Goal: Information Seeking & Learning: Check status

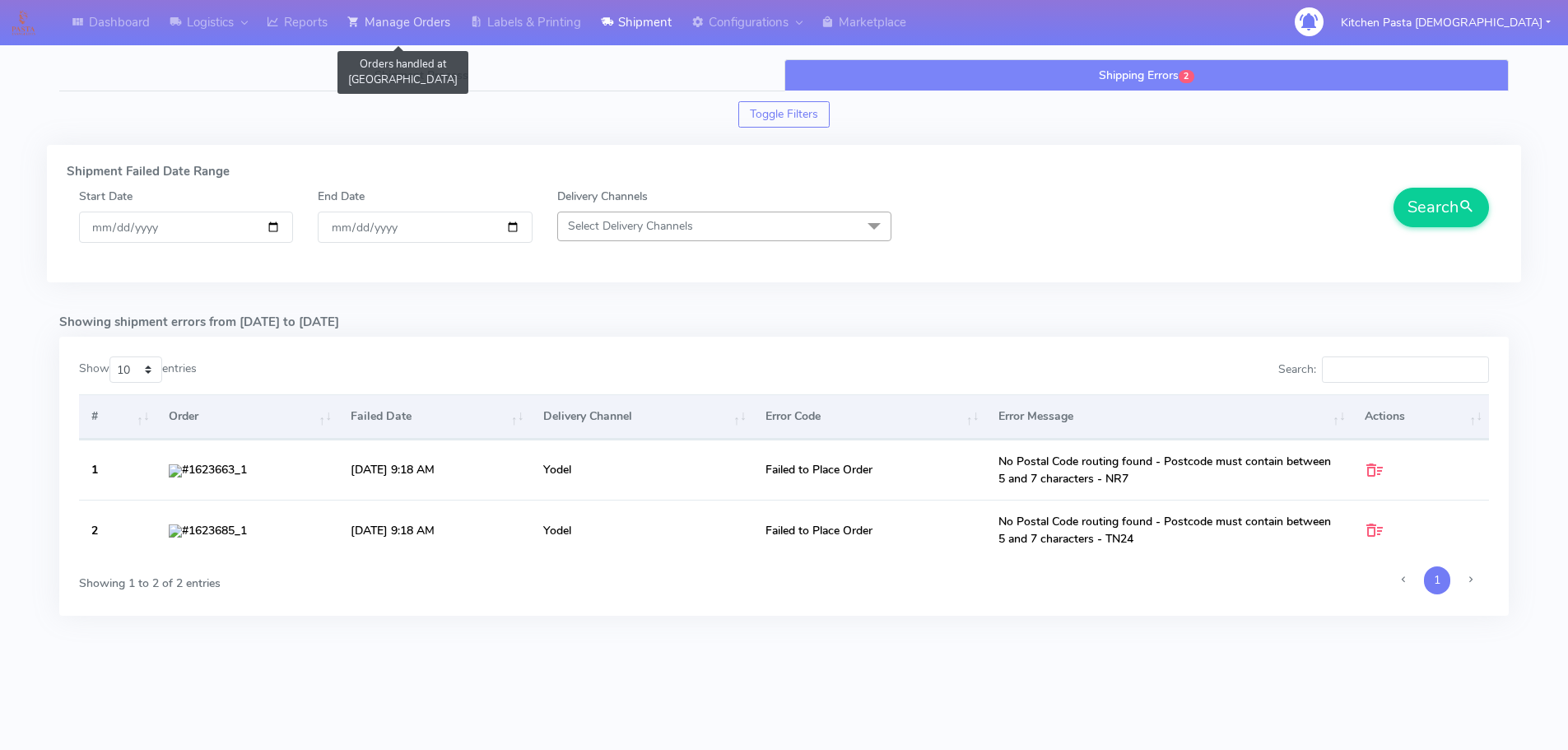
drag, startPoint x: 371, startPoint y: 20, endPoint x: 351, endPoint y: 20, distance: 20.0
click at [371, 20] on link "Manage Orders" at bounding box center [399, 22] width 123 height 45
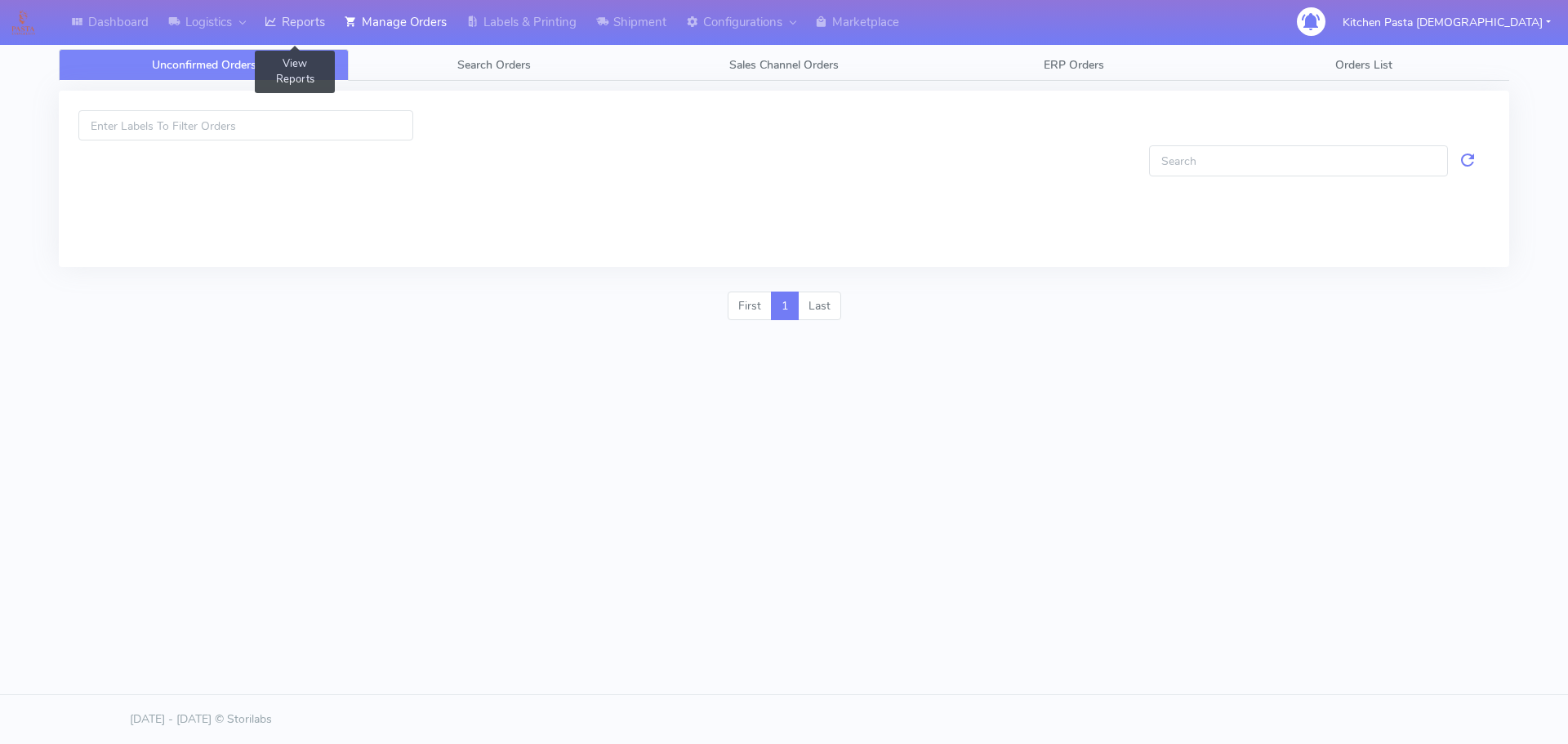
click at [269, 21] on icon at bounding box center [270, 21] width 13 height 16
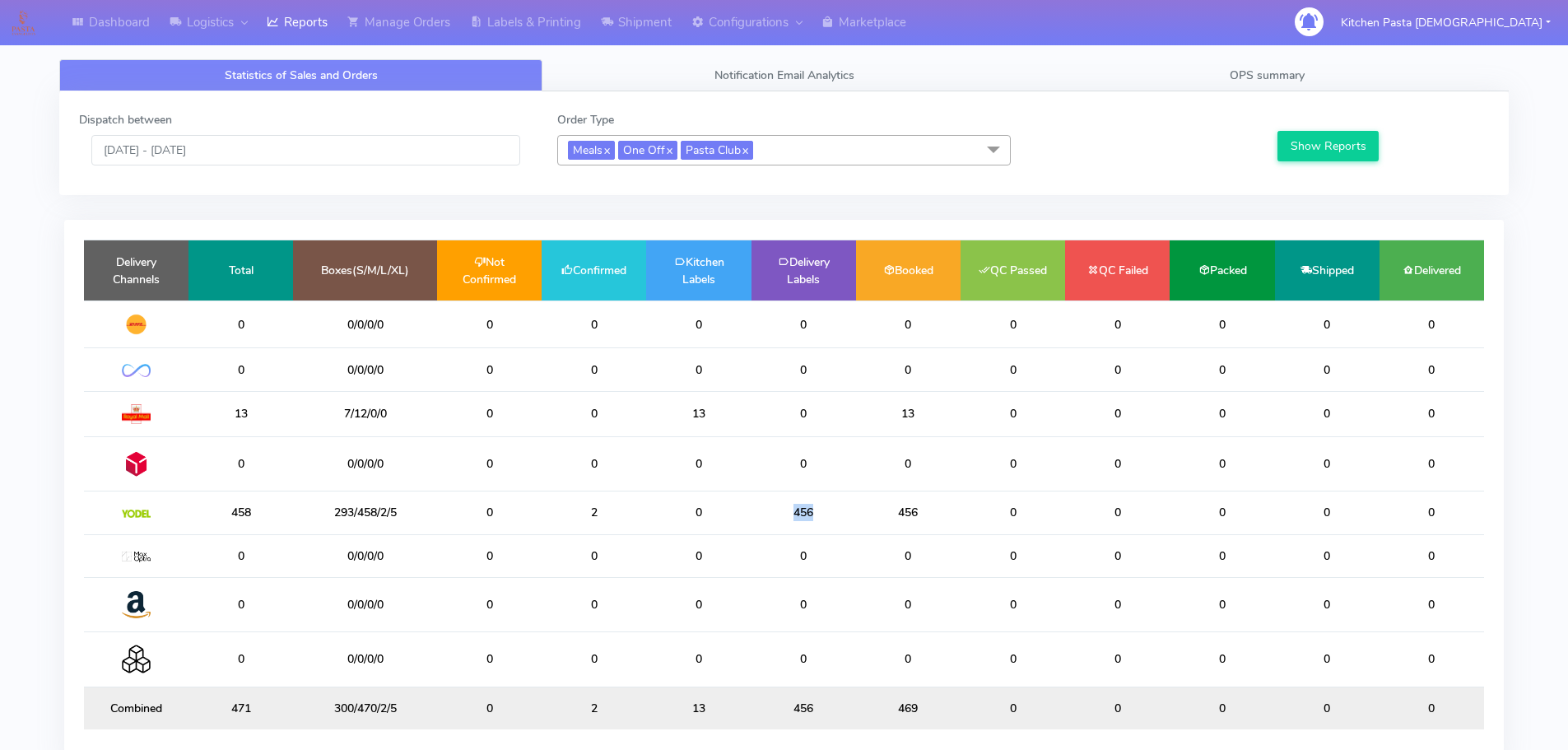
drag, startPoint x: 816, startPoint y: 512, endPoint x: 791, endPoint y: 515, distance: 25.2
click at [791, 515] on td "456" at bounding box center [803, 513] width 105 height 43
click at [653, 77] on link "Notification Email Analytics" at bounding box center [784, 76] width 483 height 32
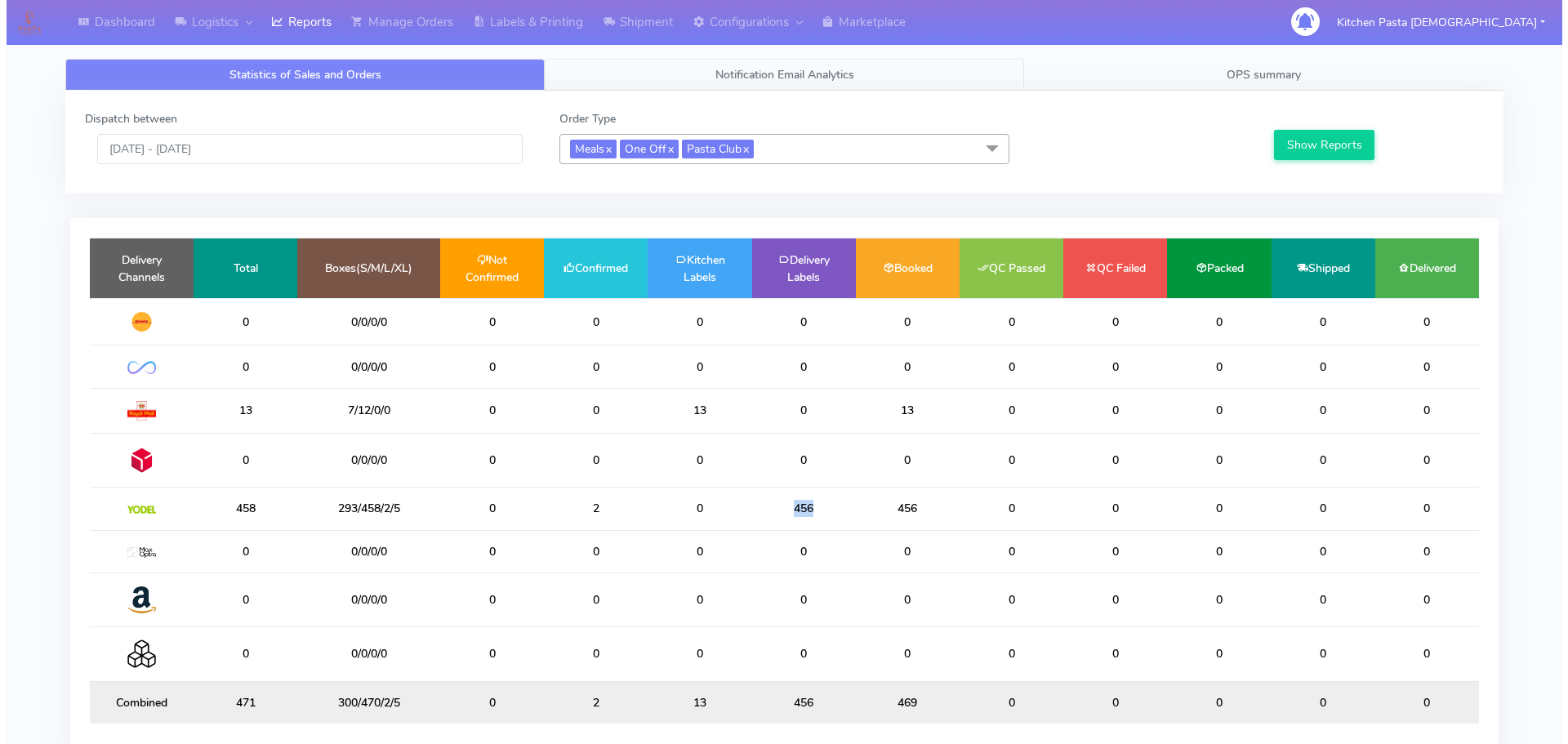
scroll to position [394, 708]
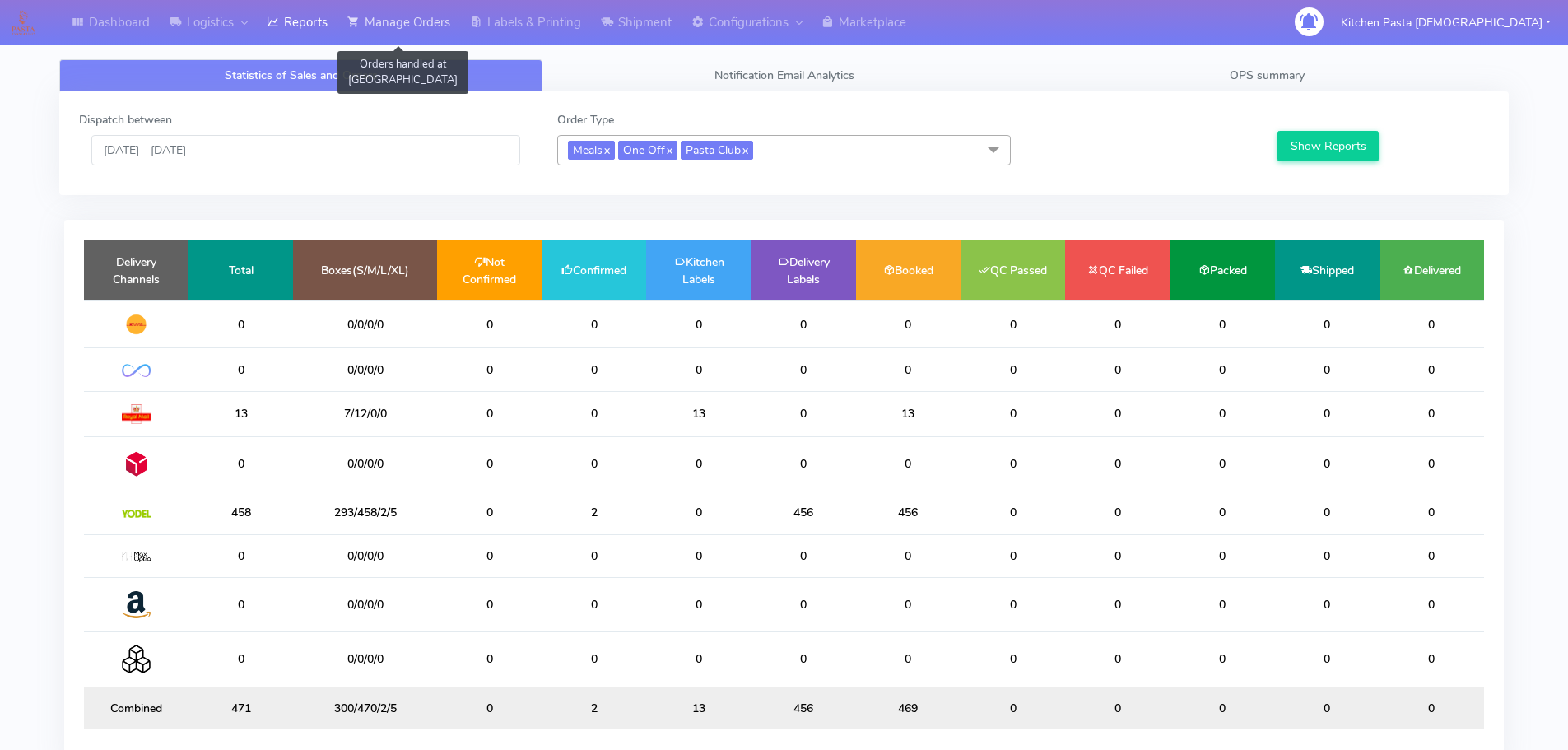
drag, startPoint x: 458, startPoint y: 23, endPoint x: 412, endPoint y: 24, distance: 46.0
click at [458, 23] on link "Manage Orders" at bounding box center [399, 22] width 123 height 45
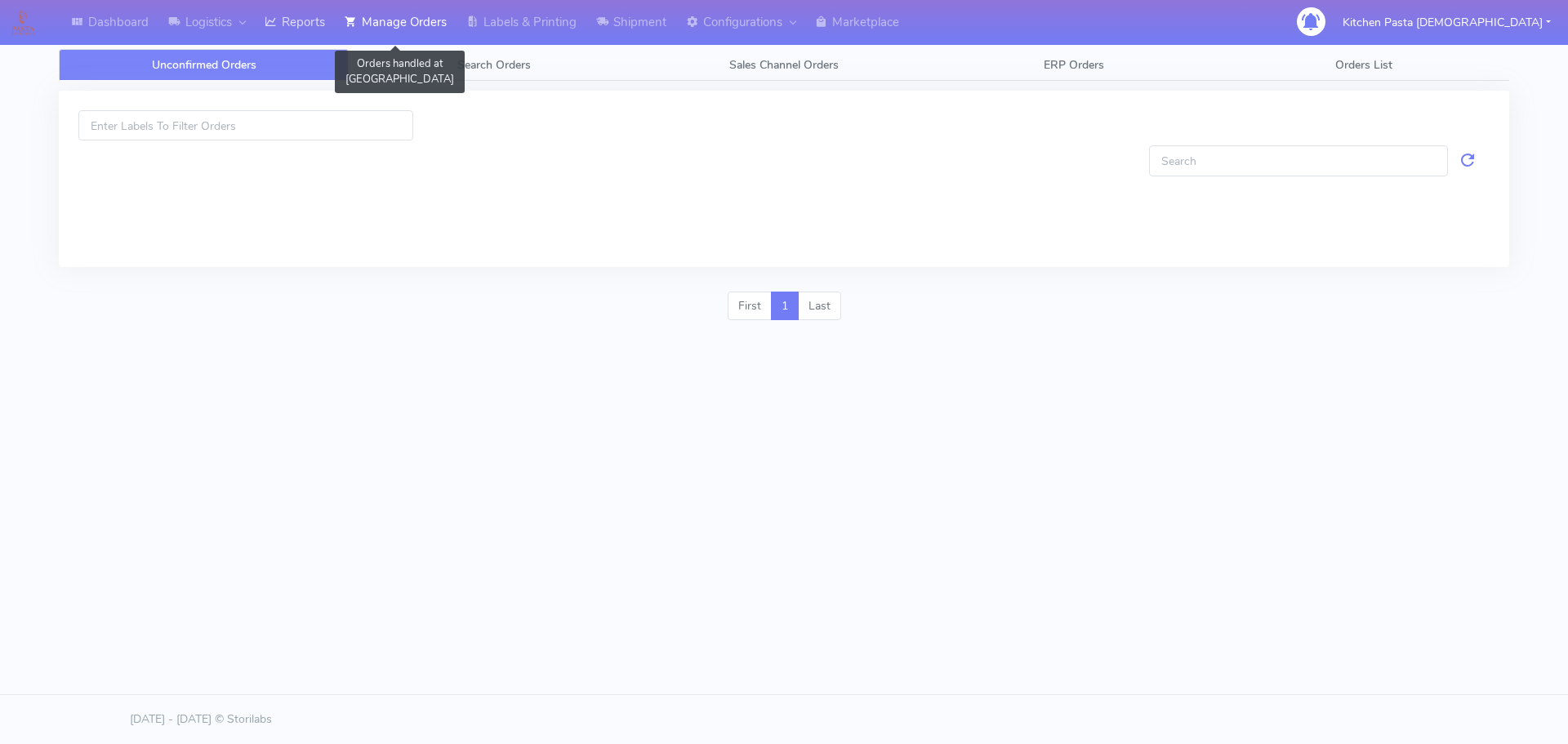
drag, startPoint x: 334, startPoint y: 24, endPoint x: 354, endPoint y: 24, distance: 20.0
click at [334, 24] on link "Reports" at bounding box center [295, 22] width 80 height 45
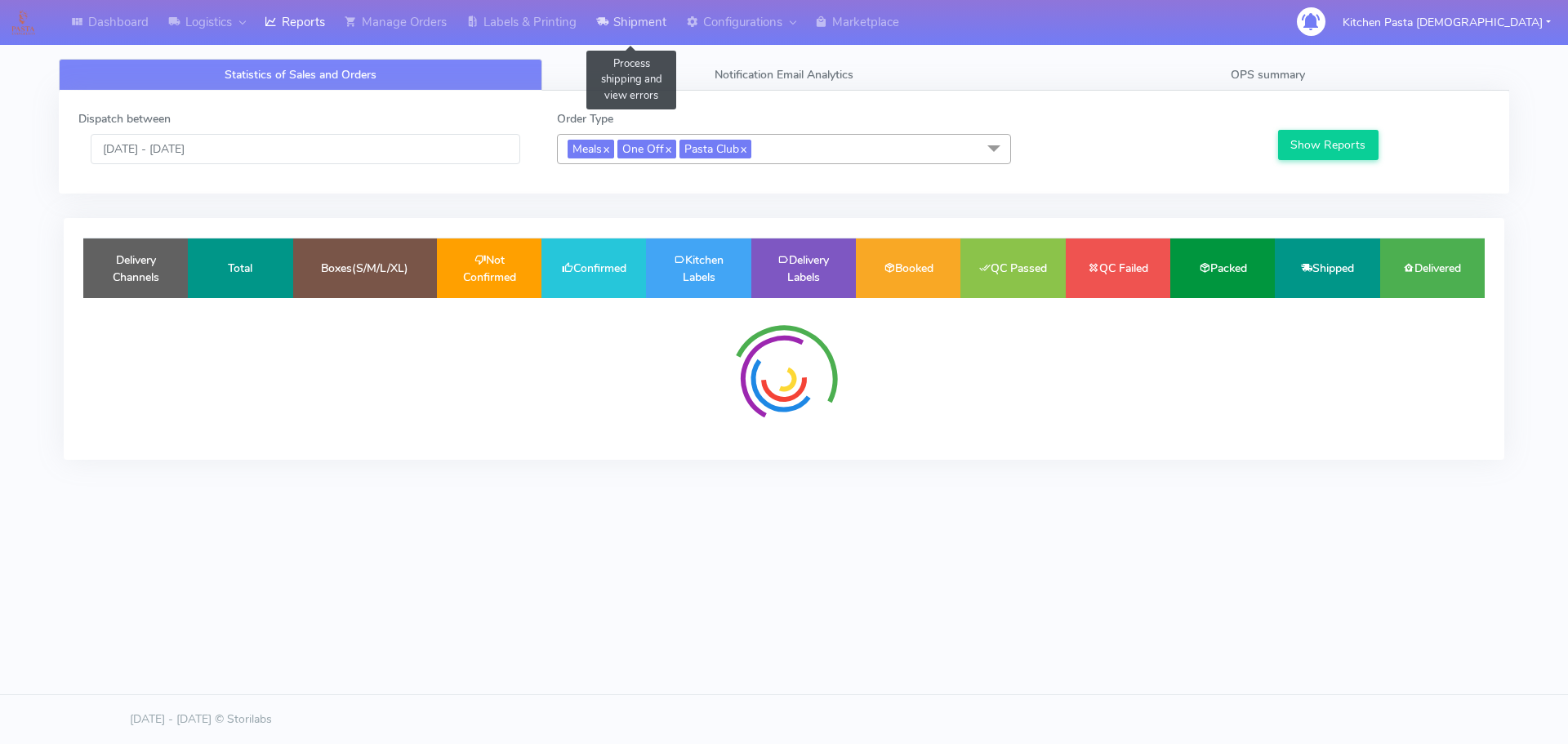
click at [653, 25] on link "Shipment" at bounding box center [632, 22] width 90 height 45
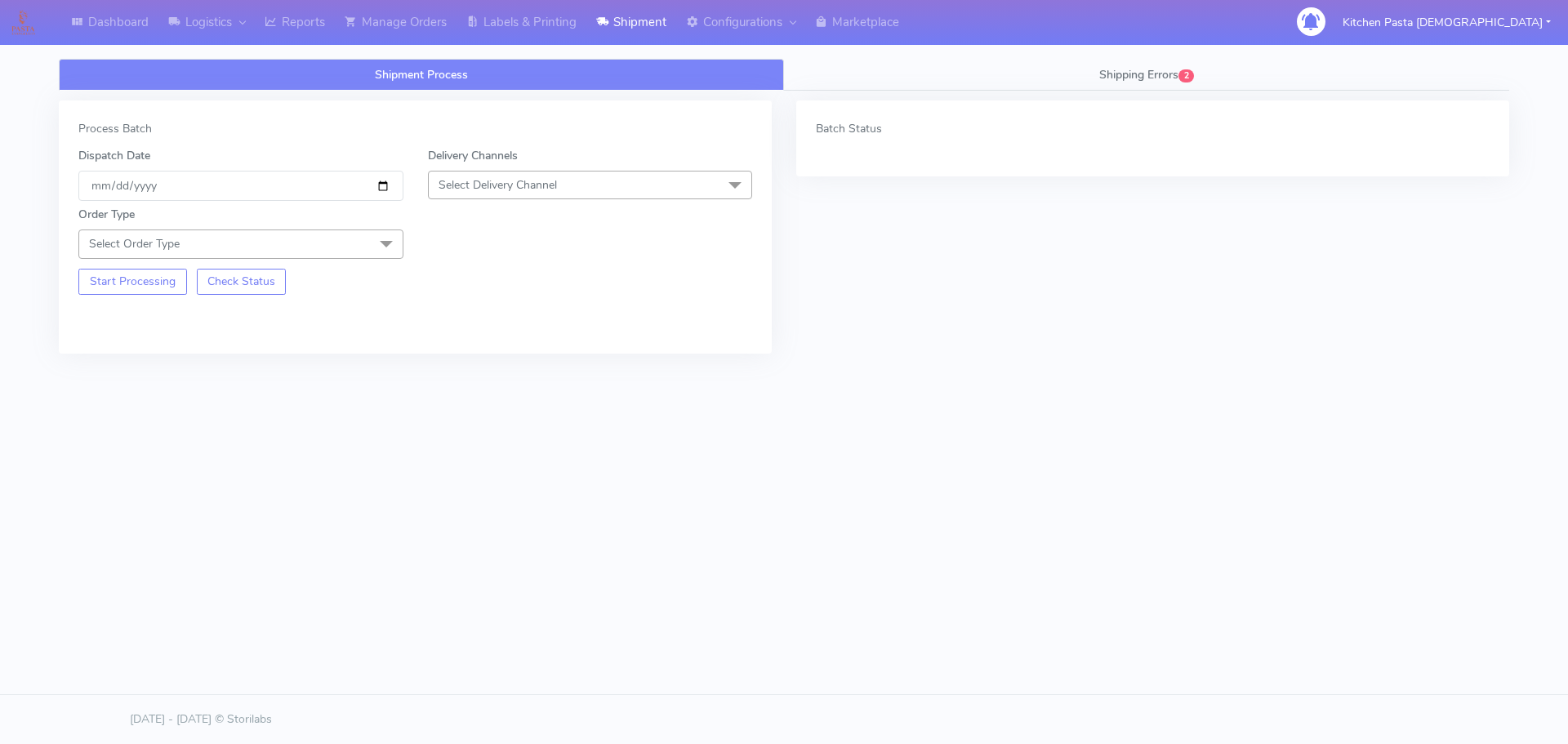
click at [529, 187] on span "Select Delivery Channel" at bounding box center [497, 185] width 118 height 15
click at [512, 208] on div "DHL OnFleet Royal Mail DPD Yodel MaxOptra Amazon" at bounding box center [590, 308] width 325 height 202
drag, startPoint x: 480, startPoint y: 367, endPoint x: 388, endPoint y: 275, distance: 130.1
click at [480, 367] on div "Yodel" at bounding box center [591, 369] width 307 height 17
click at [374, 231] on span at bounding box center [386, 245] width 33 height 31
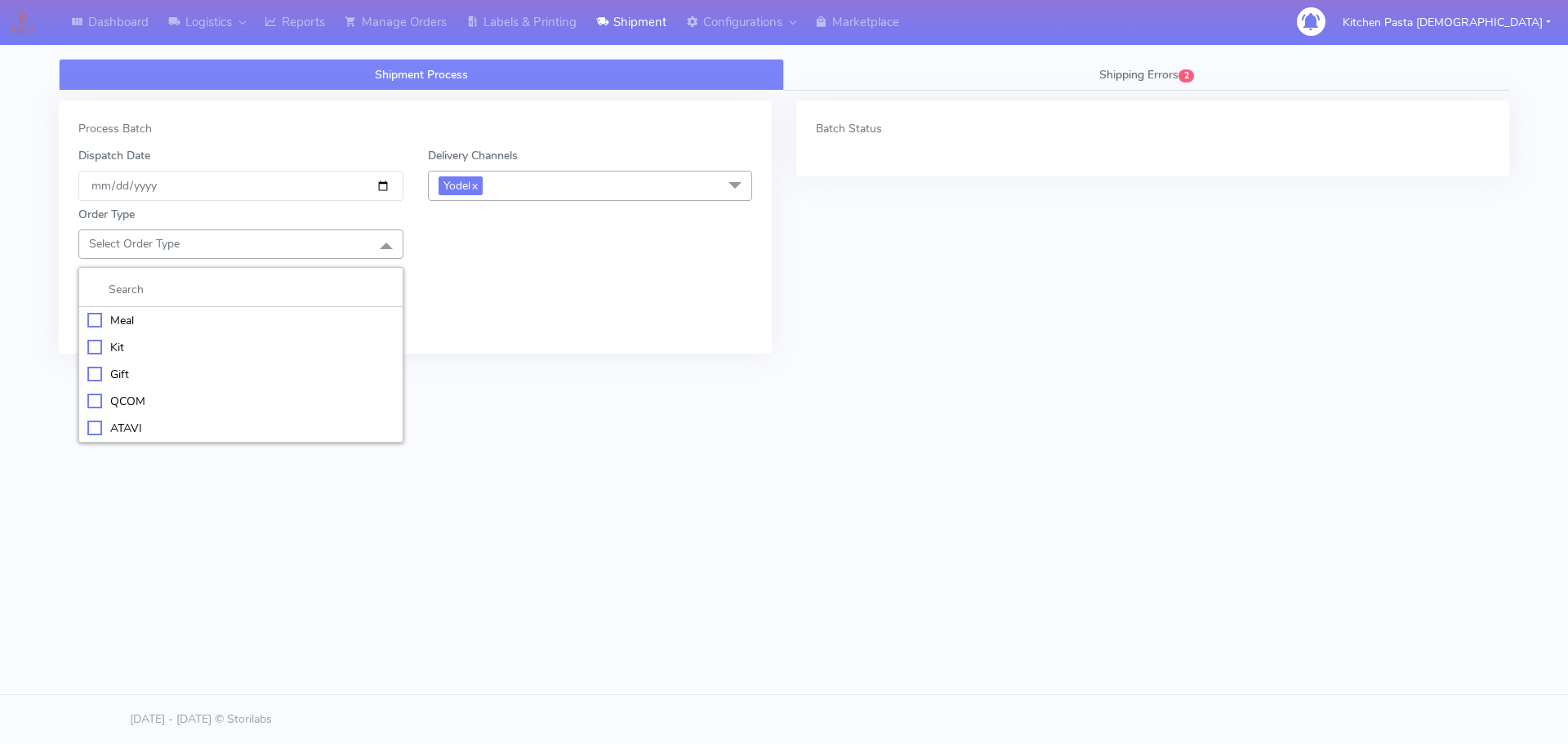
click at [305, 320] on div "Meal" at bounding box center [241, 321] width 307 height 17
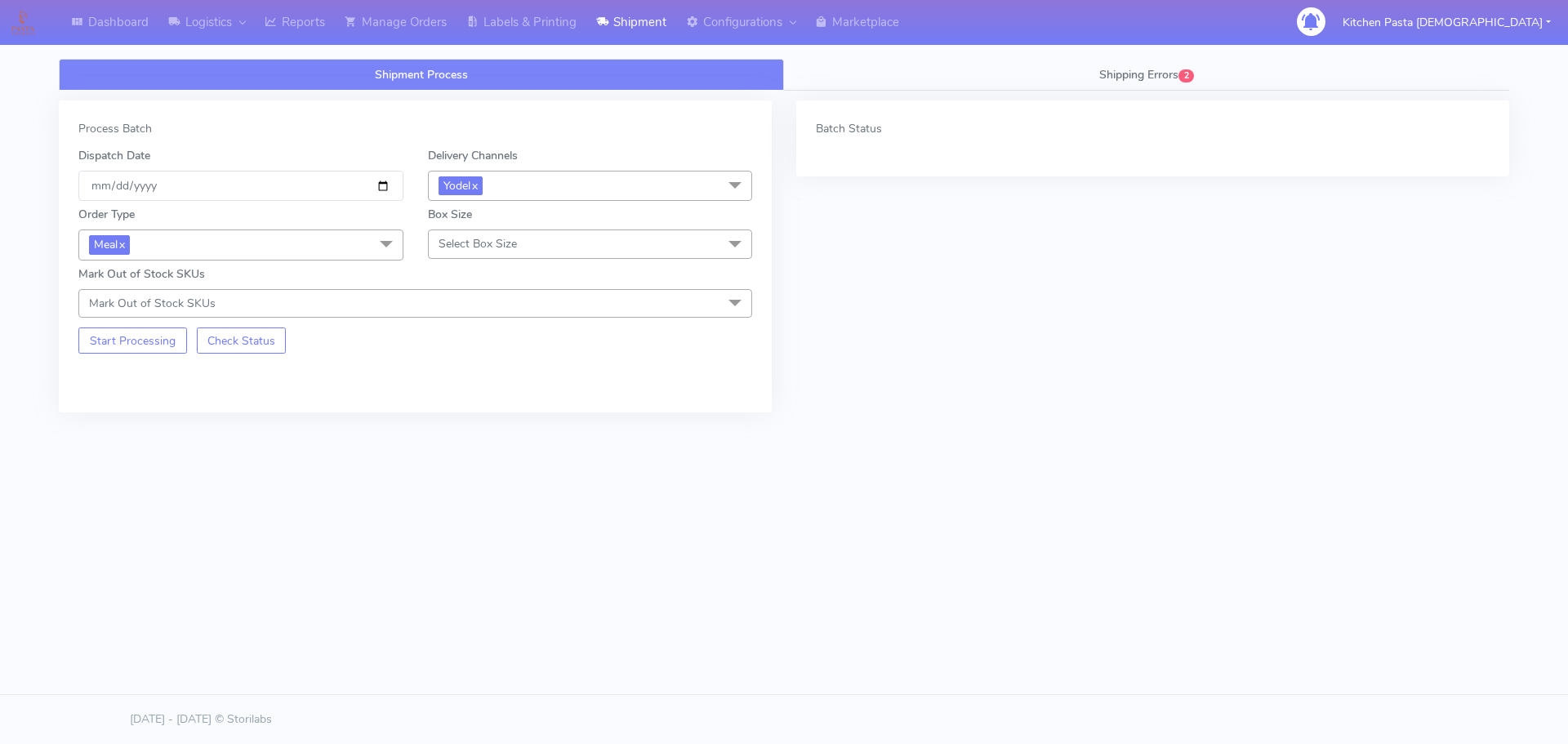
click at [484, 248] on span "Select Box Size" at bounding box center [477, 244] width 79 height 15
click at [492, 377] on div "Medium" at bounding box center [591, 374] width 307 height 17
click at [133, 338] on button "Start Processing" at bounding box center [133, 340] width 109 height 26
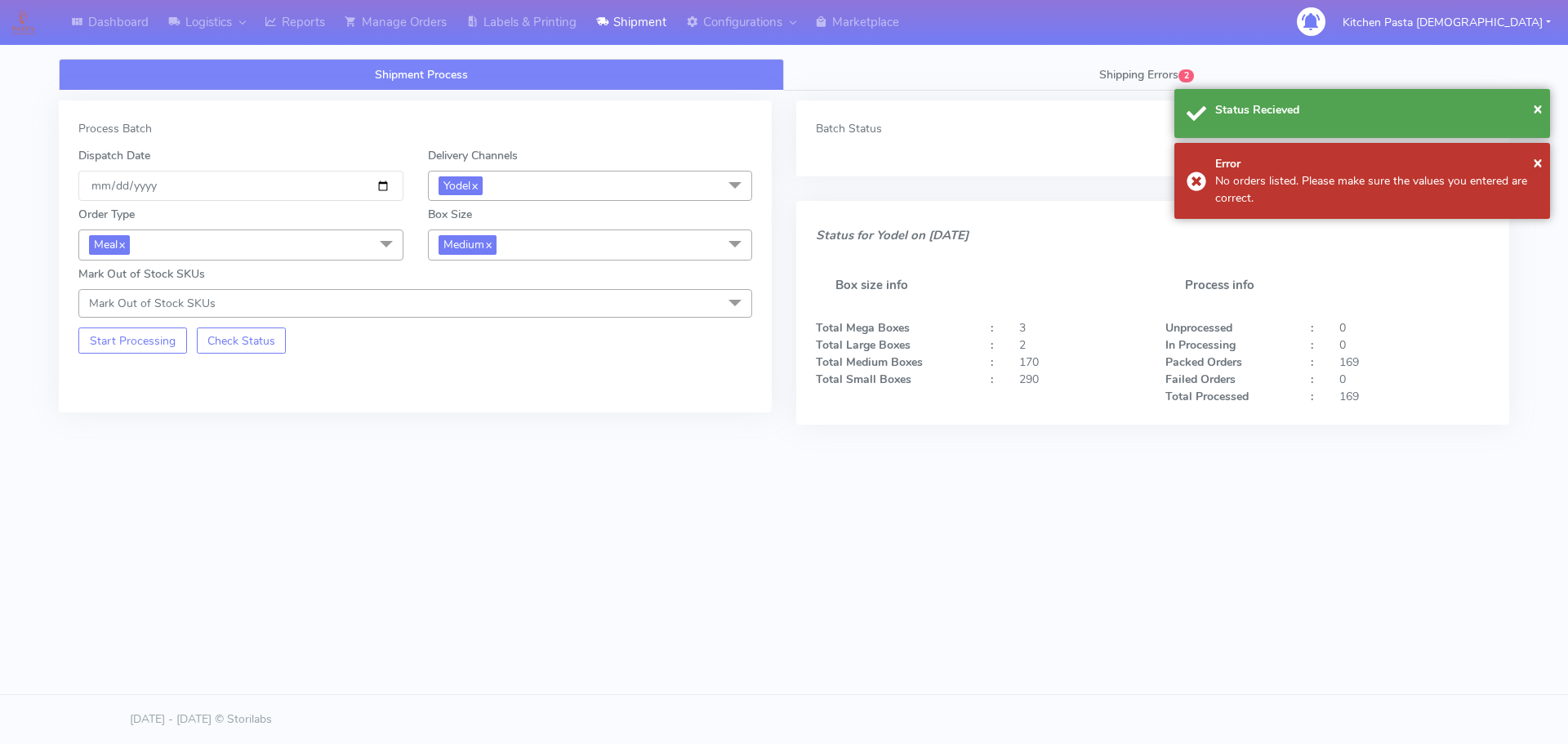
click at [513, 262] on div "Order Type Meal x Meal Kit Gift QCOM ATAVI Box Size Medium x Small Small-PR-1 M…" at bounding box center [415, 259] width 698 height 117
click at [513, 257] on span "Medium x" at bounding box center [590, 245] width 325 height 30
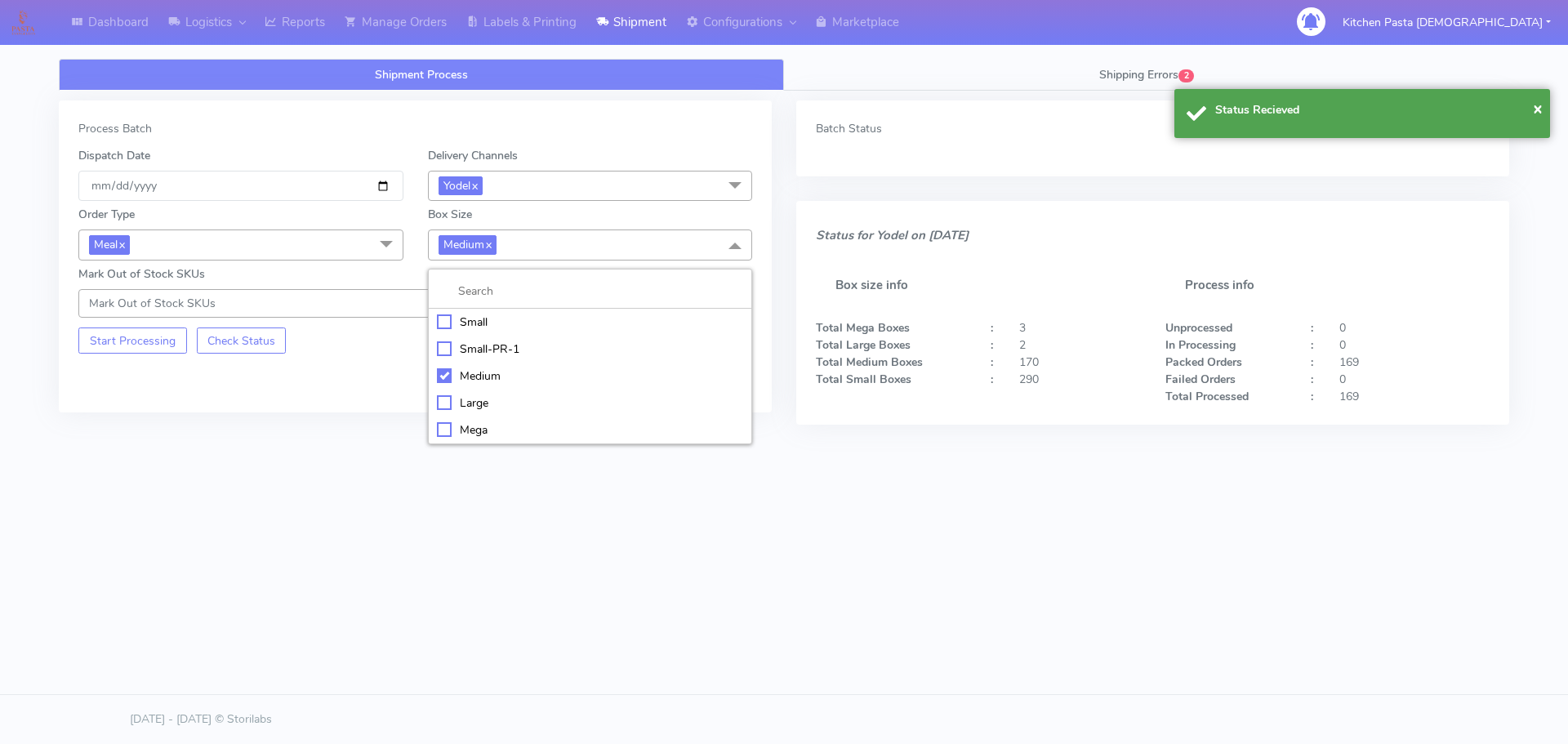
click at [488, 319] on div "Small" at bounding box center [591, 322] width 307 height 17
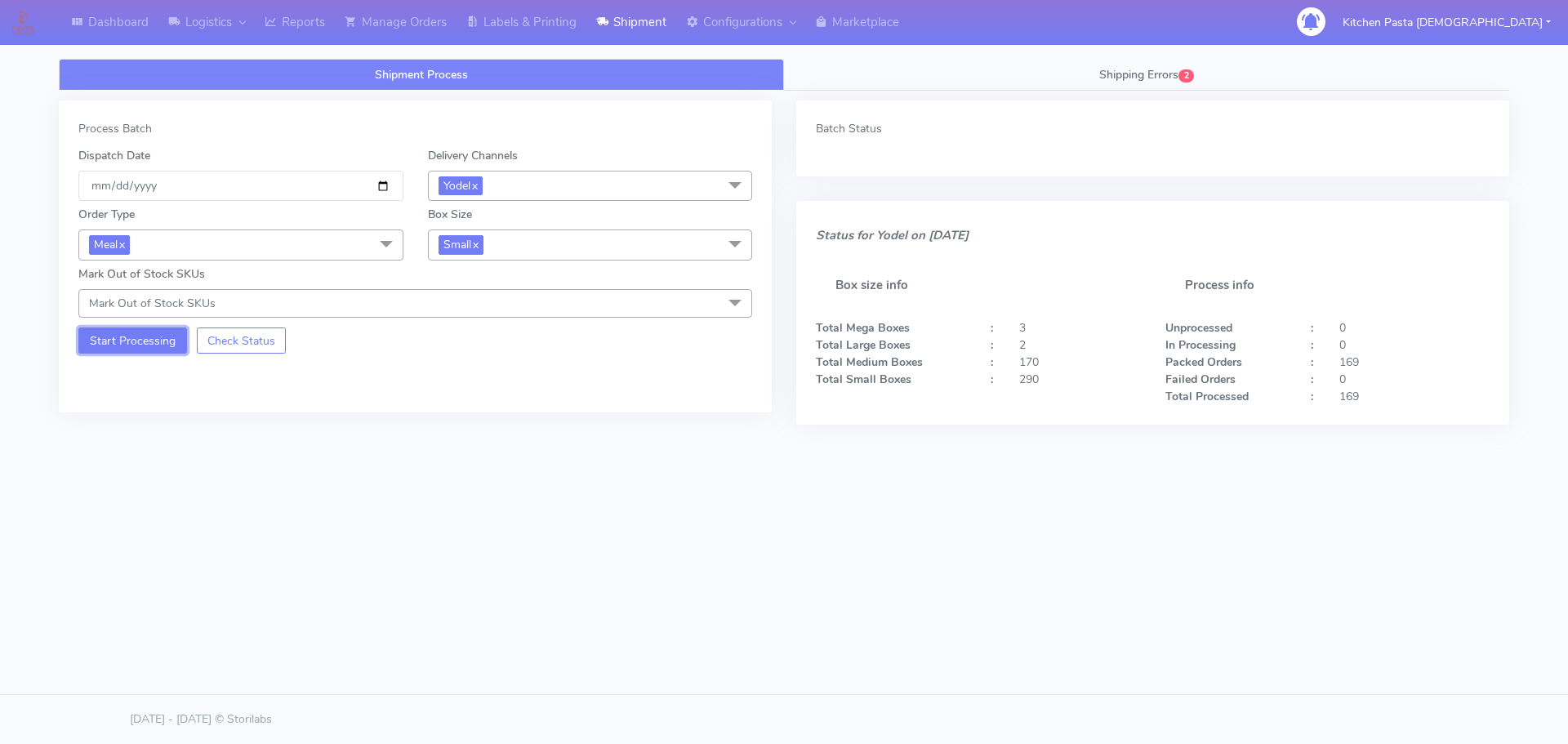
click at [146, 342] on button "Start Processing" at bounding box center [133, 340] width 109 height 26
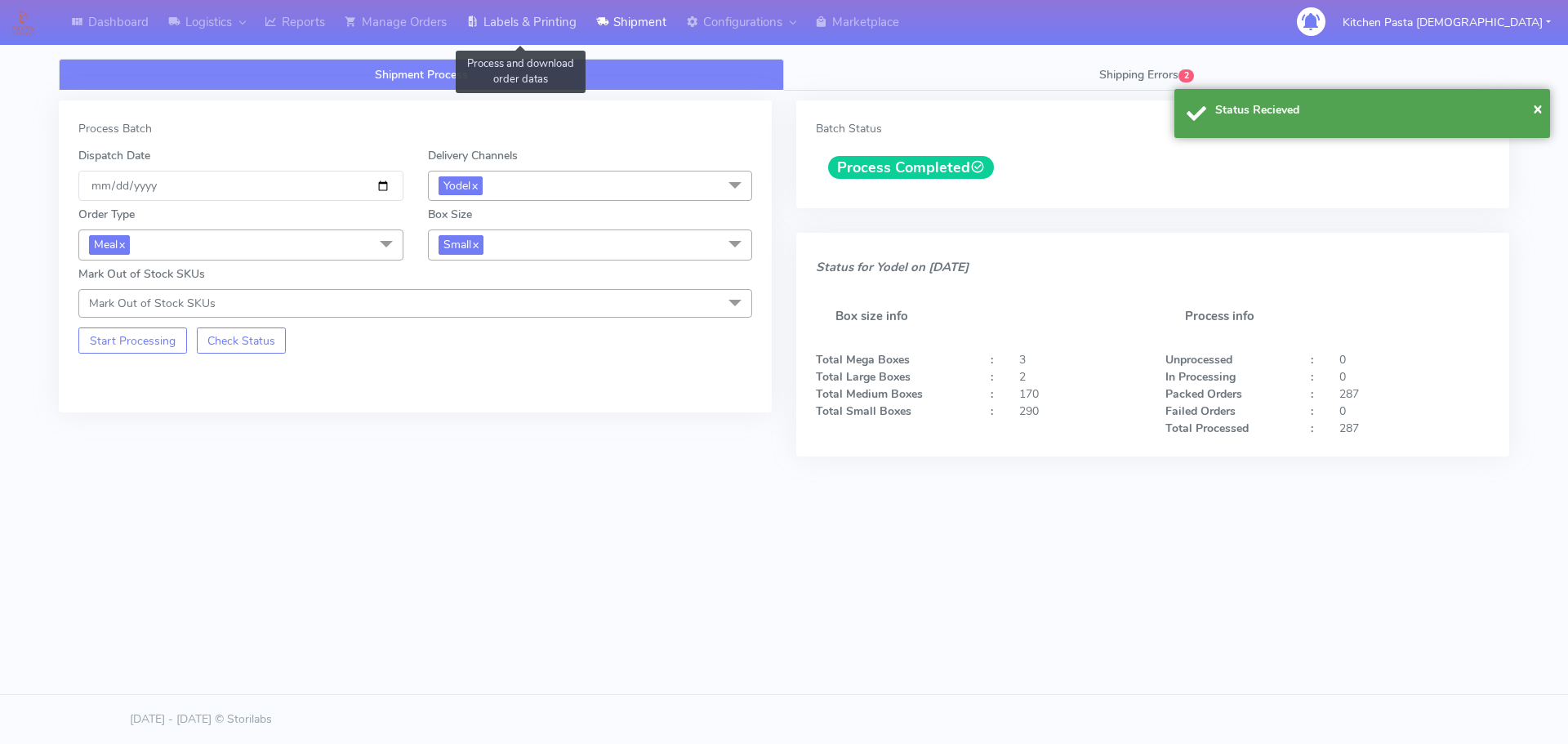
click at [535, 25] on link "Labels & Printing" at bounding box center [522, 22] width 130 height 45
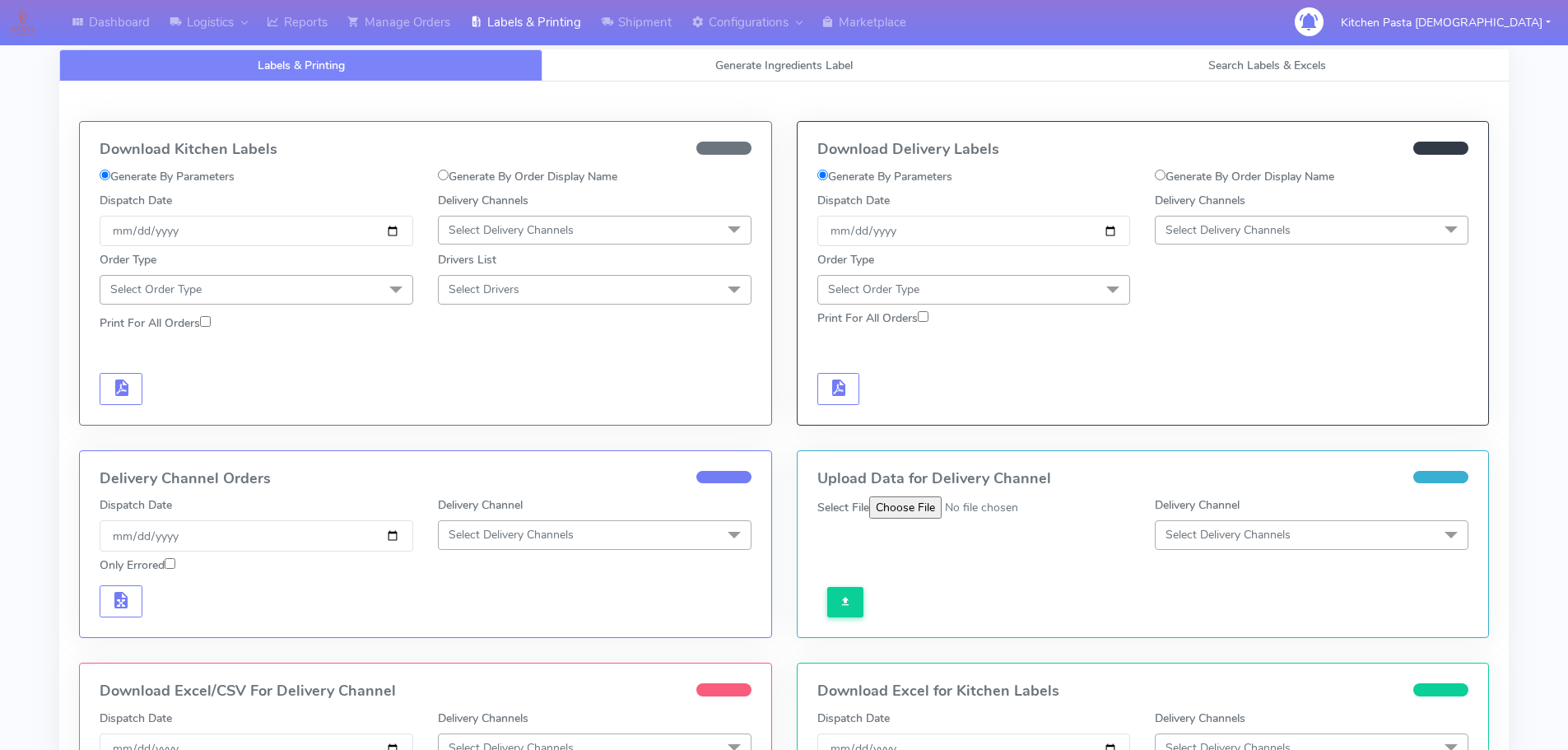
drag, startPoint x: 1249, startPoint y: 223, endPoint x: 1223, endPoint y: 281, distance: 63.6
click at [1249, 223] on span "Select Delivery Channels" at bounding box center [1228, 230] width 125 height 15
click at [1177, 416] on div "Yodel" at bounding box center [1311, 415] width 295 height 17
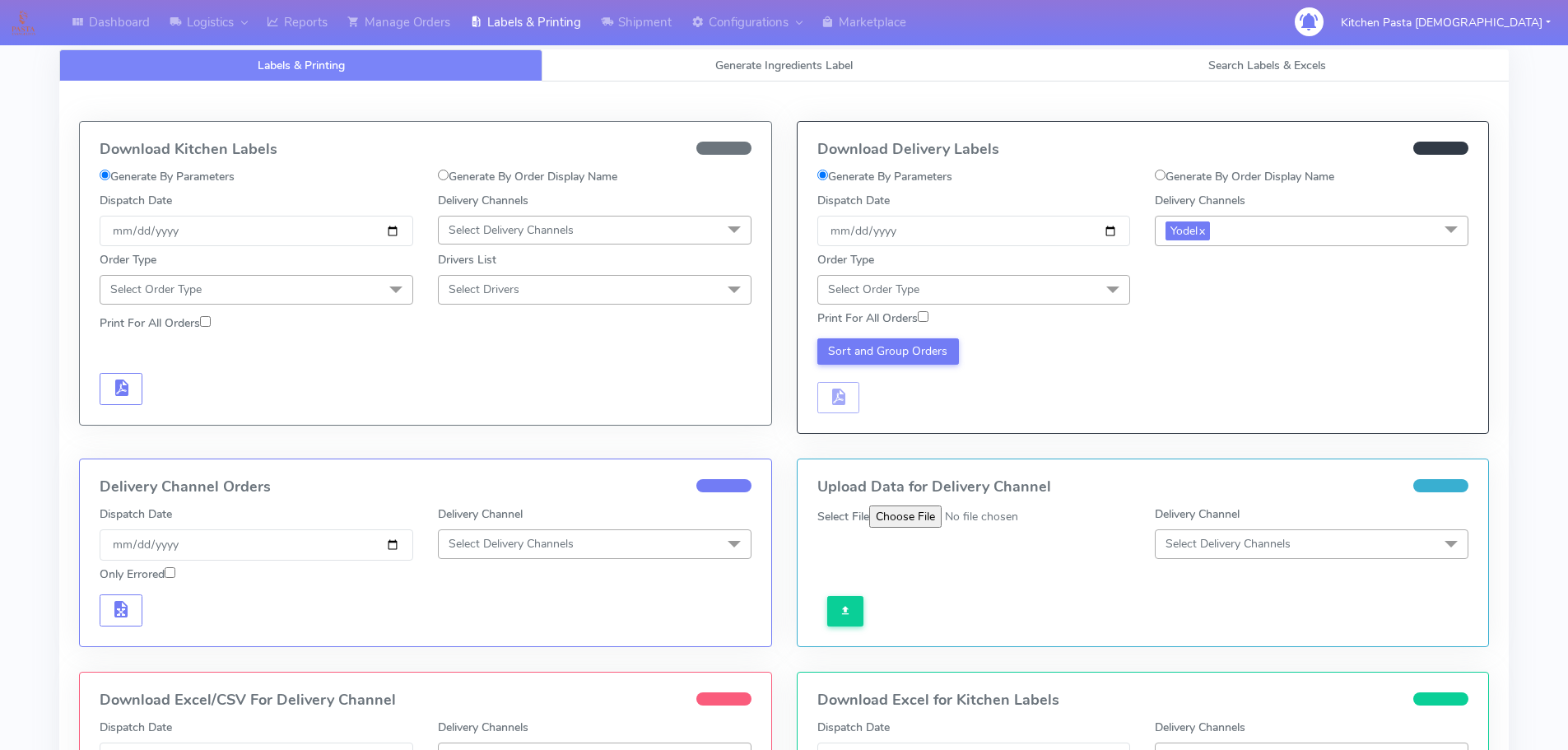
click at [1021, 298] on span "Select Order Type" at bounding box center [974, 289] width 314 height 29
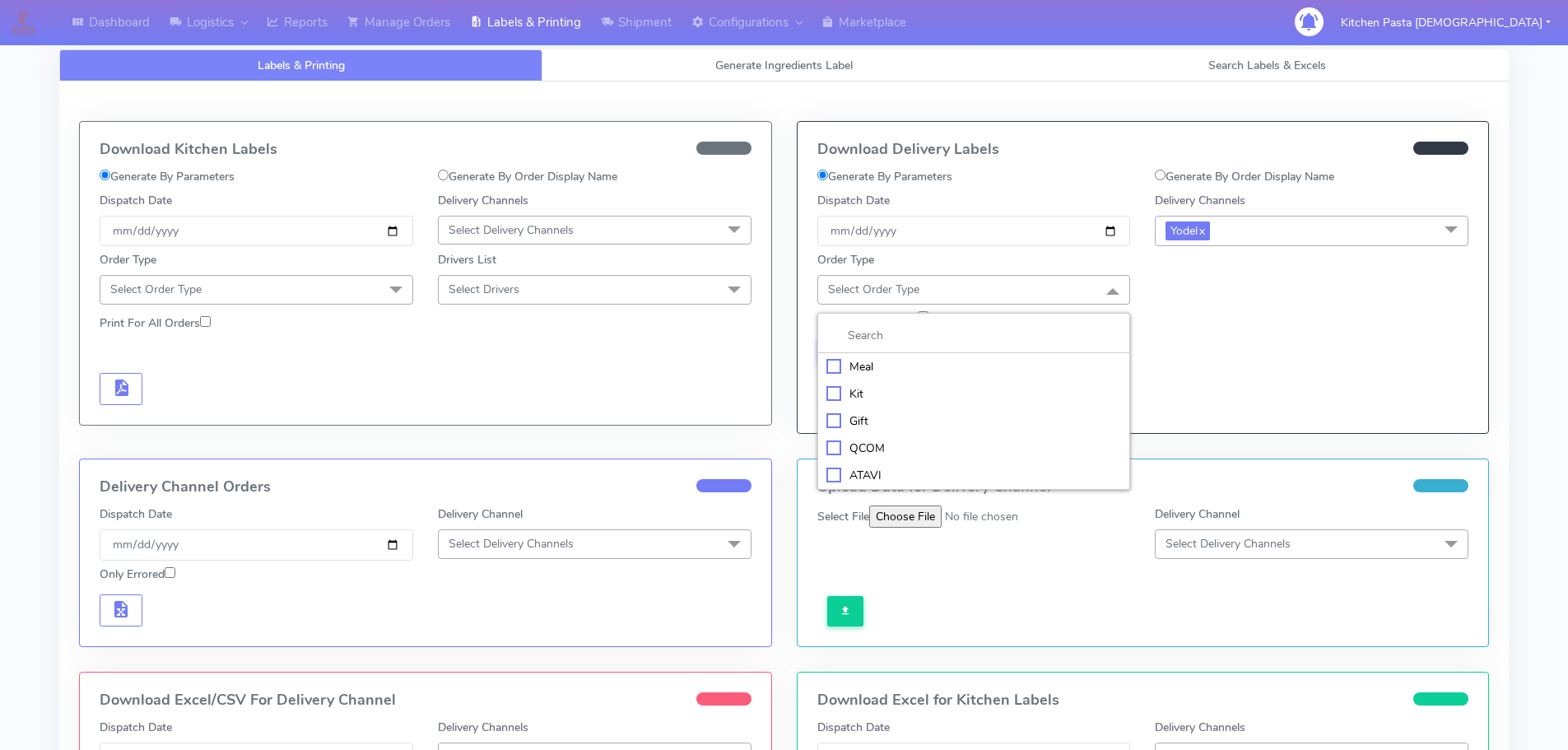
click at [949, 373] on div "Meal" at bounding box center [973, 367] width 295 height 17
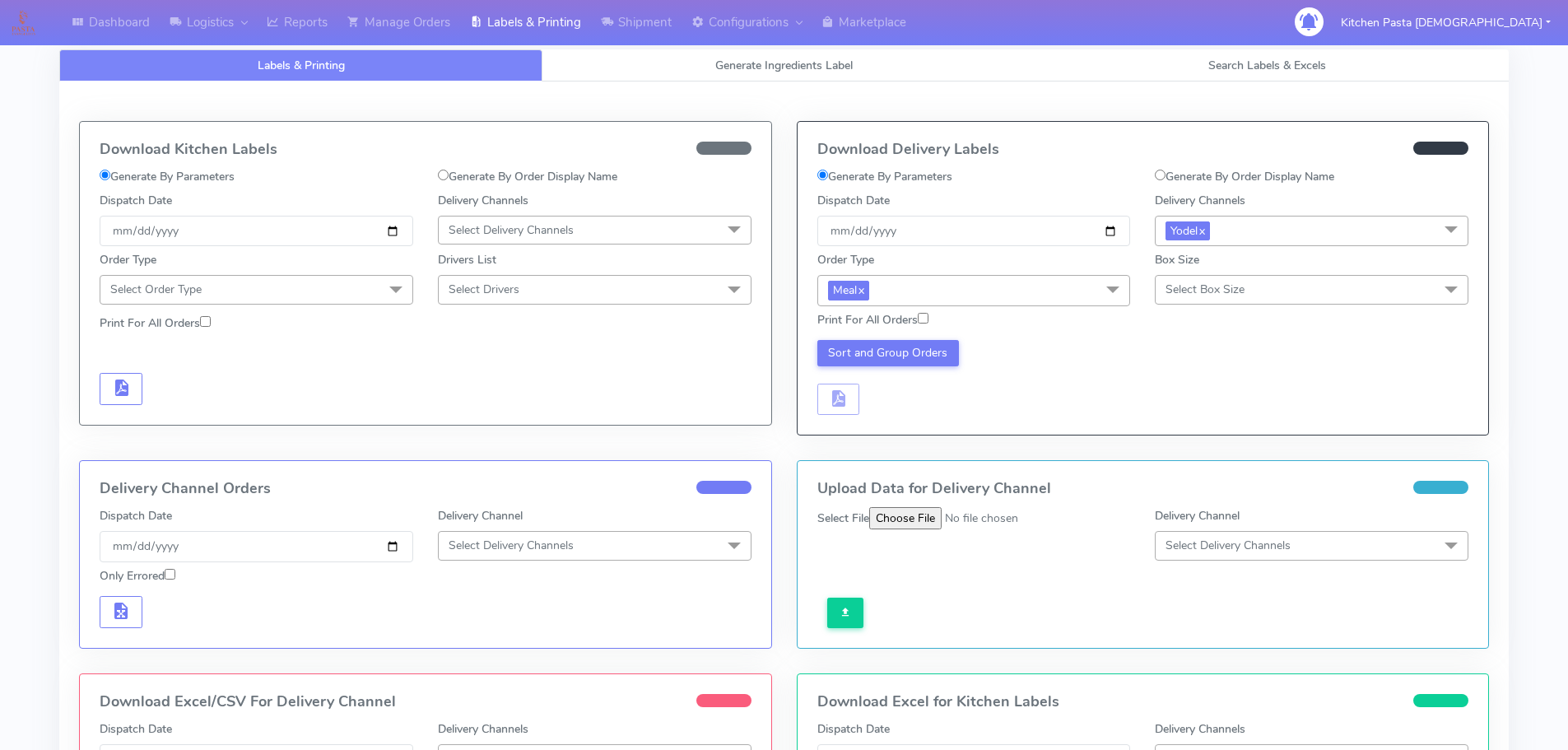
click at [1166, 269] on div "Box Size Select Box Size Small Small-PR-1 Medium Large Mega" at bounding box center [1311, 278] width 314 height 53
click at [1175, 274] on div "Box Size Select Box Size Small Small-PR-1 Medium Large Mega" at bounding box center [1311, 278] width 314 height 53
click at [1209, 294] on span "Select Box Size" at bounding box center [1205, 289] width 79 height 15
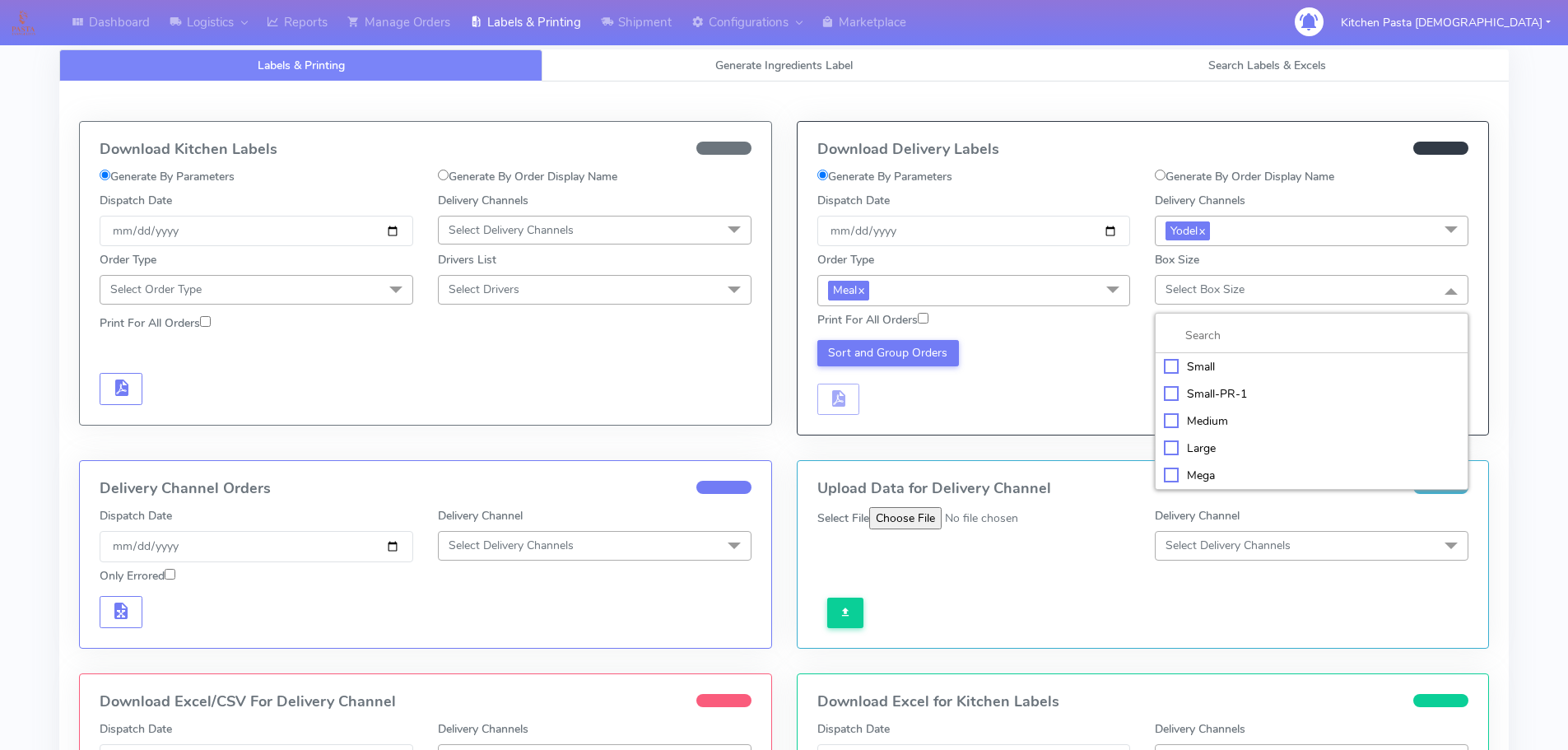
click at [1179, 353] on li "Small" at bounding box center [1311, 367] width 312 height 27
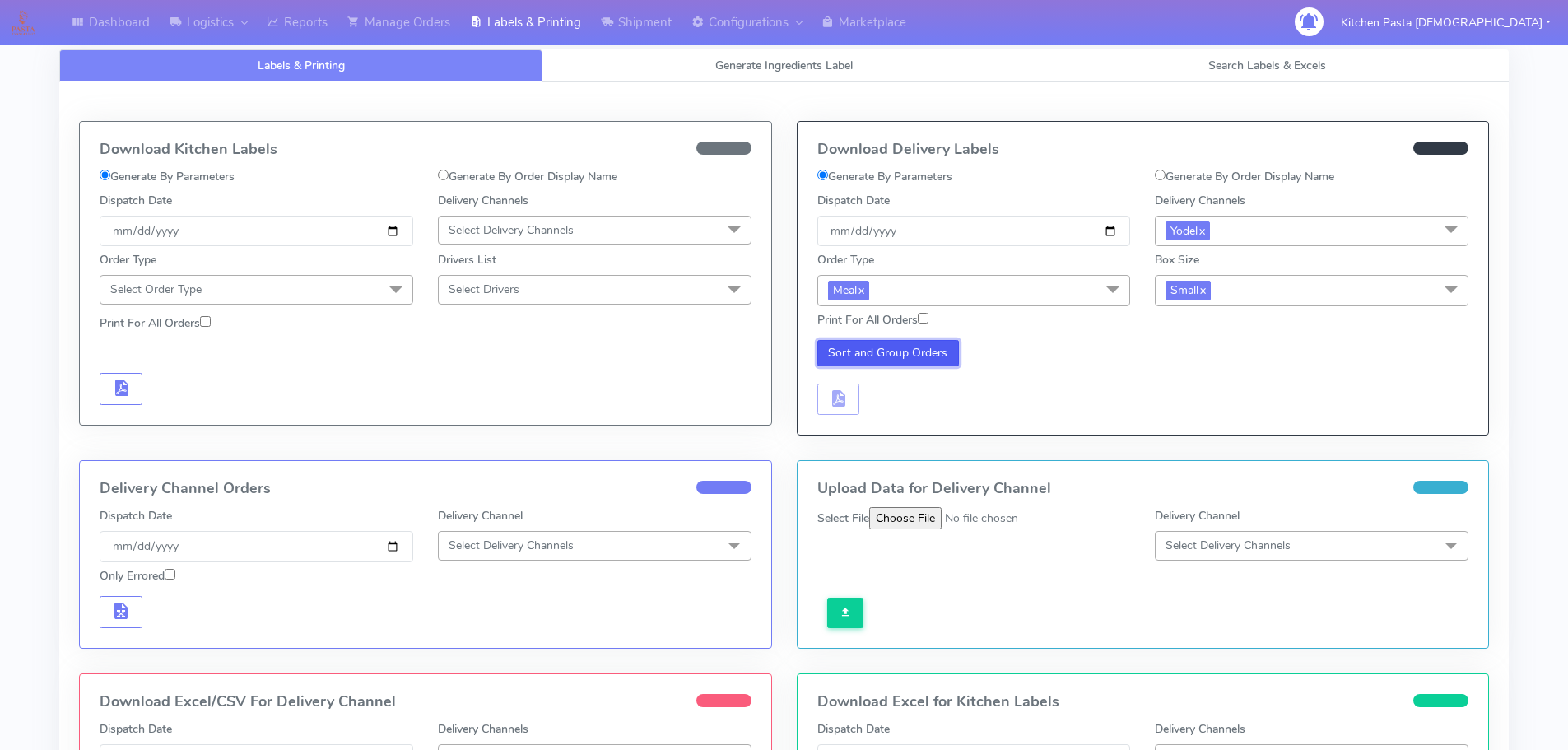
click at [927, 358] on button "Sort and Group Orders" at bounding box center [888, 353] width 142 height 26
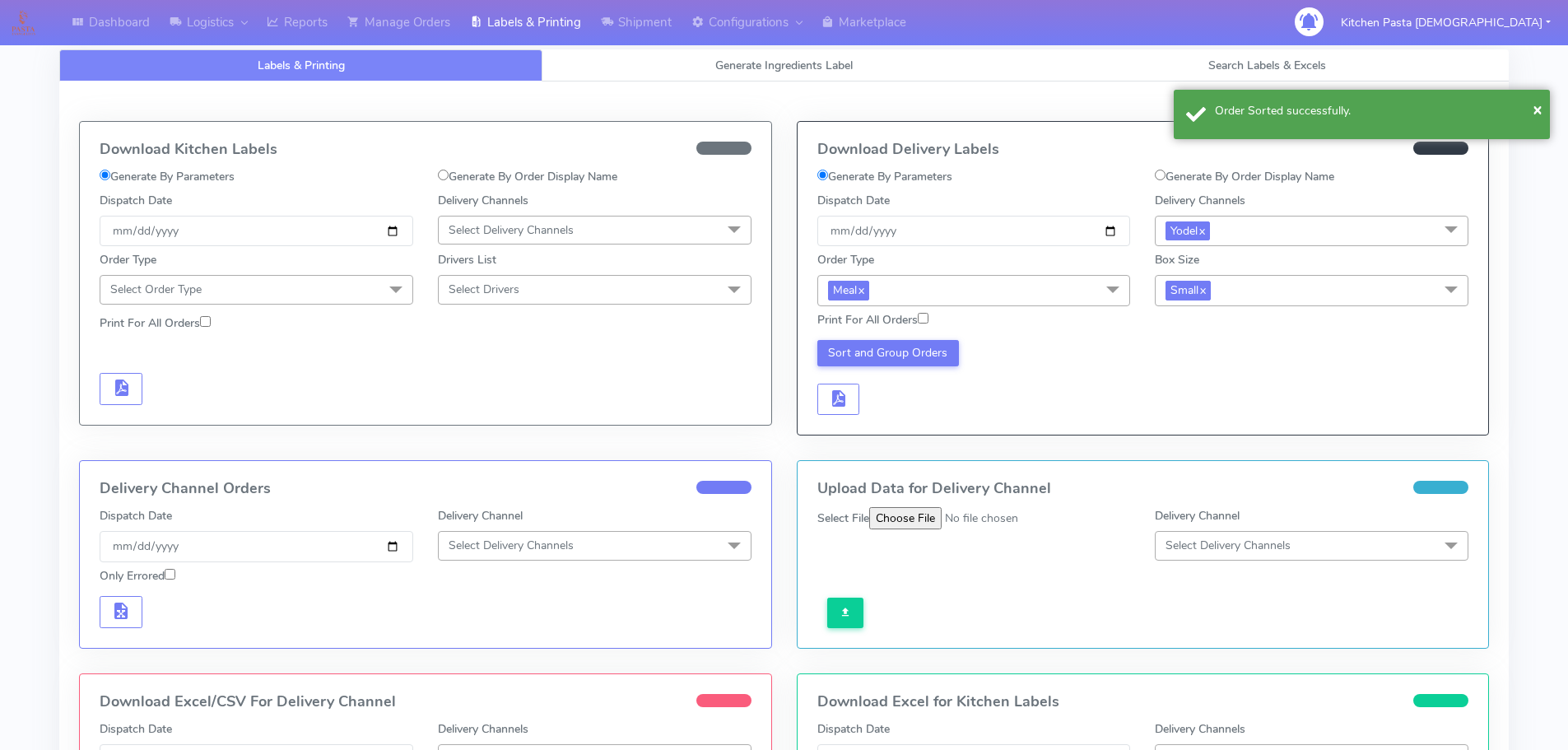
click at [857, 419] on div "Download Delivery Labels Generate By Parameters Generate By Order Display Name …" at bounding box center [1143, 278] width 692 height 313
click at [849, 409] on button "button" at bounding box center [839, 400] width 43 height 32
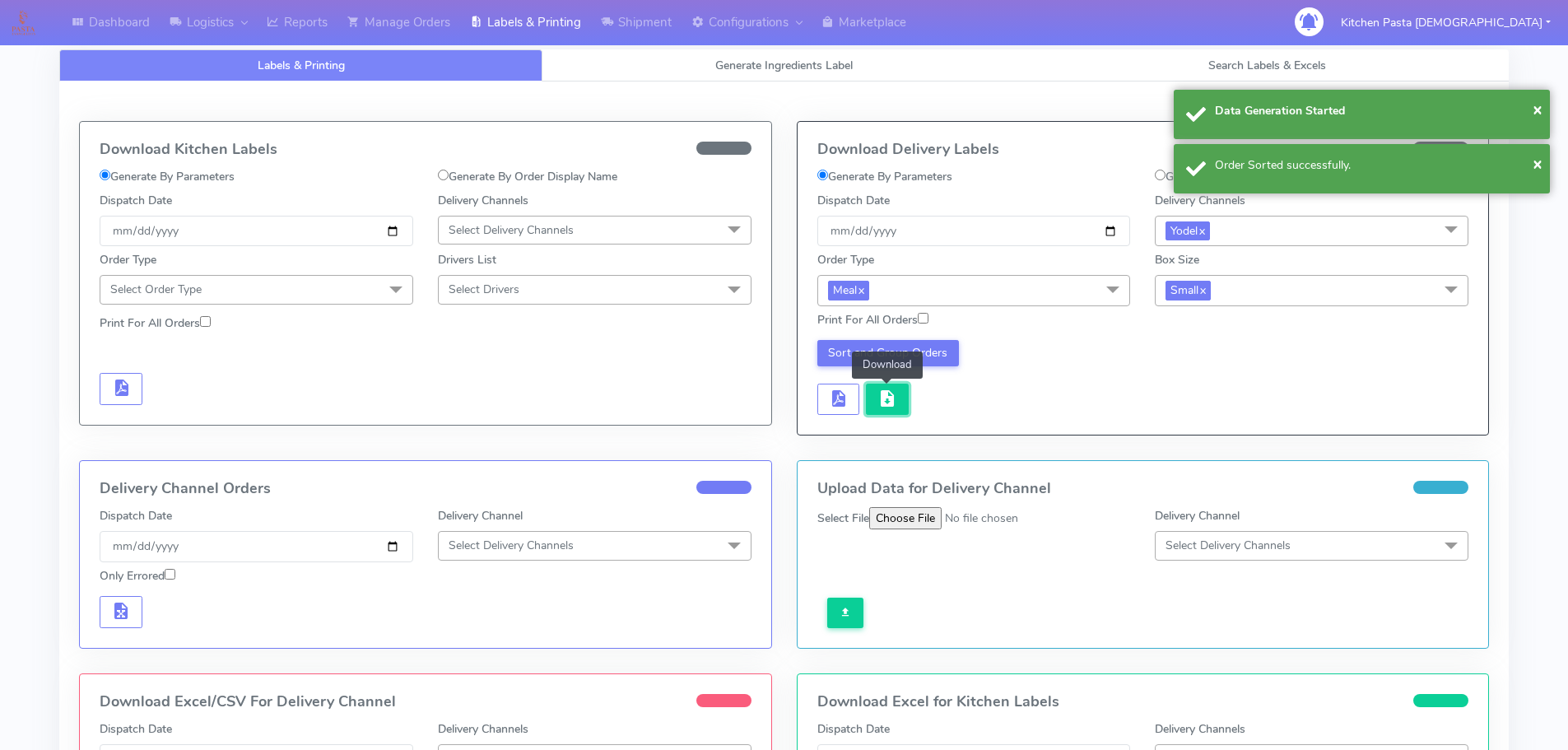
click at [874, 409] on button "button" at bounding box center [887, 400] width 43 height 32
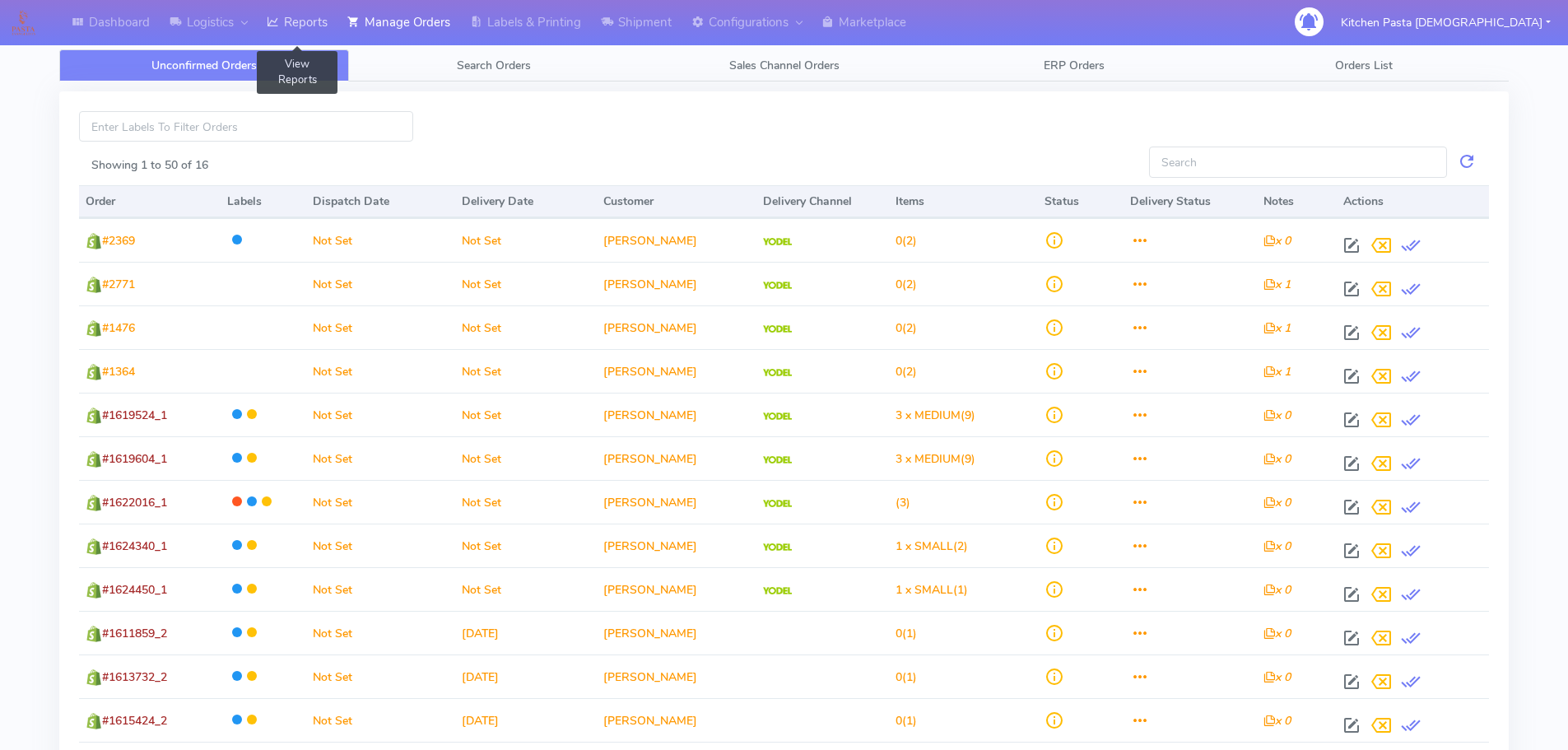
click at [308, 28] on link "Reports" at bounding box center [297, 22] width 81 height 45
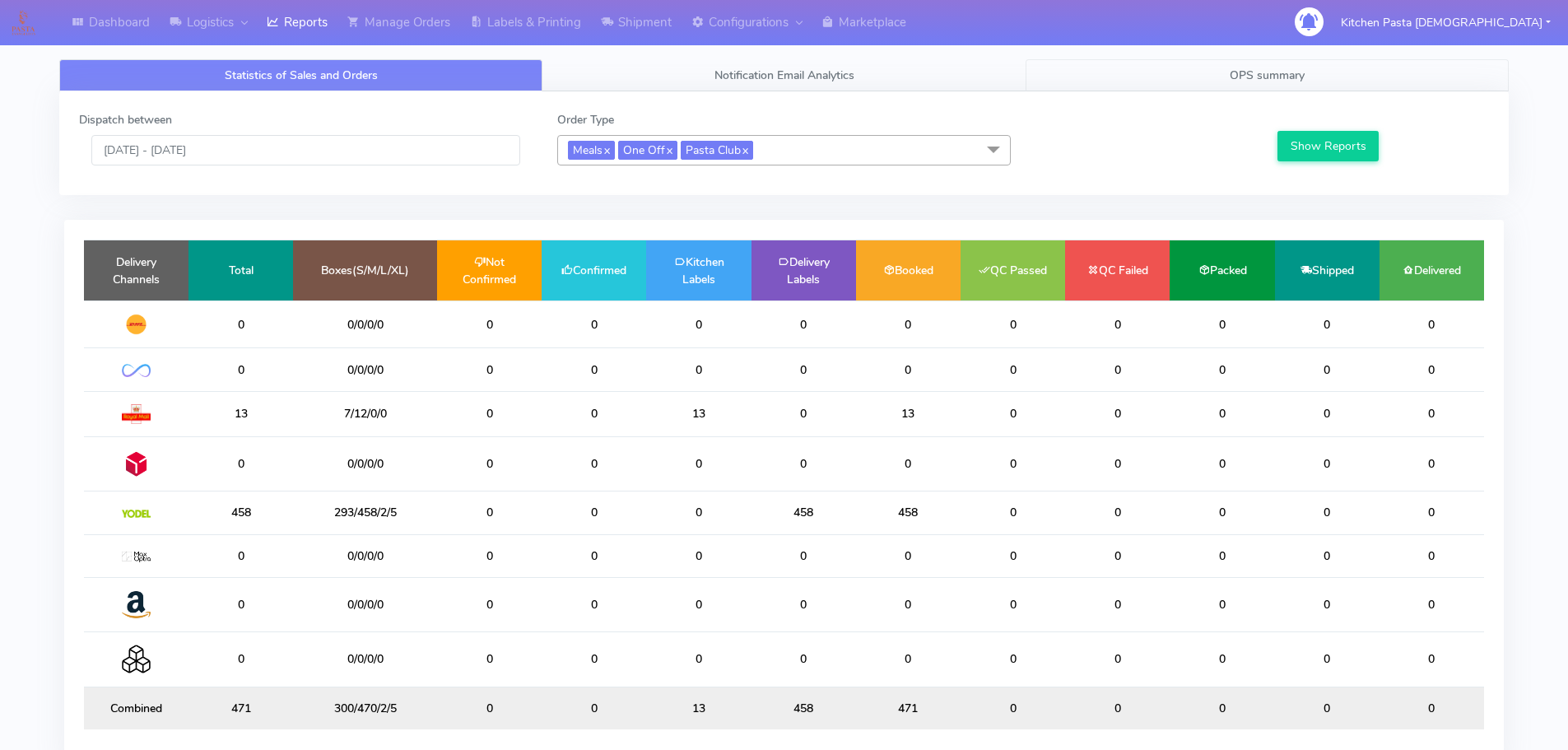
click at [1293, 72] on span "OPS summary" at bounding box center [1267, 75] width 75 height 15
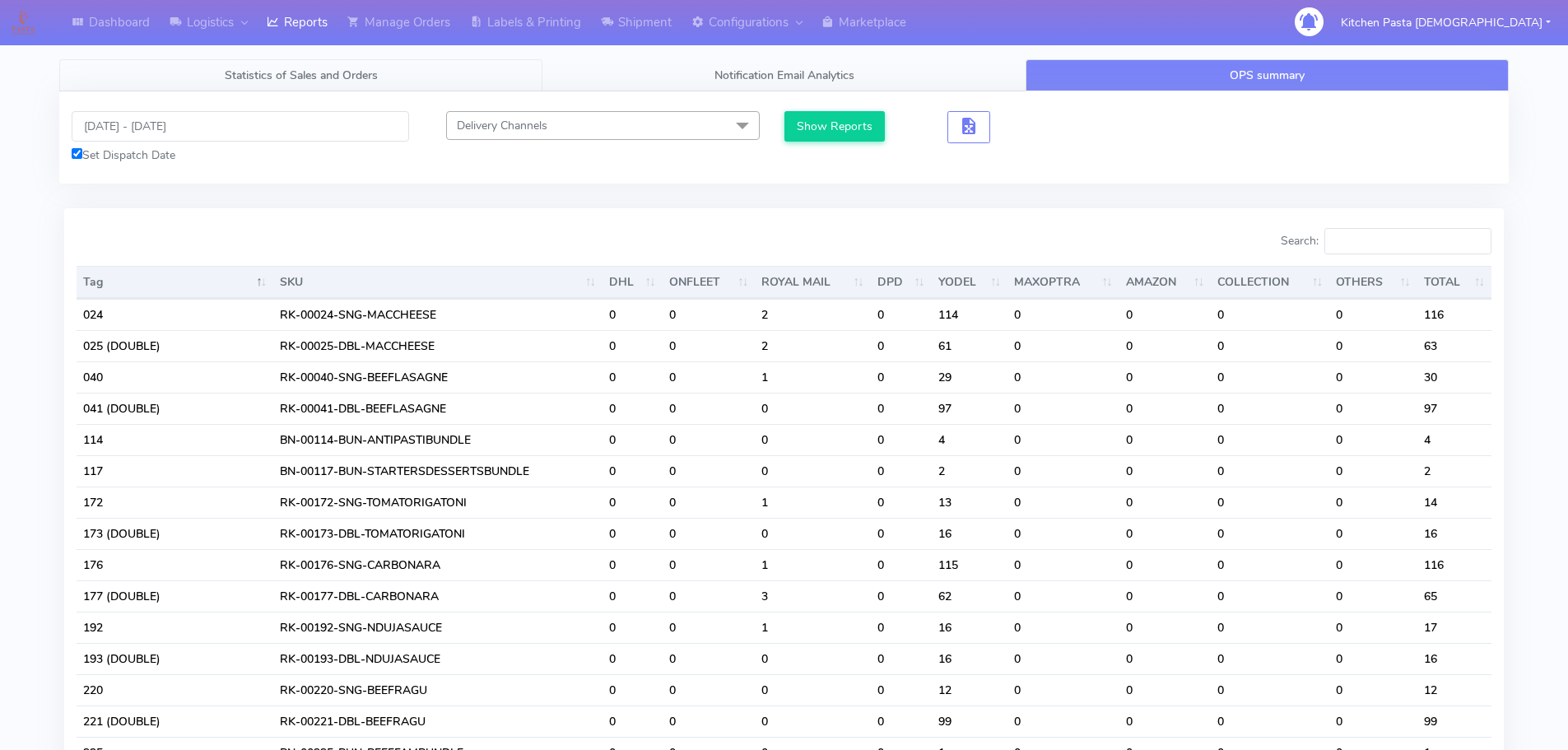
click at [211, 77] on link "Statistics of Sales and Orders" at bounding box center [301, 76] width 483 height 32
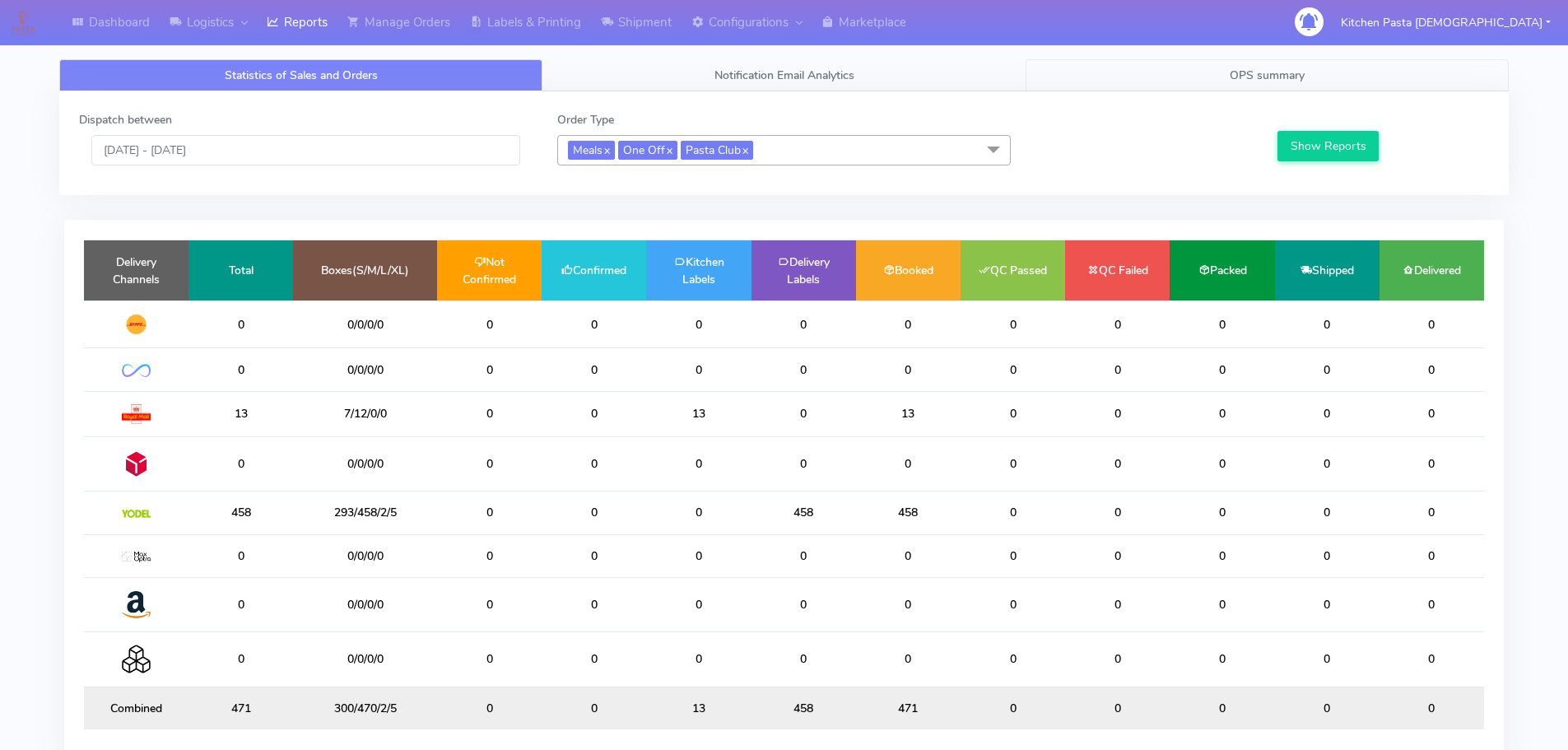
click at [1264, 75] on span "OPS summary" at bounding box center [1267, 75] width 75 height 15
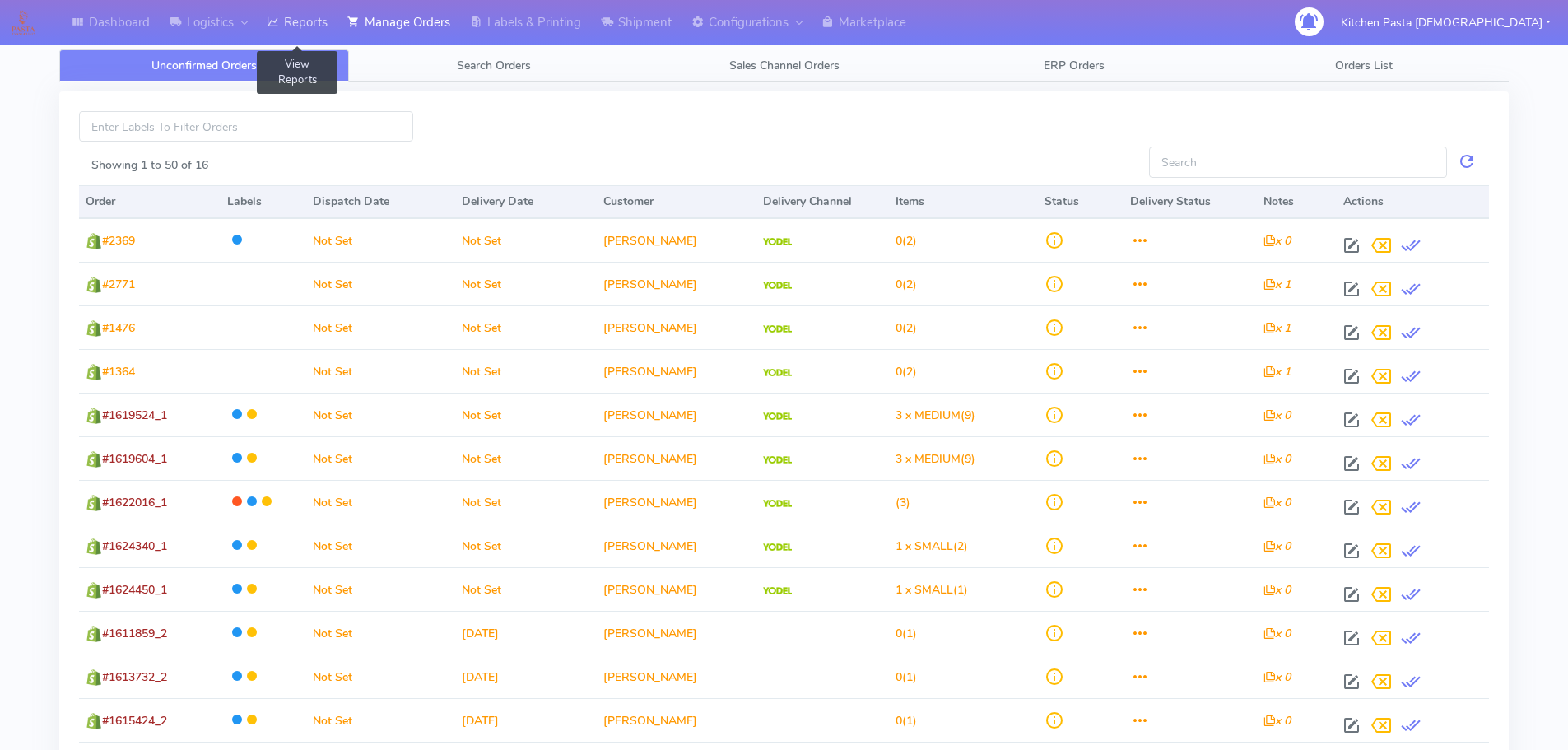
click at [308, 16] on link "Reports" at bounding box center [297, 22] width 81 height 45
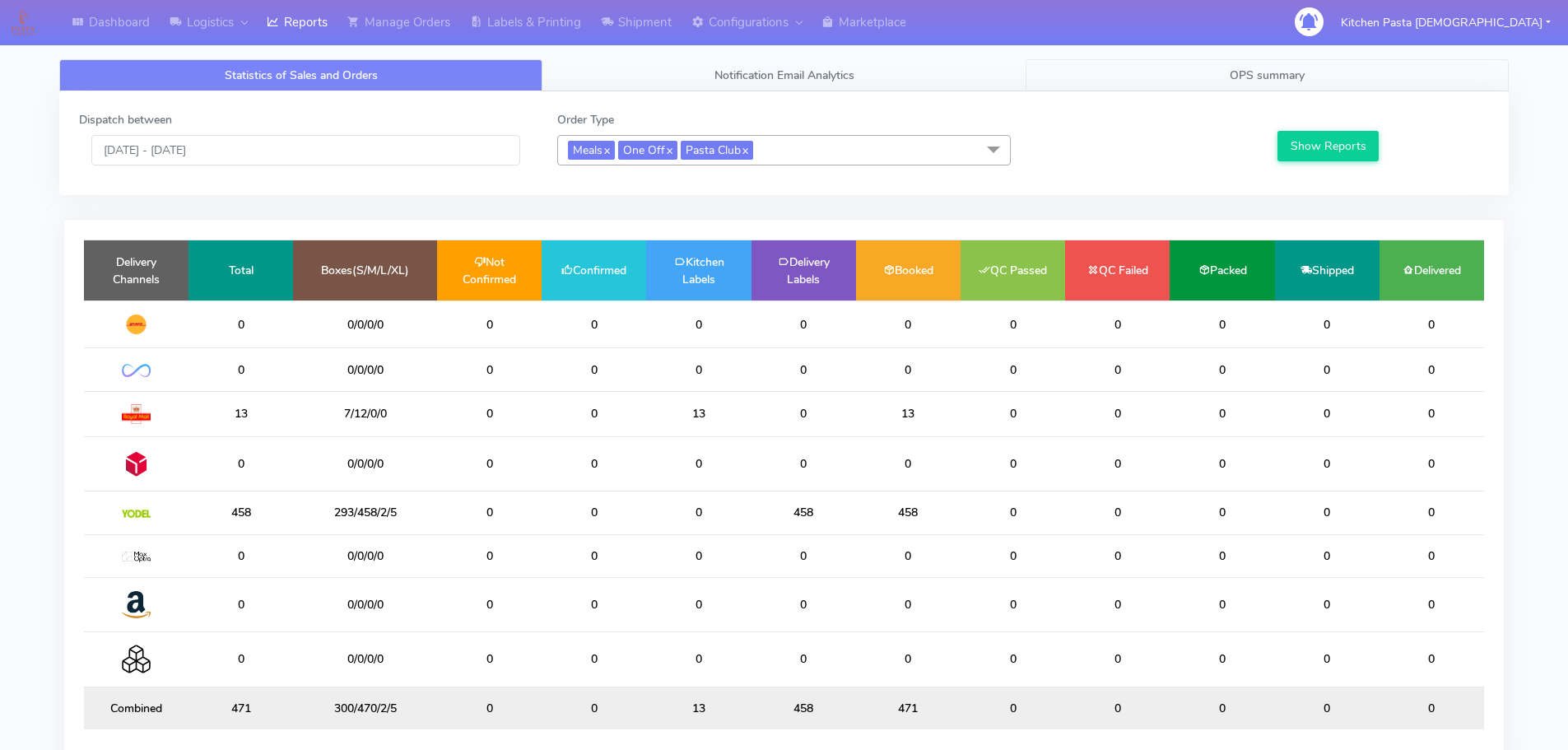
click at [1240, 72] on span "OPS summary" at bounding box center [1267, 75] width 75 height 15
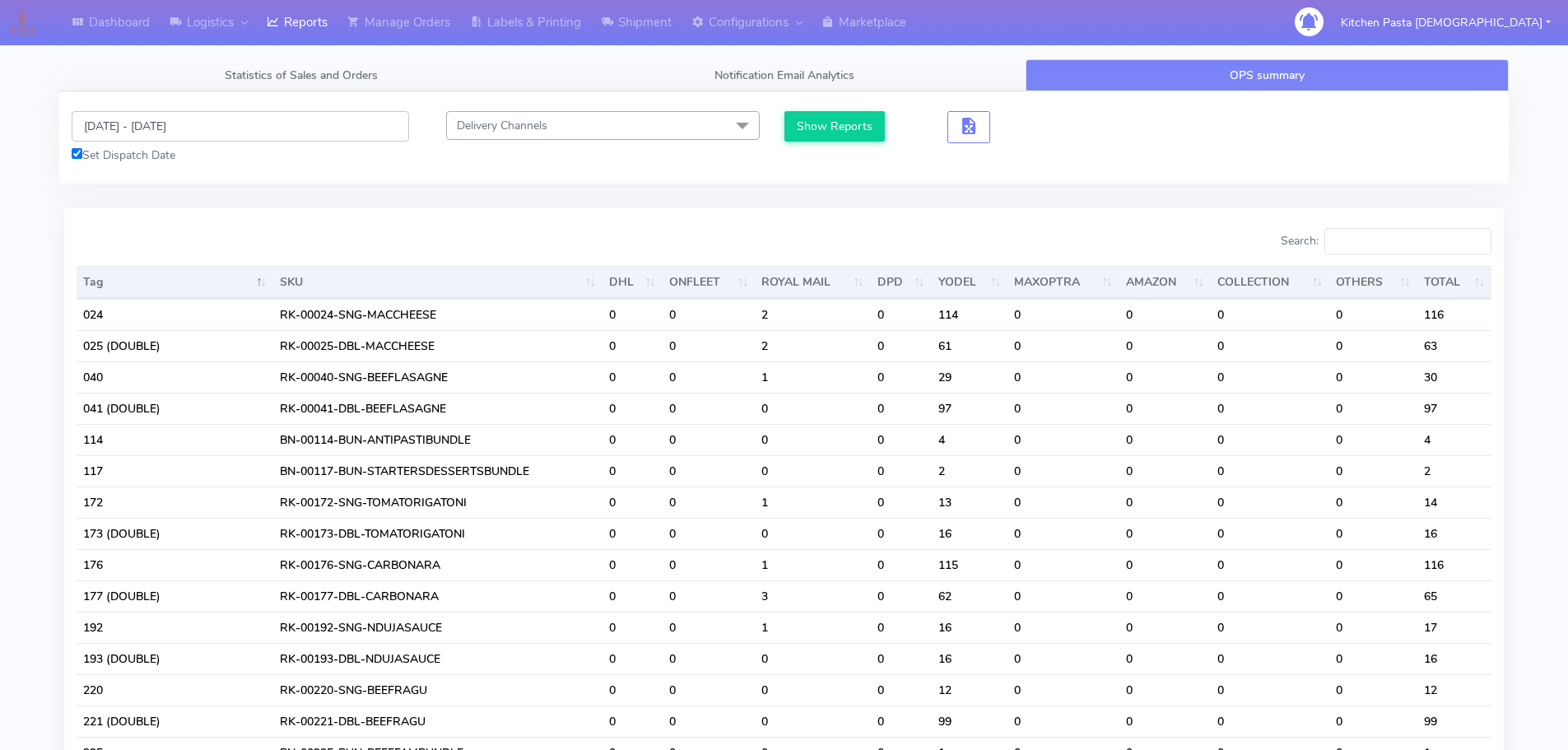
click at [190, 127] on input "[DATE] - [DATE]" at bounding box center [240, 127] width 338 height 31
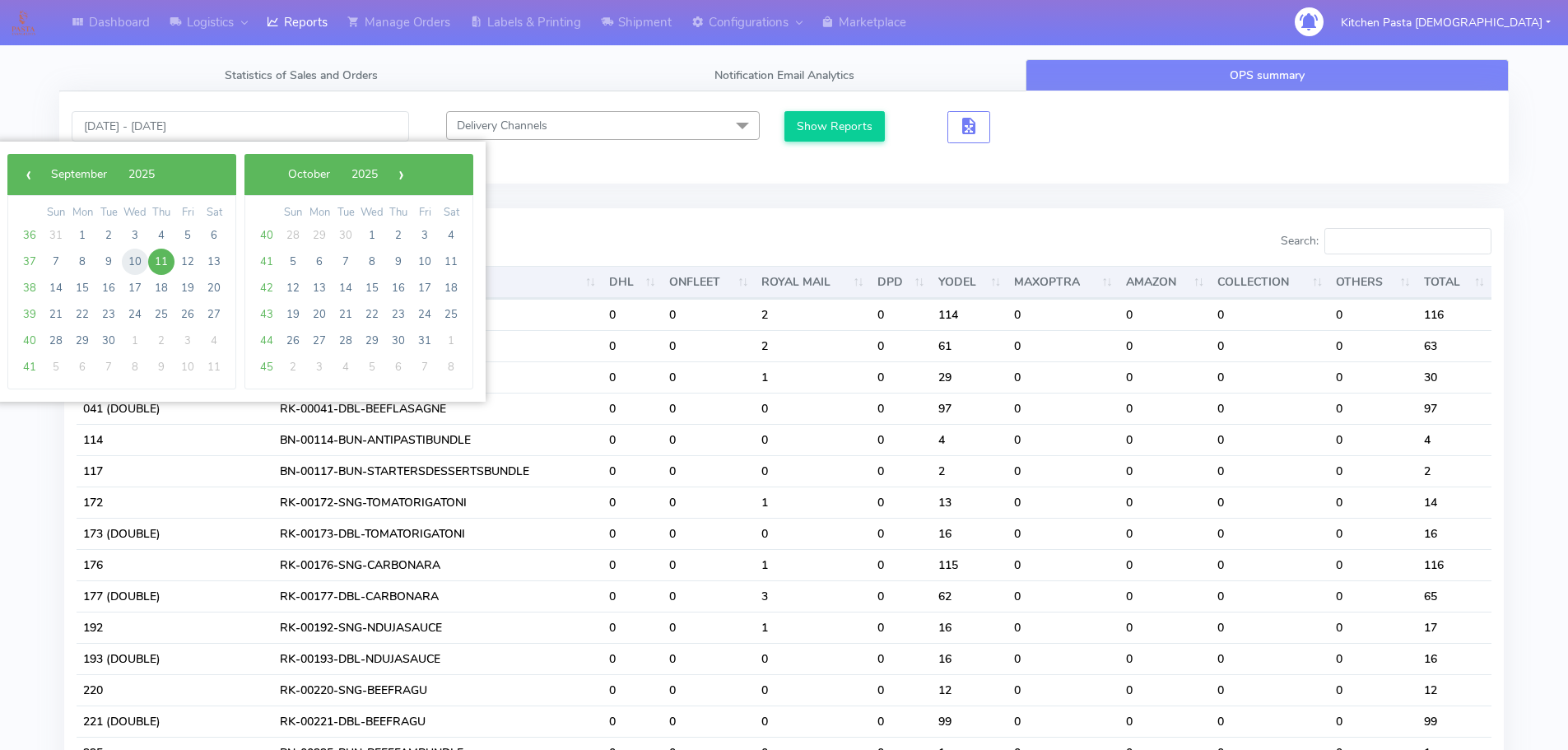
click at [137, 265] on span "10" at bounding box center [134, 261] width 26 height 26
click at [157, 264] on span "11" at bounding box center [161, 261] width 26 height 26
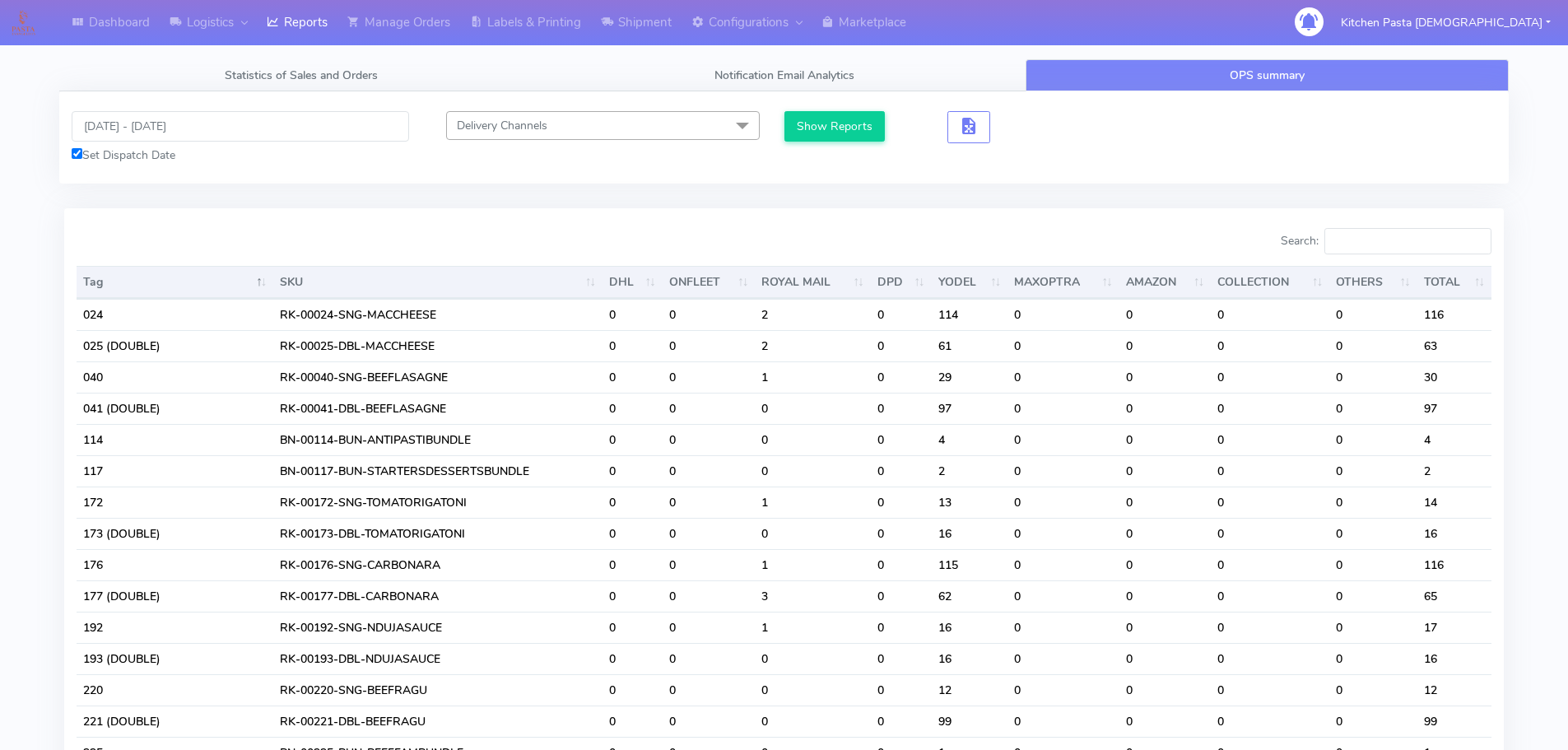
click at [160, 104] on div "10/09/2025 - 11/09/2025 Set Dispatch Date Delivery Channels Select All DHL OnFl…" at bounding box center [784, 137] width 1450 height 92
click at [153, 118] on input "10/09/2025 - 11/09/2025" at bounding box center [240, 127] width 338 height 31
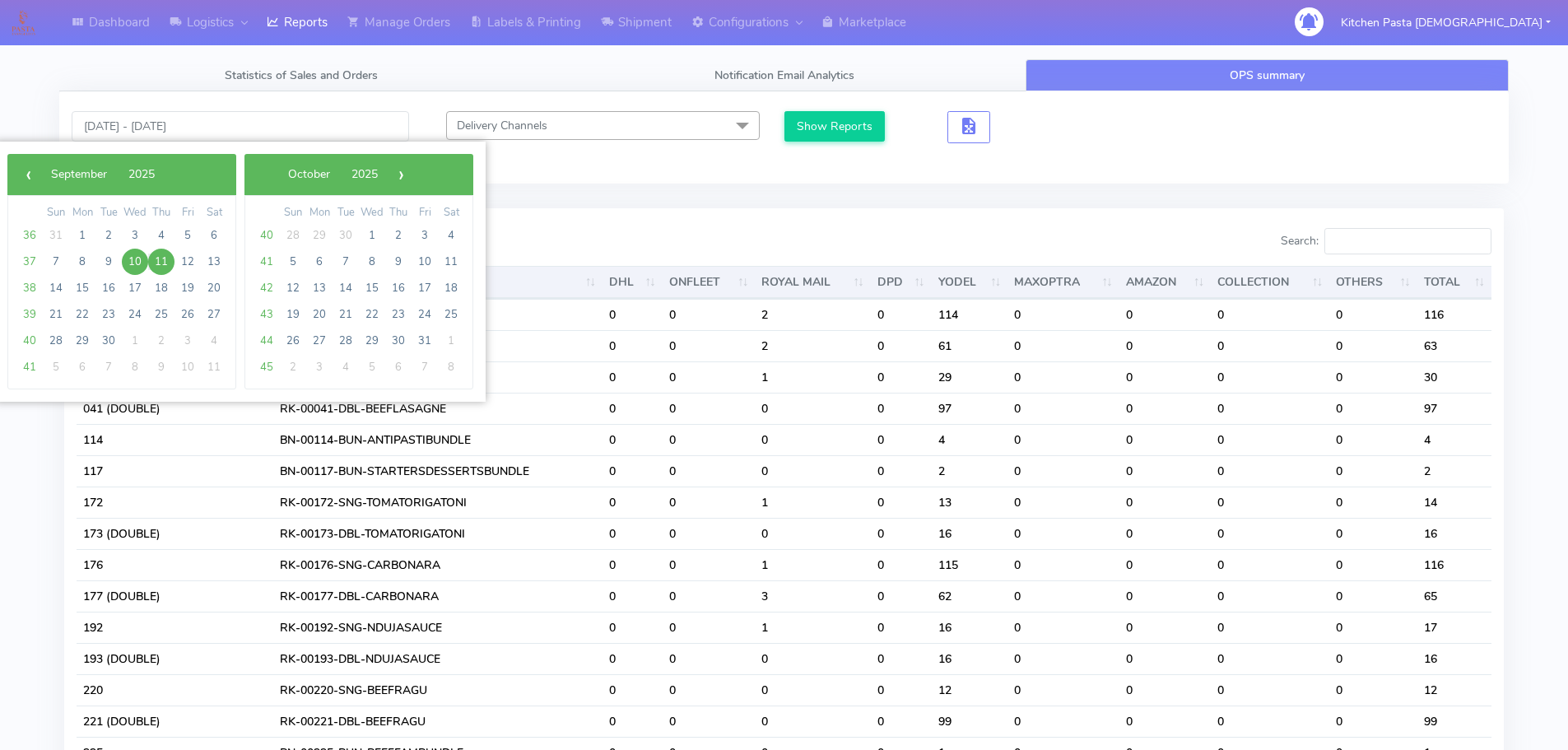
click at [170, 263] on span "11" at bounding box center [161, 261] width 26 height 26
click at [183, 264] on span "12" at bounding box center [187, 261] width 26 height 26
type input "11/09/2025 - 12/09/2025"
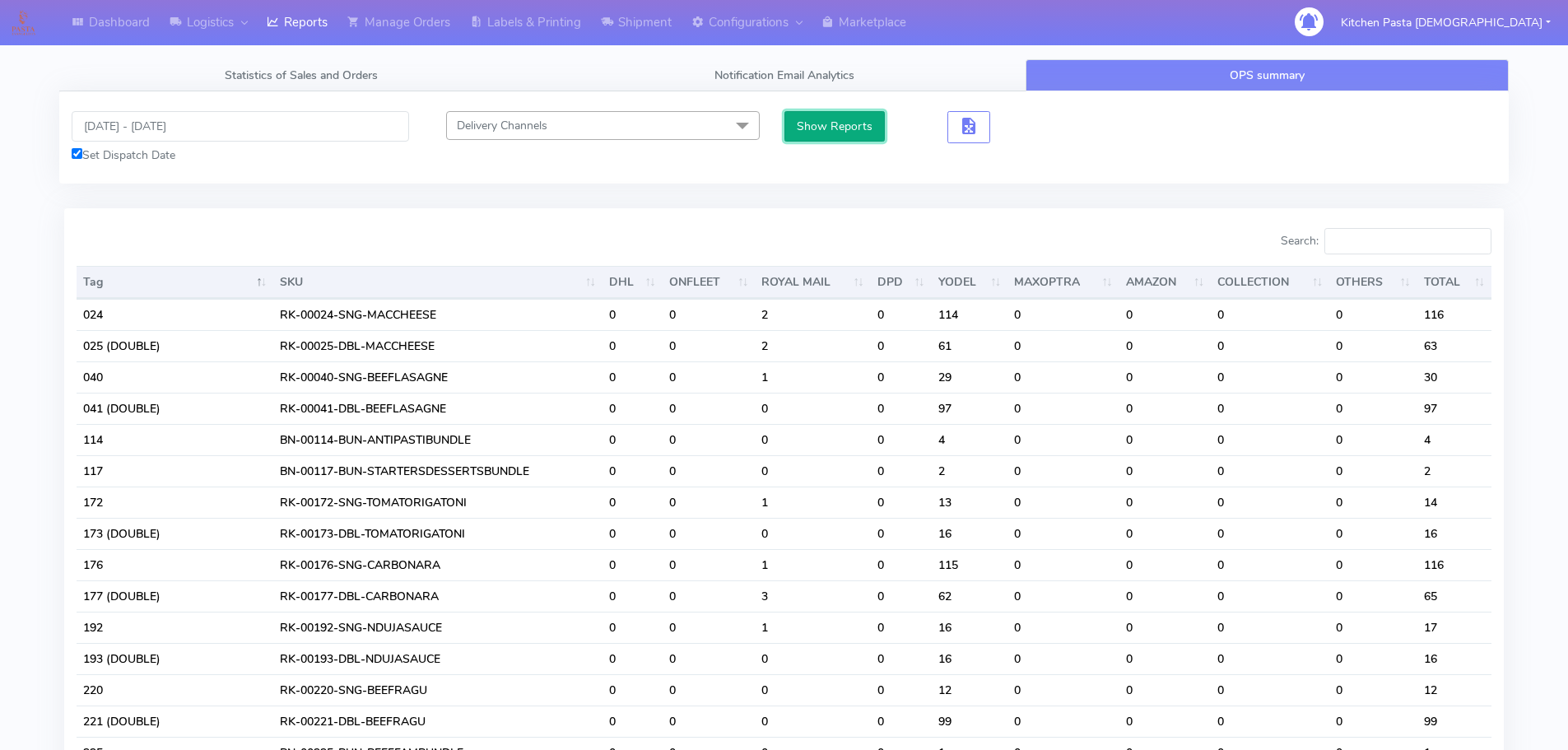
click at [860, 128] on button "Show Reports" at bounding box center [835, 127] width 101 height 31
click at [1364, 249] on input "Search:" at bounding box center [1407, 241] width 167 height 26
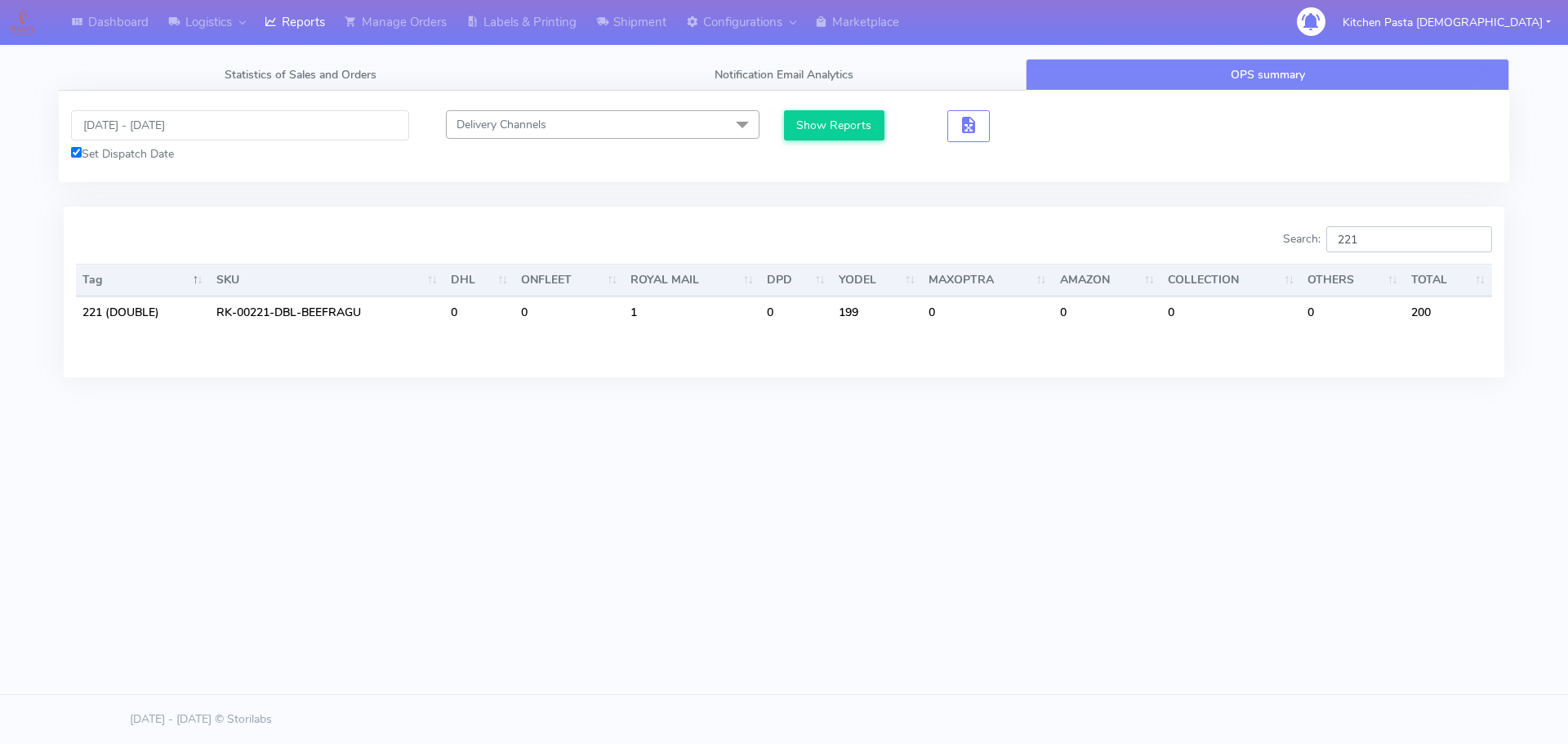
type input "221"
click at [171, 133] on input "11/09/2025 - 12/09/2025" at bounding box center [240, 126] width 338 height 30
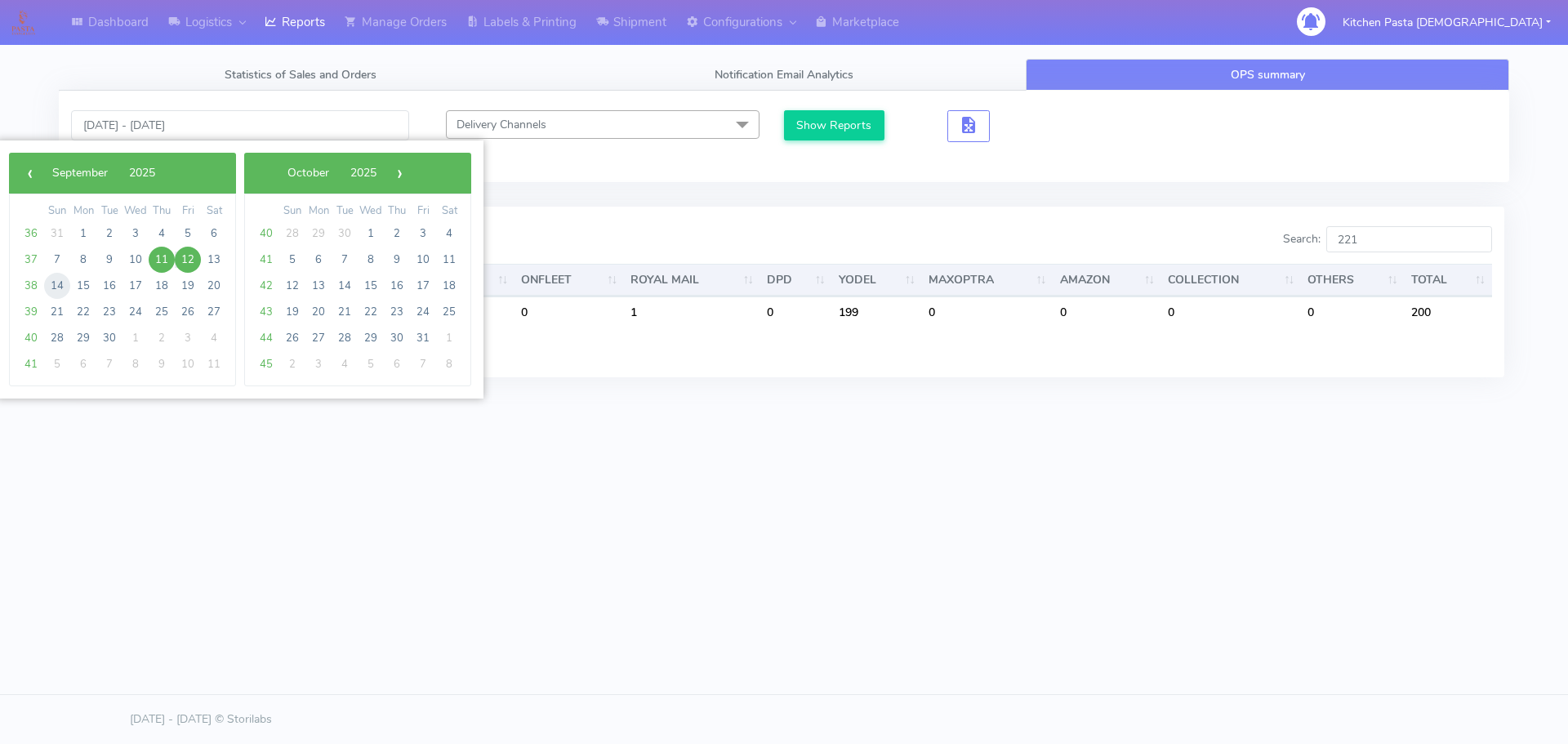
click at [61, 288] on span "14" at bounding box center [57, 285] width 26 height 26
type input "[DATE] - [DATE]"
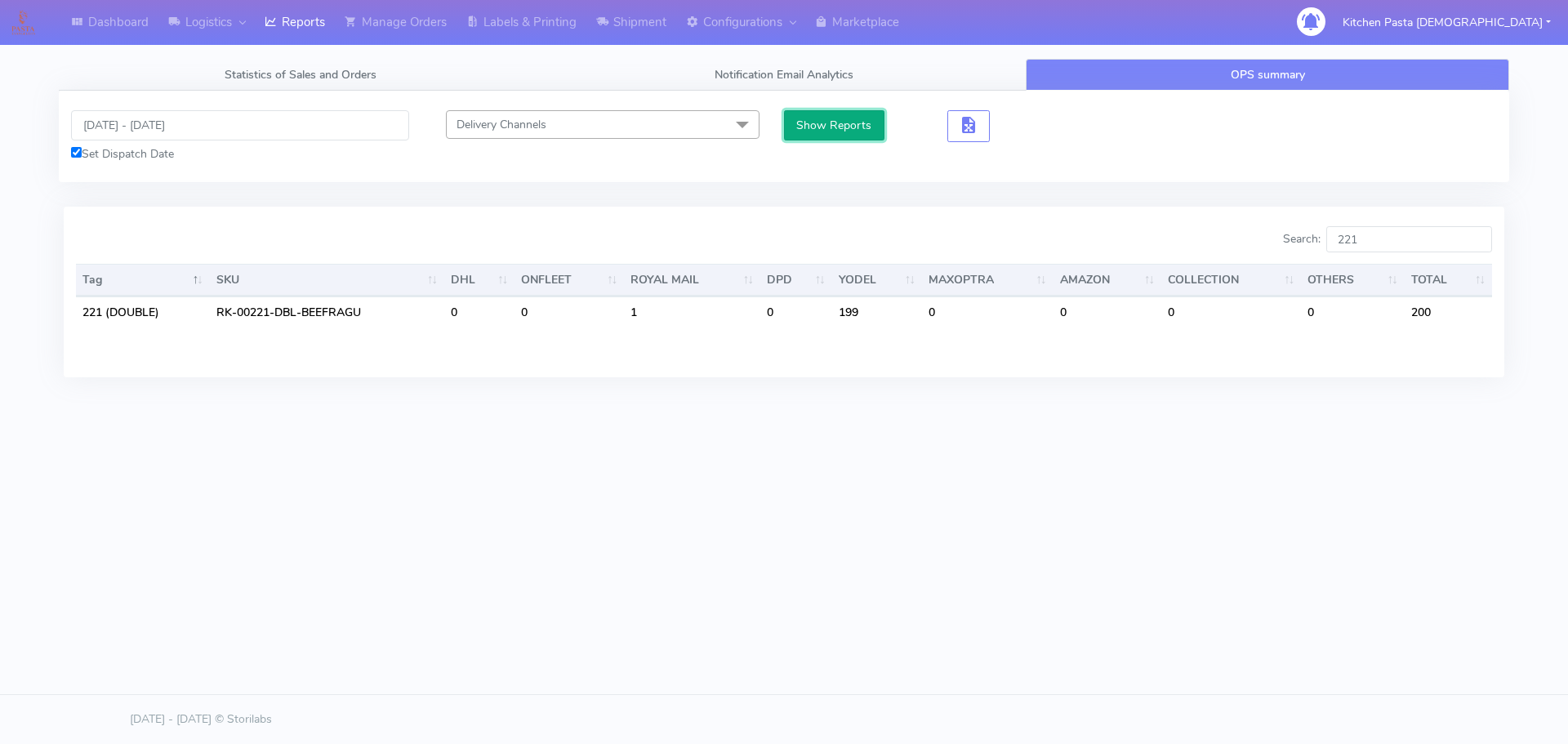
click at [838, 117] on button "Show Reports" at bounding box center [834, 126] width 100 height 30
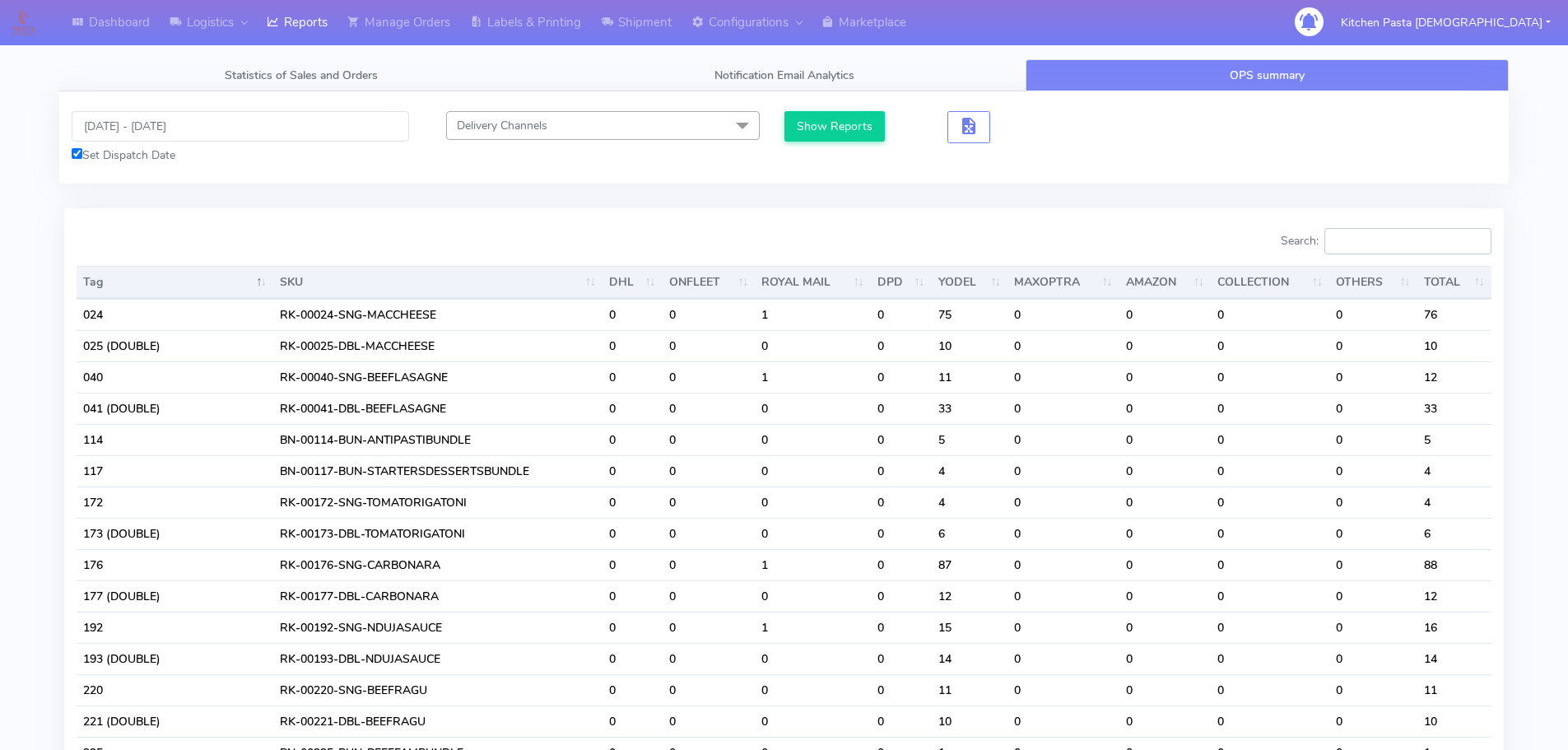
click at [1375, 243] on input "Search:" at bounding box center [1407, 241] width 167 height 26
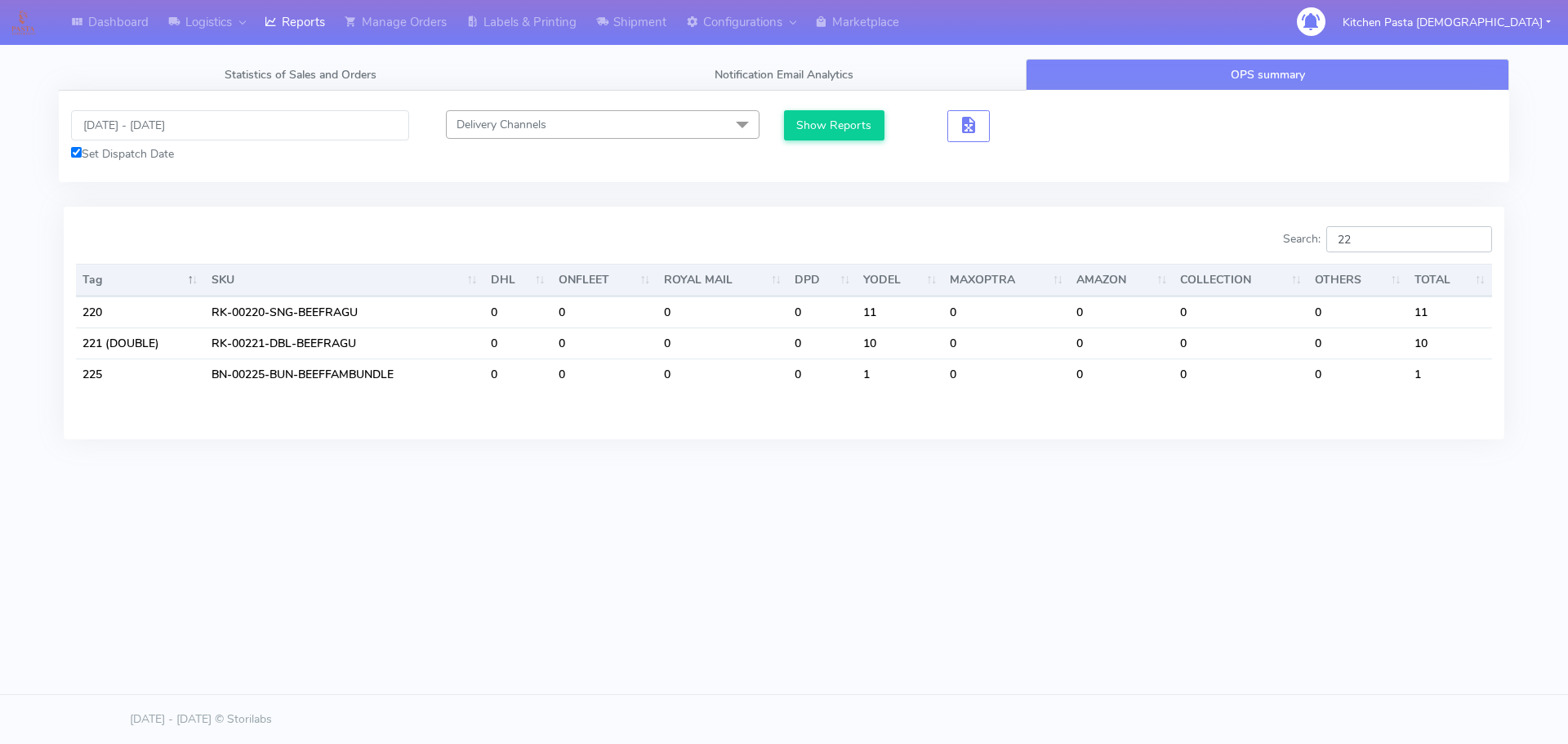
type input "2"
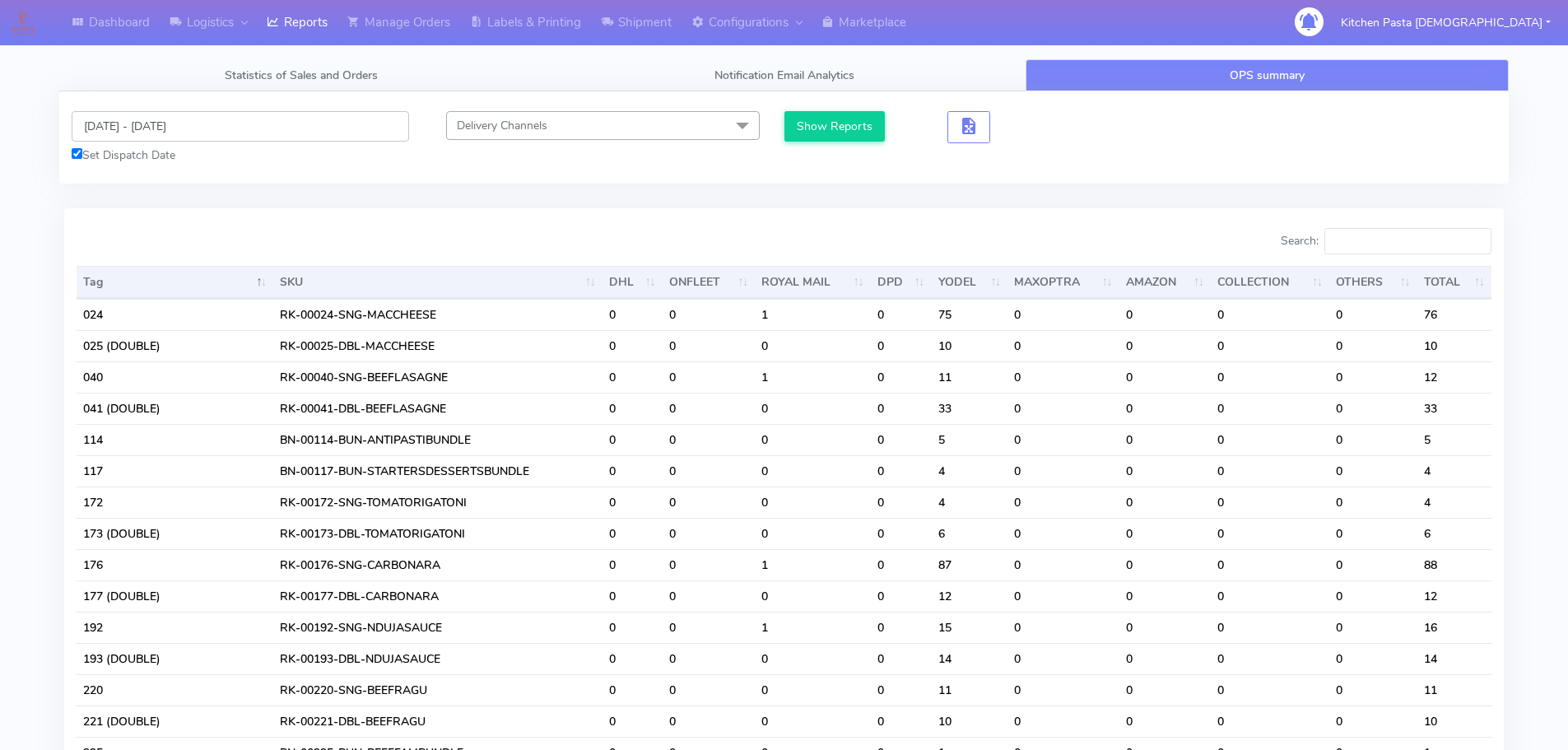
click at [181, 131] on input "[DATE] - [DATE]" at bounding box center [240, 127] width 338 height 31
click at [194, 125] on input "14/09/2025 - 14/02/2025" at bounding box center [240, 127] width 338 height 31
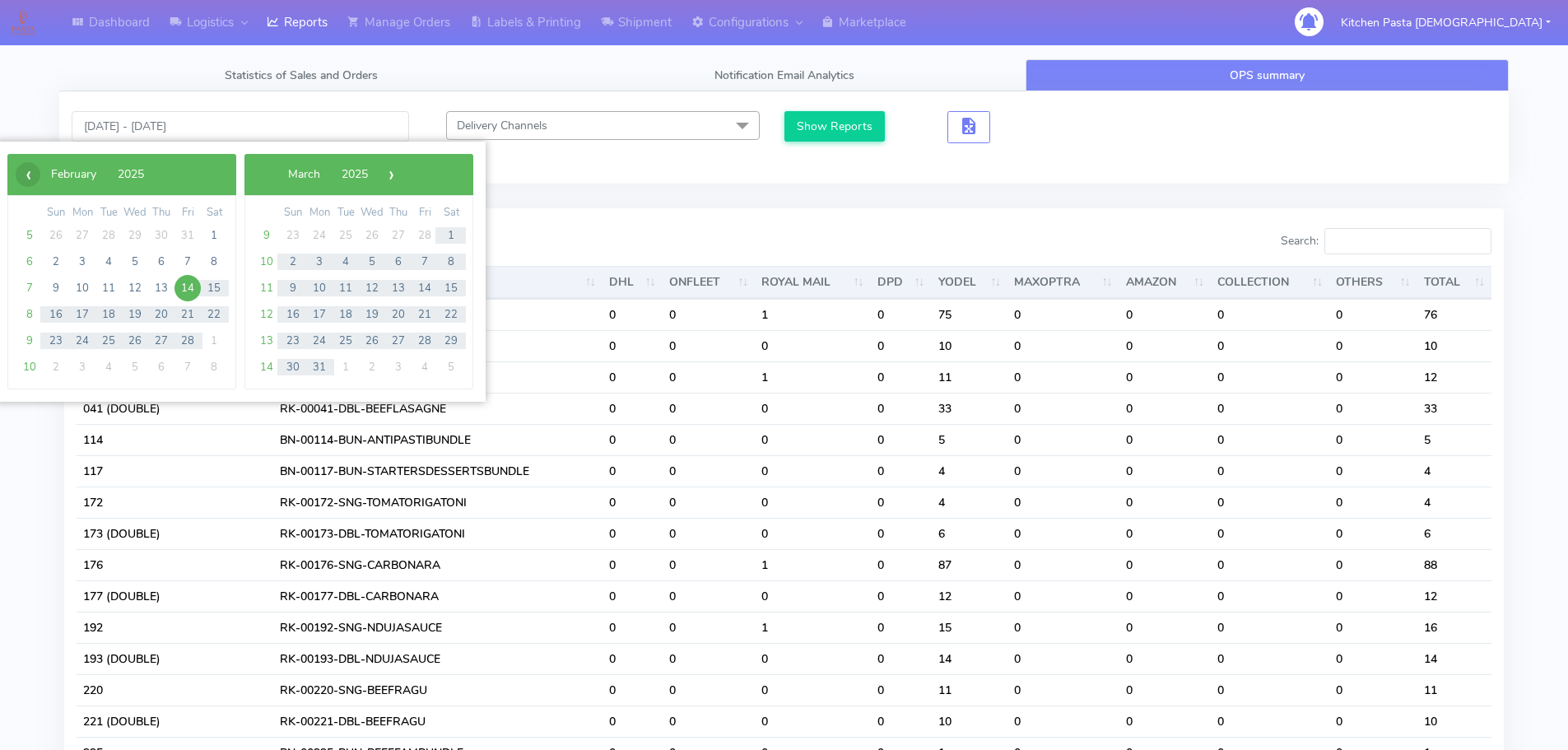
click at [21, 176] on span "‹" at bounding box center [27, 175] width 25 height 25
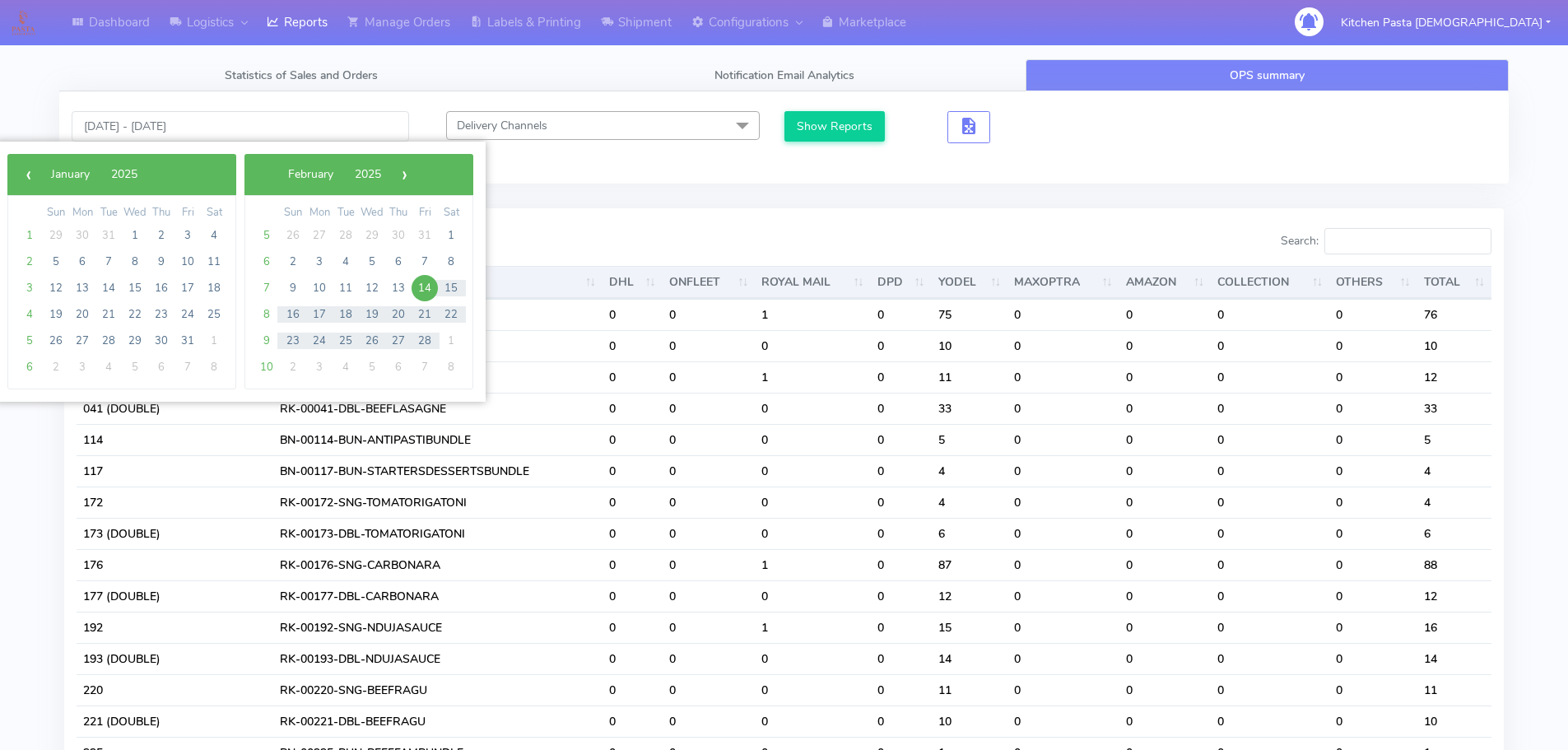
click at [21, 176] on span "‹" at bounding box center [27, 175] width 25 height 25
click at [410, 186] on span "›" at bounding box center [397, 175] width 25 height 25
click at [416, 186] on span "›" at bounding box center [403, 175] width 25 height 25
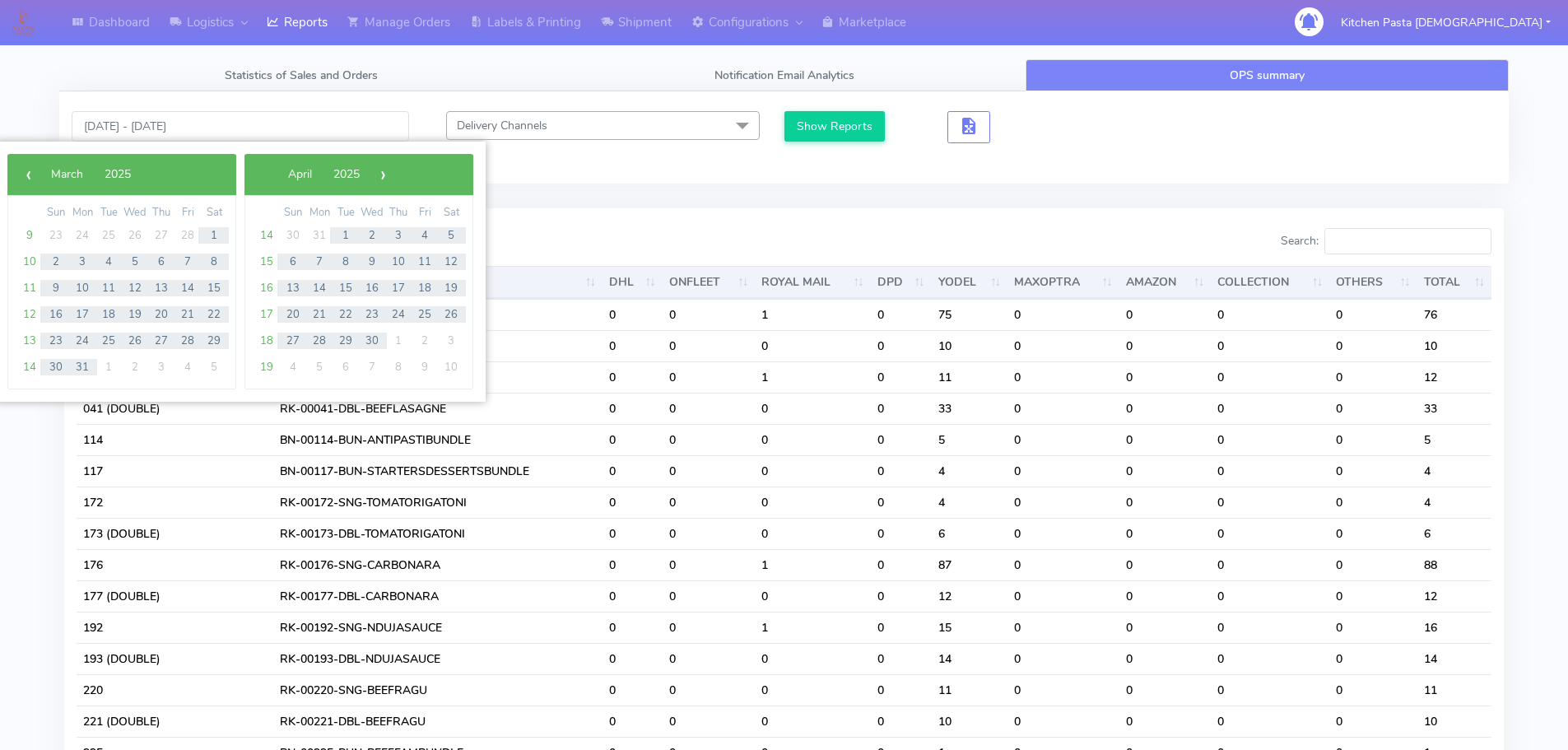
click at [395, 186] on span "›" at bounding box center [382, 175] width 25 height 25
click at [394, 186] on span "›" at bounding box center [381, 175] width 25 height 25
click at [391, 186] on span "›" at bounding box center [378, 175] width 25 height 25
click at [409, 186] on span "›" at bounding box center [396, 175] width 25 height 25
click at [427, 186] on span "›" at bounding box center [414, 175] width 25 height 25
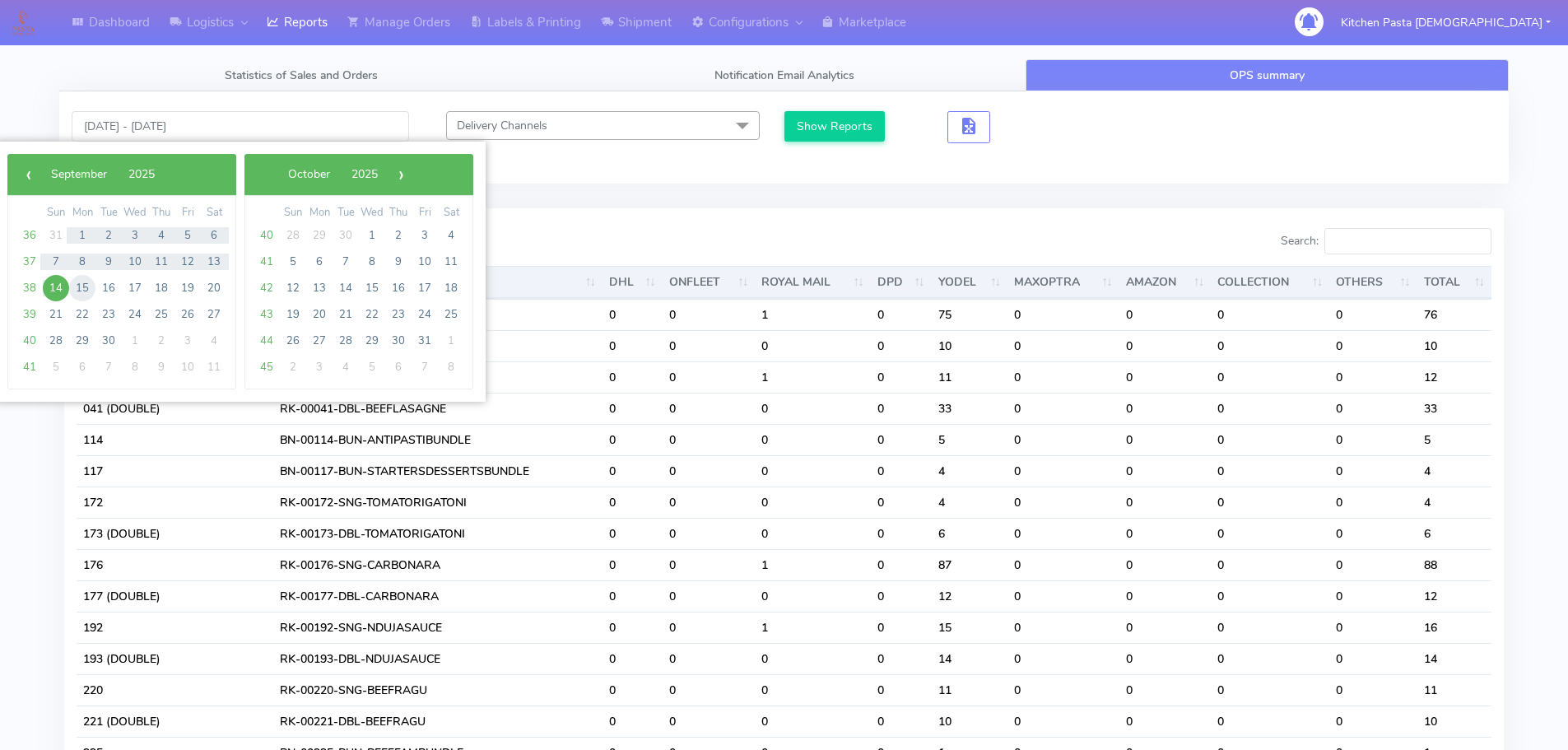
click at [83, 292] on span "15" at bounding box center [82, 288] width 26 height 26
click at [165, 266] on span "11" at bounding box center [161, 261] width 26 height 26
click at [188, 263] on span "12" at bounding box center [187, 261] width 26 height 26
type input "11/09/2025 - 12/09/2025"
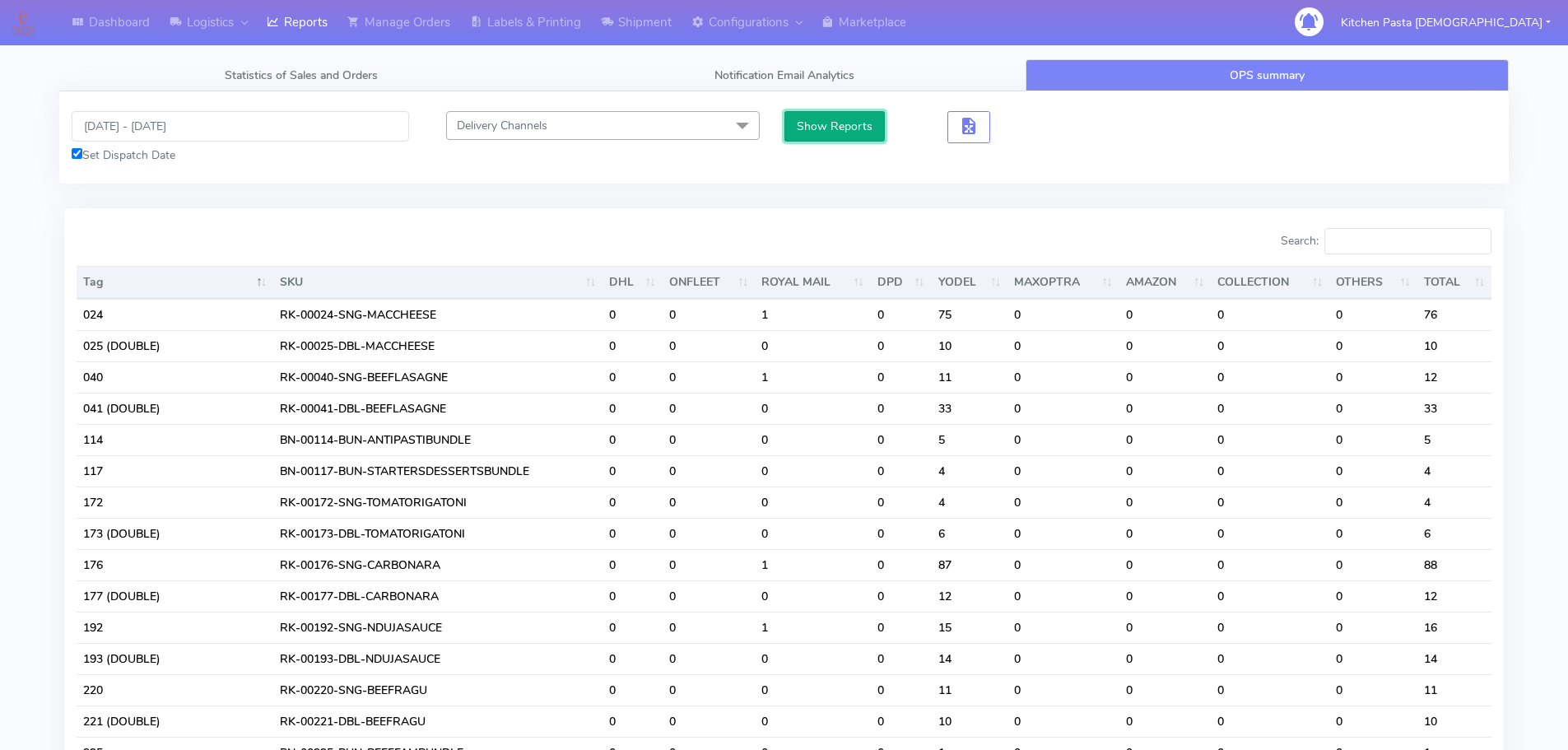
click at [835, 123] on button "Show Reports" at bounding box center [835, 127] width 101 height 31
click at [1400, 247] on input "Search:" at bounding box center [1407, 241] width 167 height 26
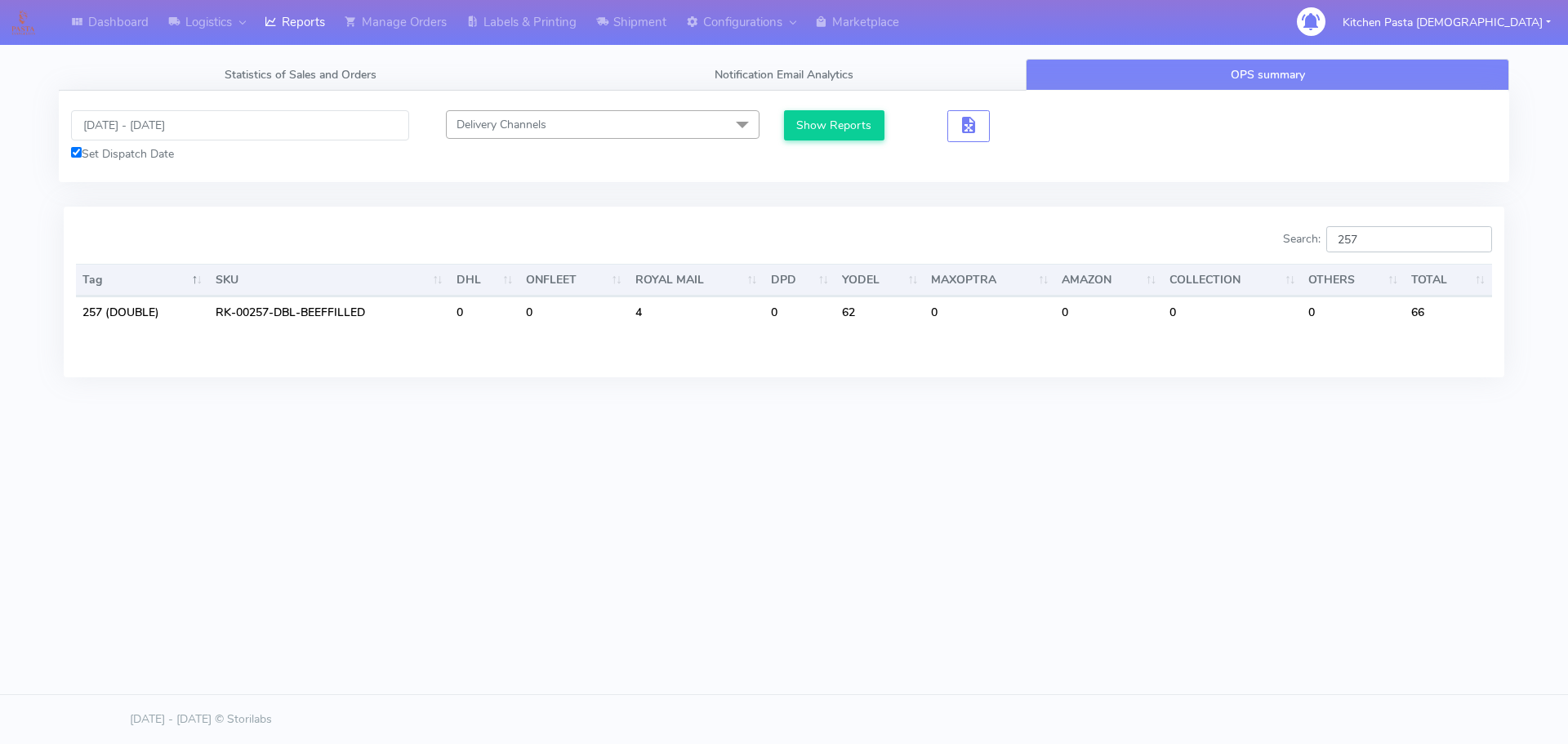
type input "257"
click at [285, 22] on link "Reports" at bounding box center [295, 22] width 80 height 45
click at [297, 28] on link "Reports" at bounding box center [295, 22] width 80 height 45
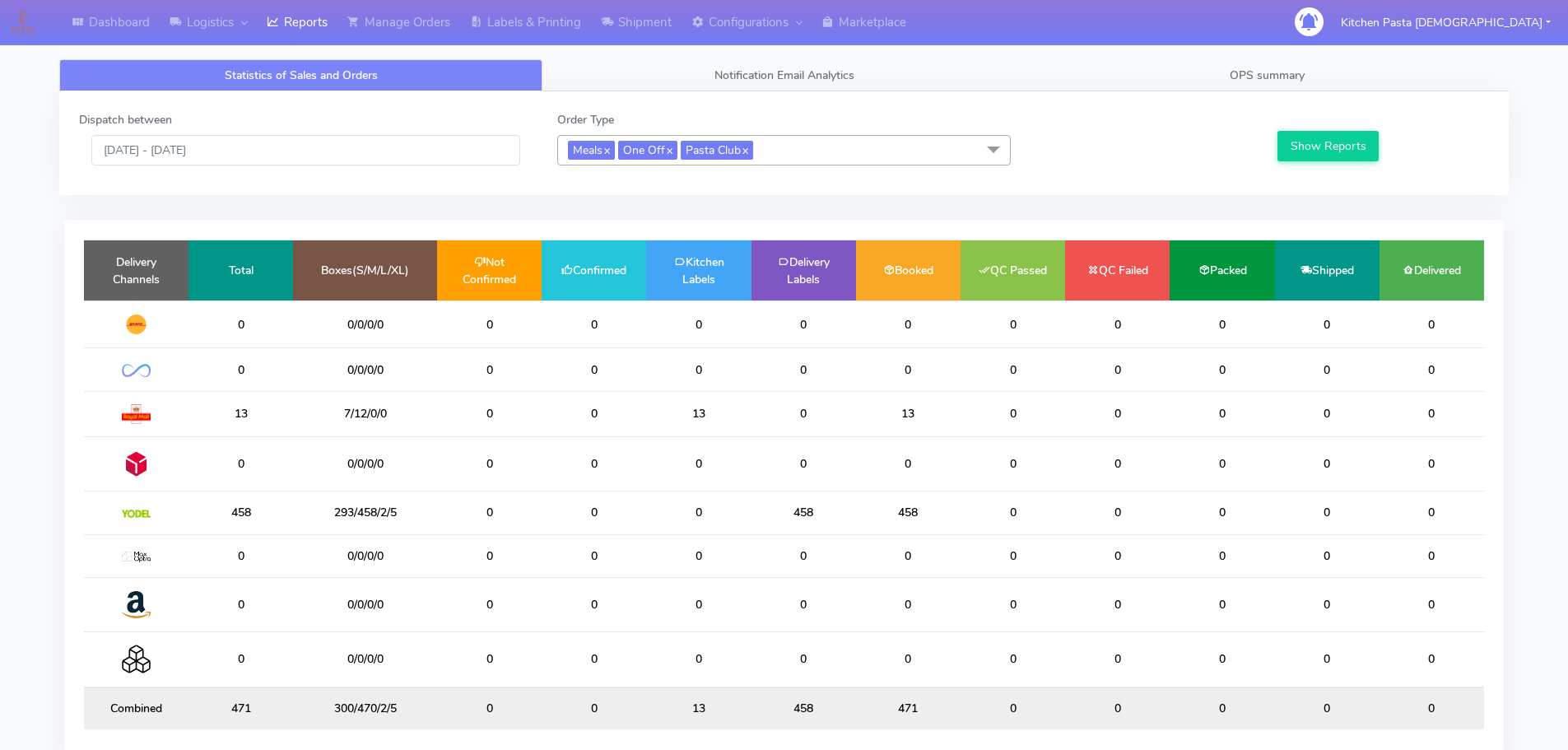
drag, startPoint x: 879, startPoint y: 141, endPoint x: 701, endPoint y: 220, distance: 194.7
click at [879, 140] on span "Meals x One Off x Pasta Club x" at bounding box center [784, 151] width 453 height 31
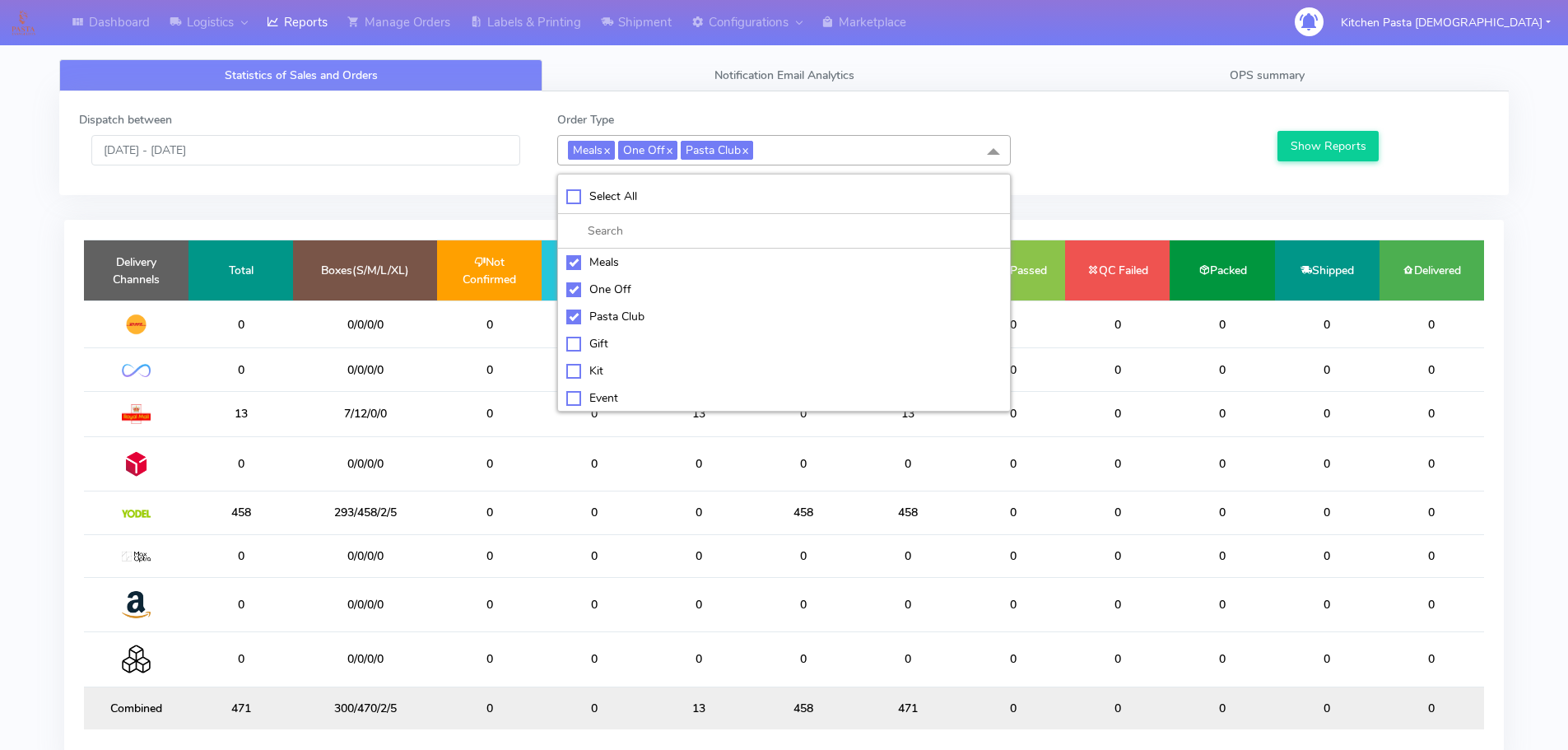
click at [604, 266] on div "Meals" at bounding box center [784, 262] width 436 height 17
checkbox input "false"
click at [607, 295] on div "One Off" at bounding box center [784, 289] width 436 height 17
checkbox input "false"
click at [617, 321] on div "Pasta Club" at bounding box center [784, 317] width 436 height 17
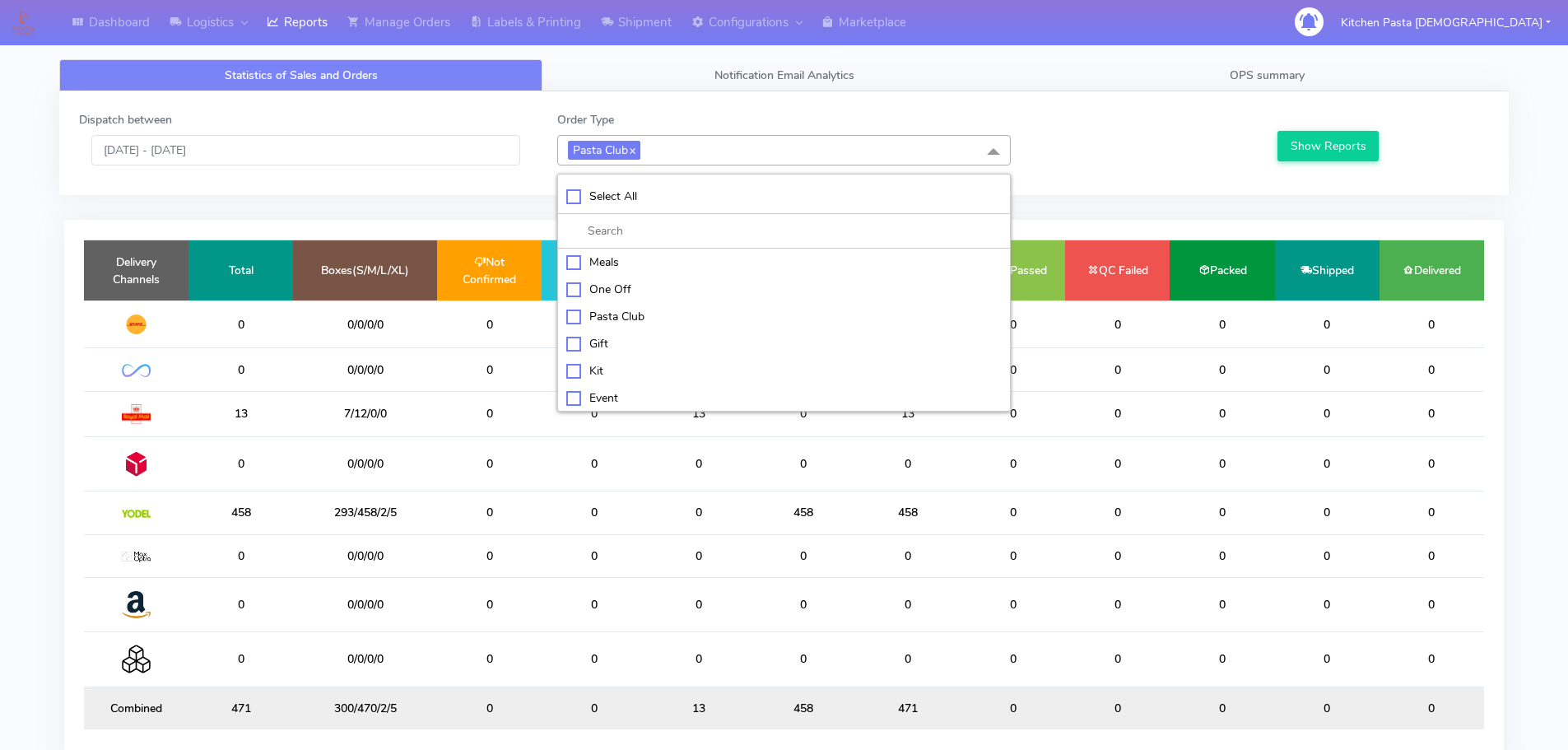
checkbox input "false"
click at [617, 376] on div "Kit" at bounding box center [784, 369] width 436 height 17
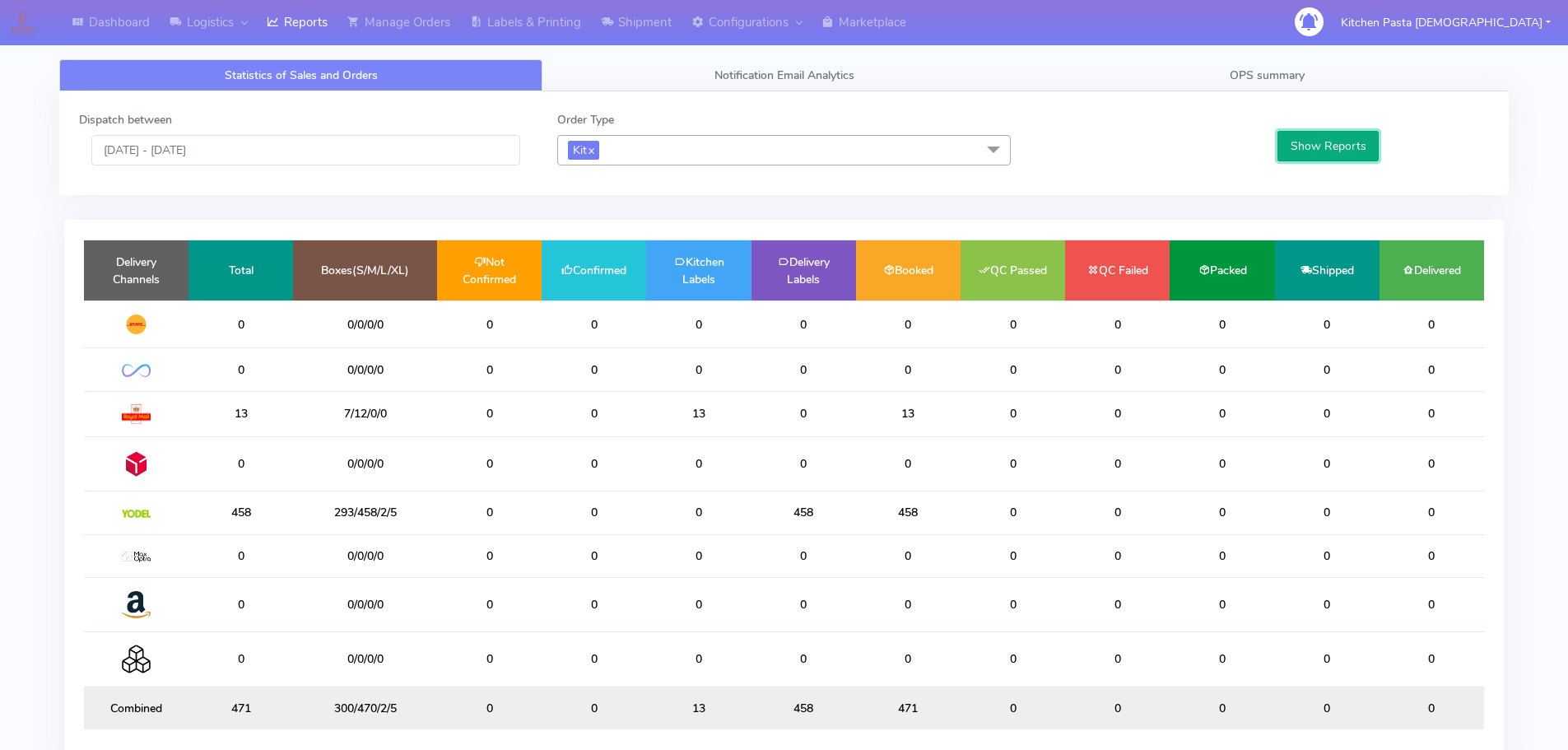
click at [1364, 151] on button "Show Reports" at bounding box center [1327, 146] width 101 height 31
click at [667, 151] on span "Kit x" at bounding box center [784, 151] width 453 height 31
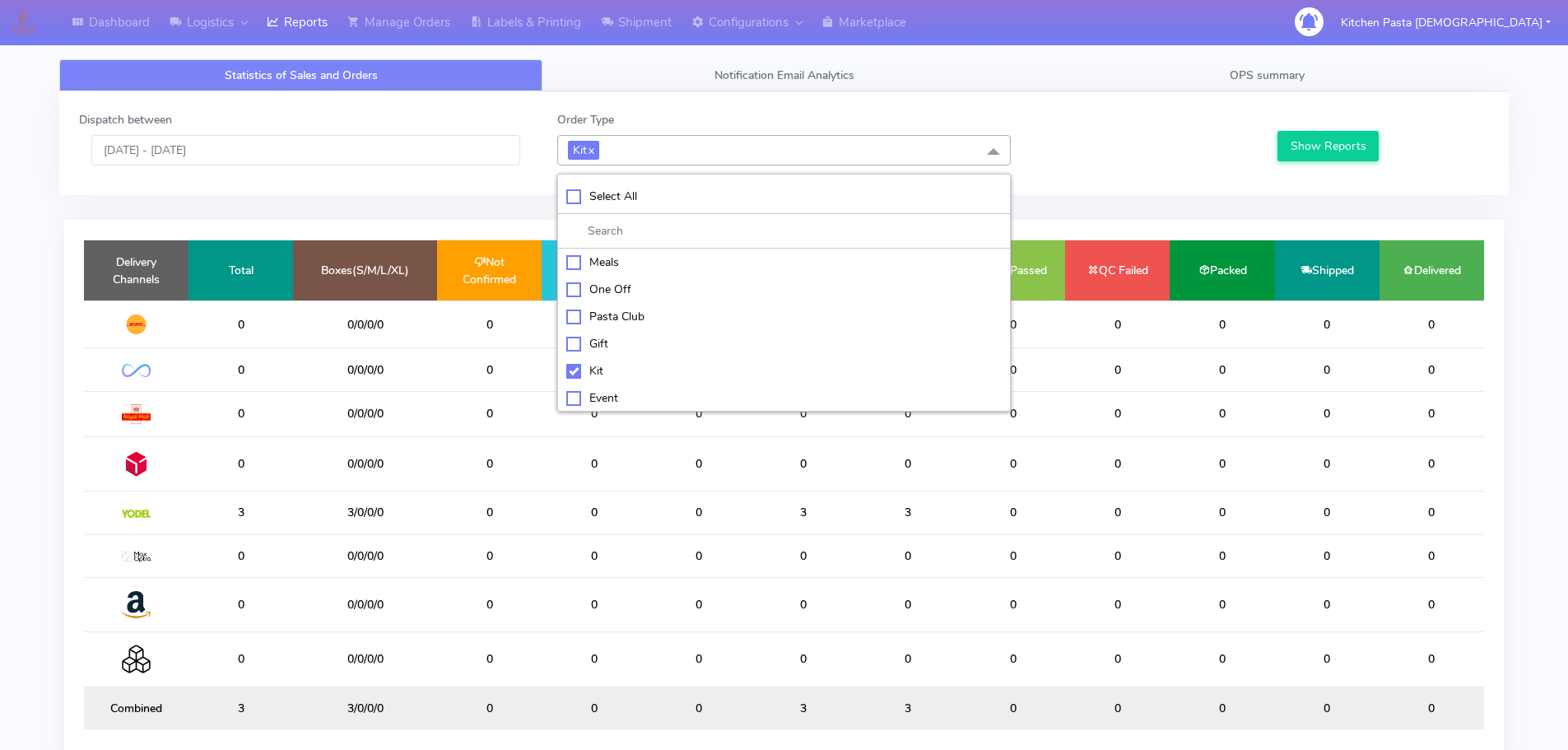
click at [601, 358] on li "Kit" at bounding box center [784, 371] width 452 height 27
checkbox input "false"
click at [612, 397] on div "ATAVI" at bounding box center [784, 396] width 436 height 17
checkbox input "true"
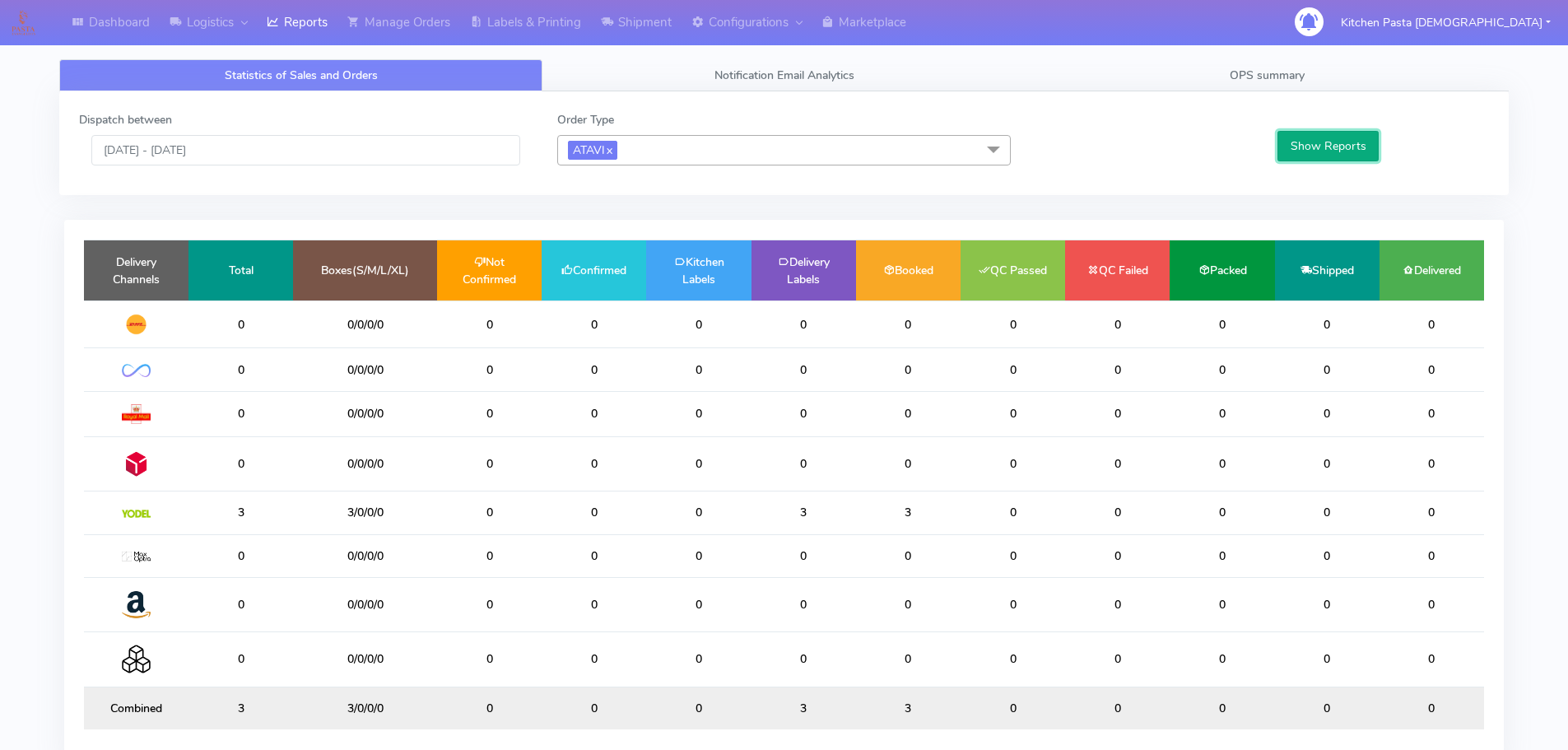
click at [1336, 146] on button "Show Reports" at bounding box center [1327, 146] width 101 height 31
click at [422, 136] on input "[DATE] - [DATE]" at bounding box center [305, 151] width 429 height 31
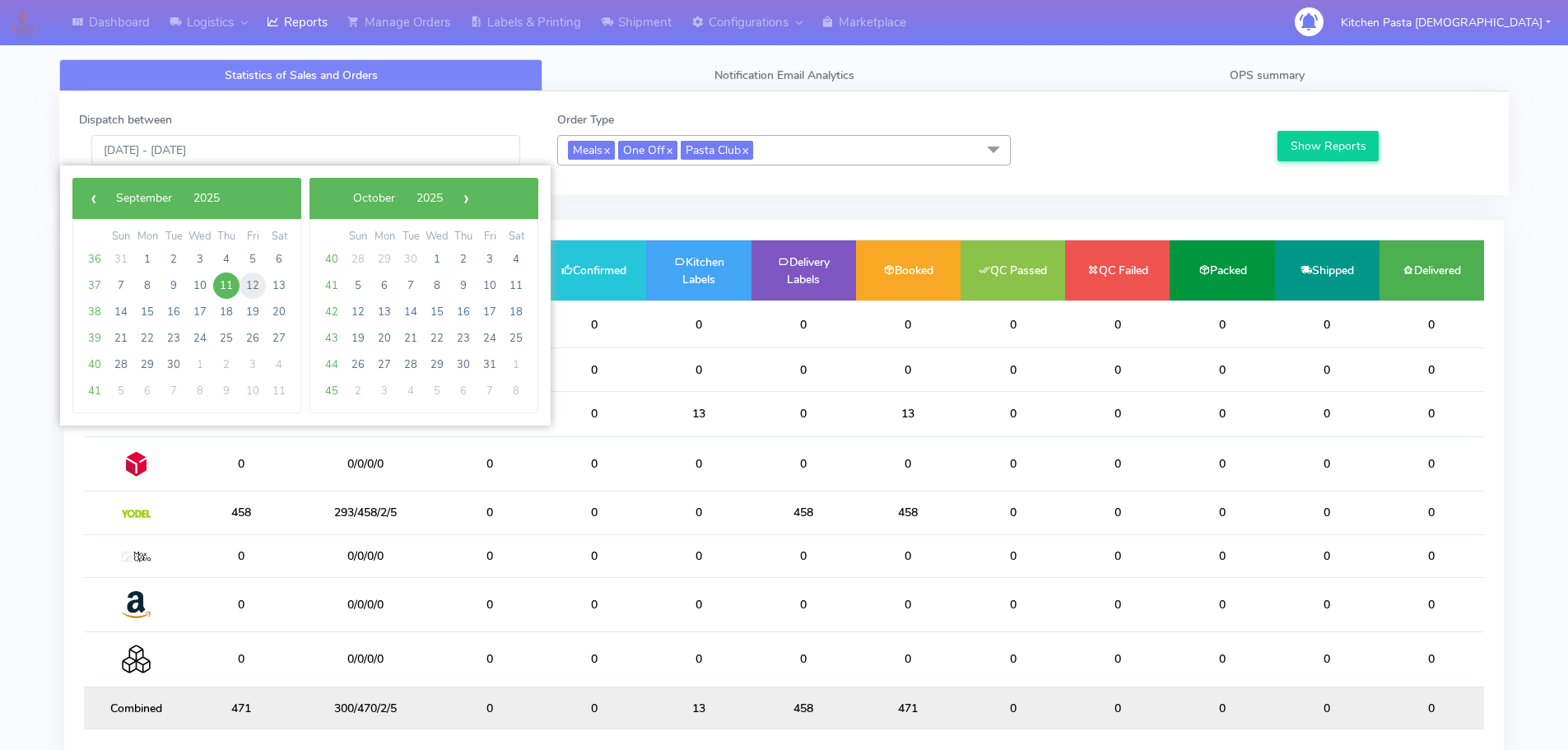
click at [254, 281] on span "12" at bounding box center [253, 285] width 26 height 26
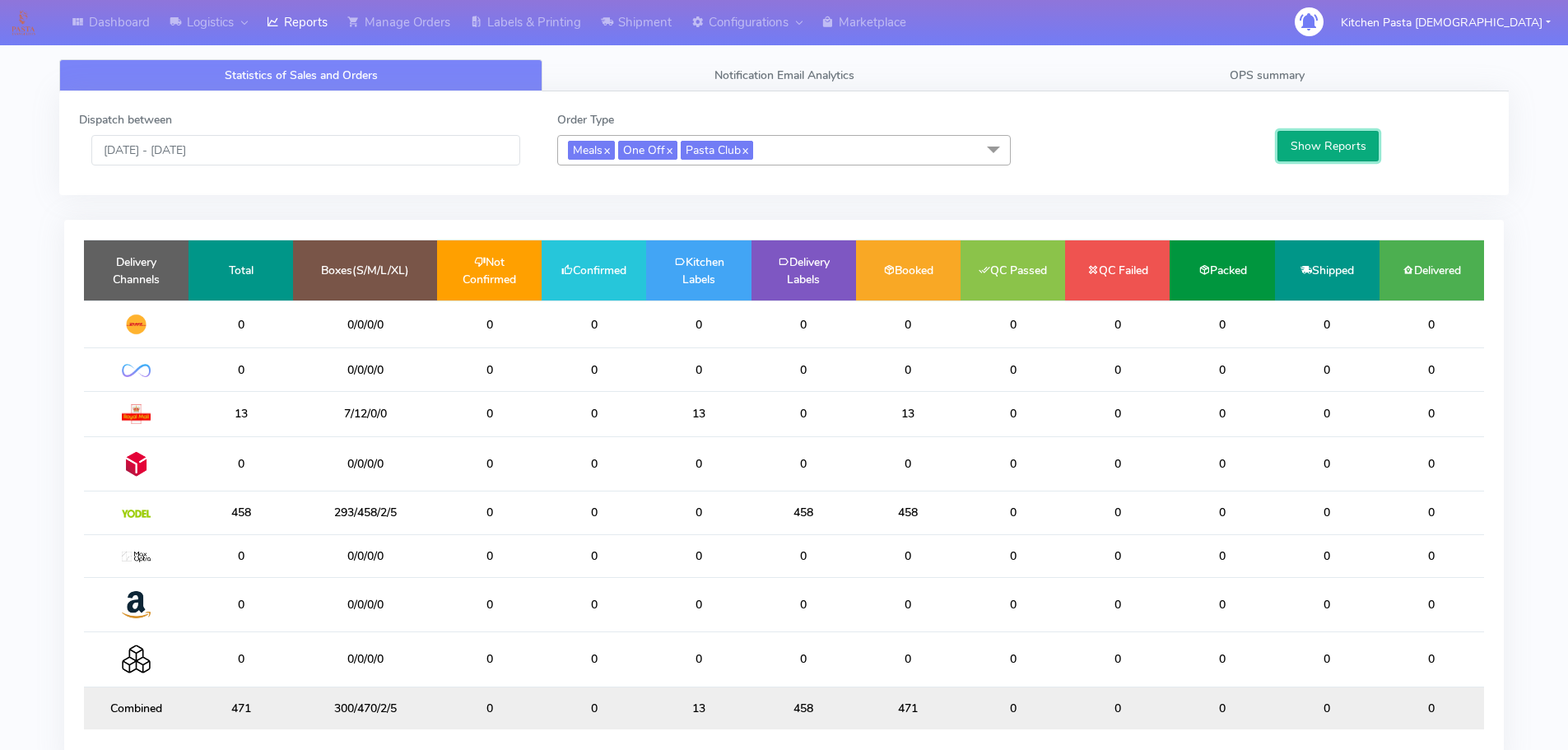
click at [1354, 146] on button "Show Reports" at bounding box center [1327, 146] width 101 height 31
click at [438, 146] on input "[DATE] - [DATE]" at bounding box center [305, 151] width 429 height 31
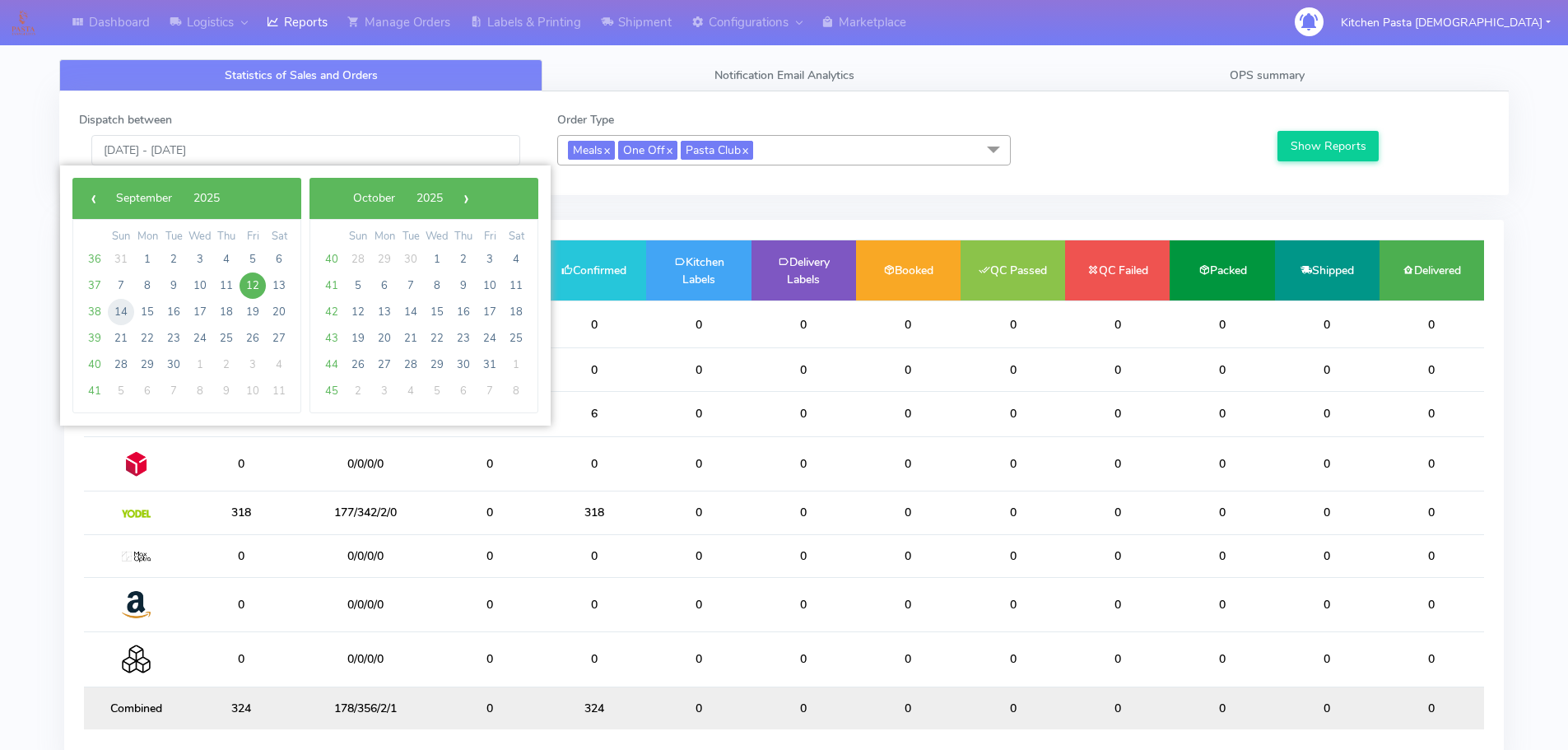
click at [118, 307] on span "14" at bounding box center [121, 312] width 26 height 26
type input "[DATE] - [DATE]"
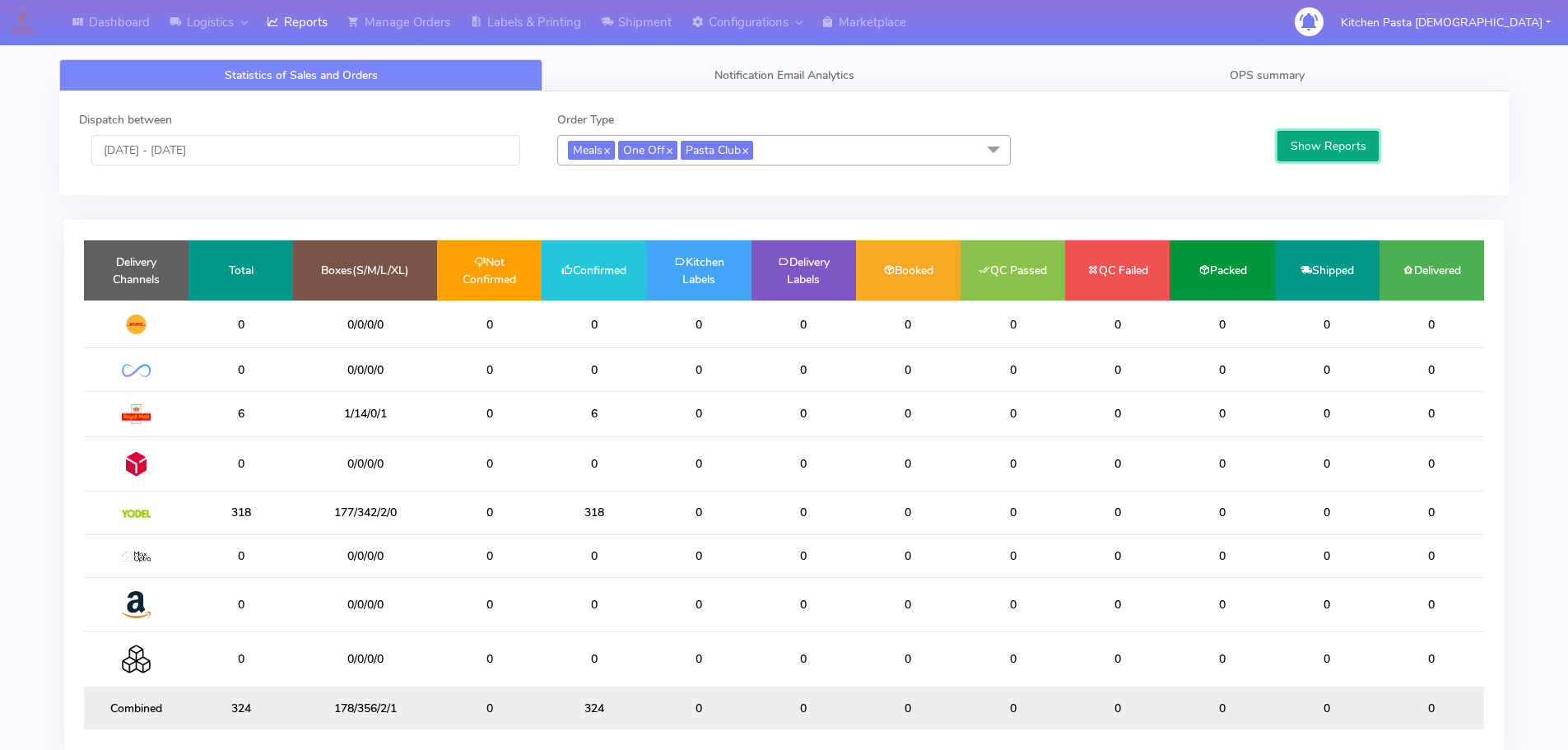
click at [1331, 132] on button "Show Reports" at bounding box center [1327, 146] width 101 height 31
click at [1280, 66] on link "OPS summary" at bounding box center [1267, 76] width 483 height 32
click at [1240, 83] on span "OPS summary" at bounding box center [1267, 75] width 75 height 15
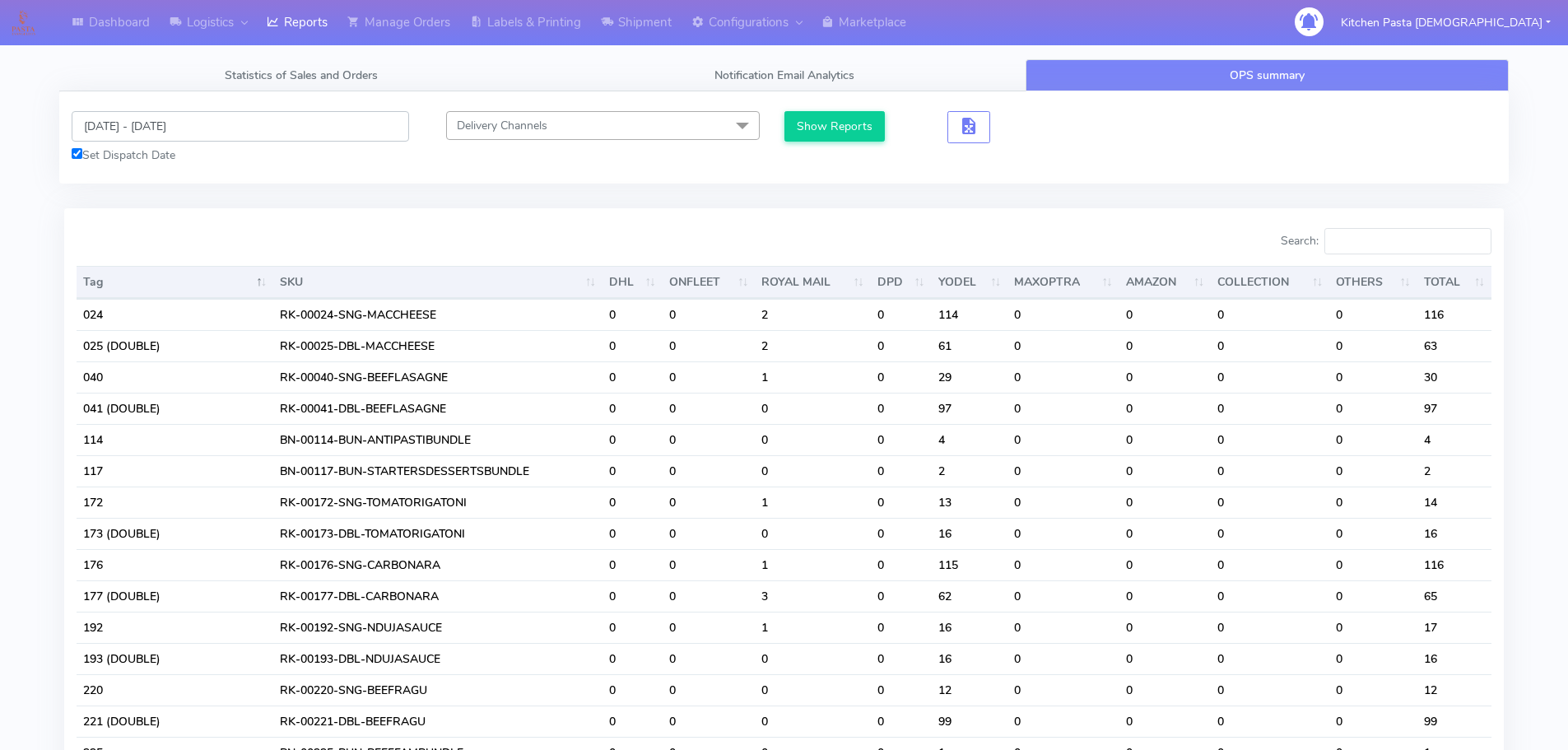
click at [350, 130] on input "[DATE] - [DATE]" at bounding box center [240, 127] width 338 height 31
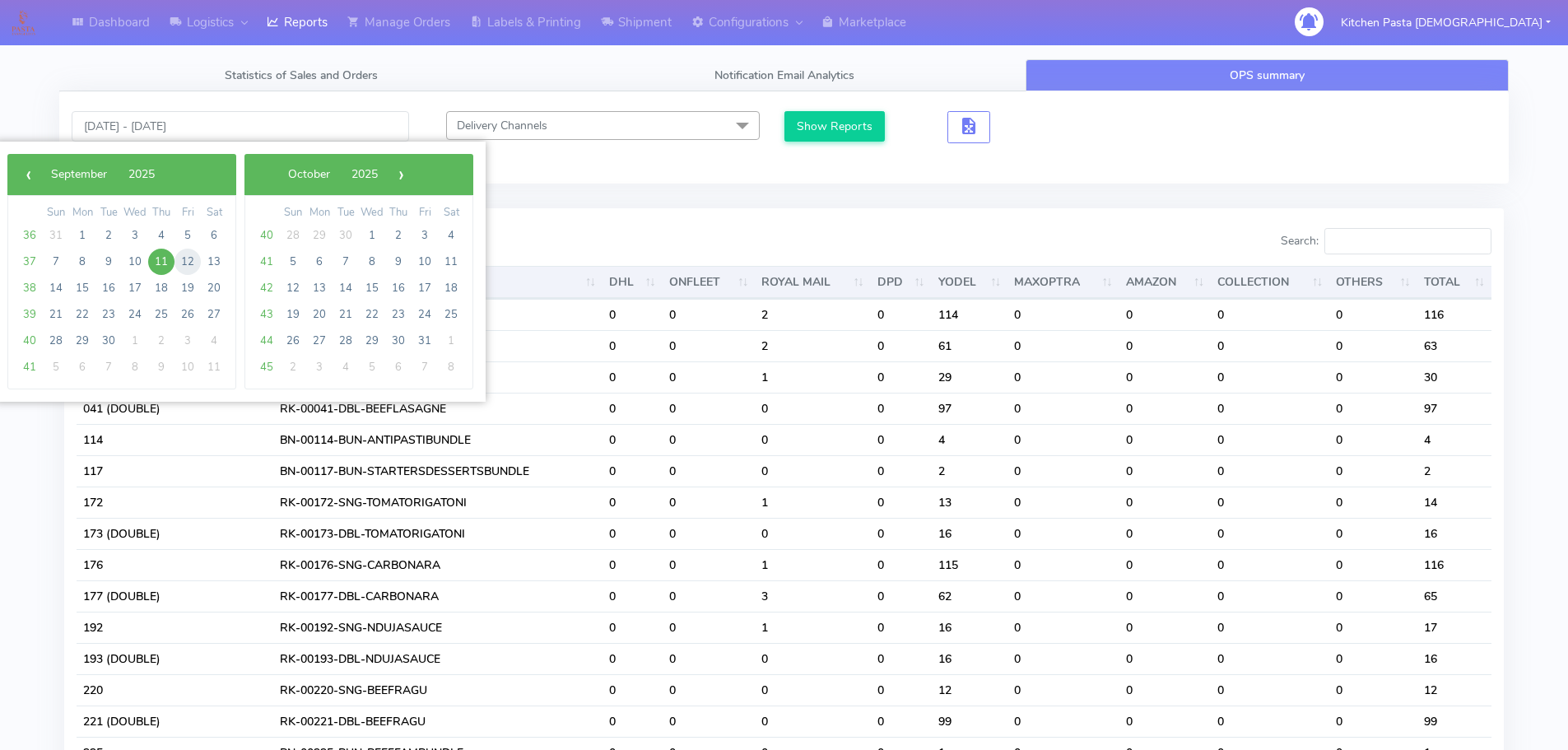
click at [182, 265] on span "12" at bounding box center [187, 261] width 26 height 26
type input "[DATE] - [DATE]"
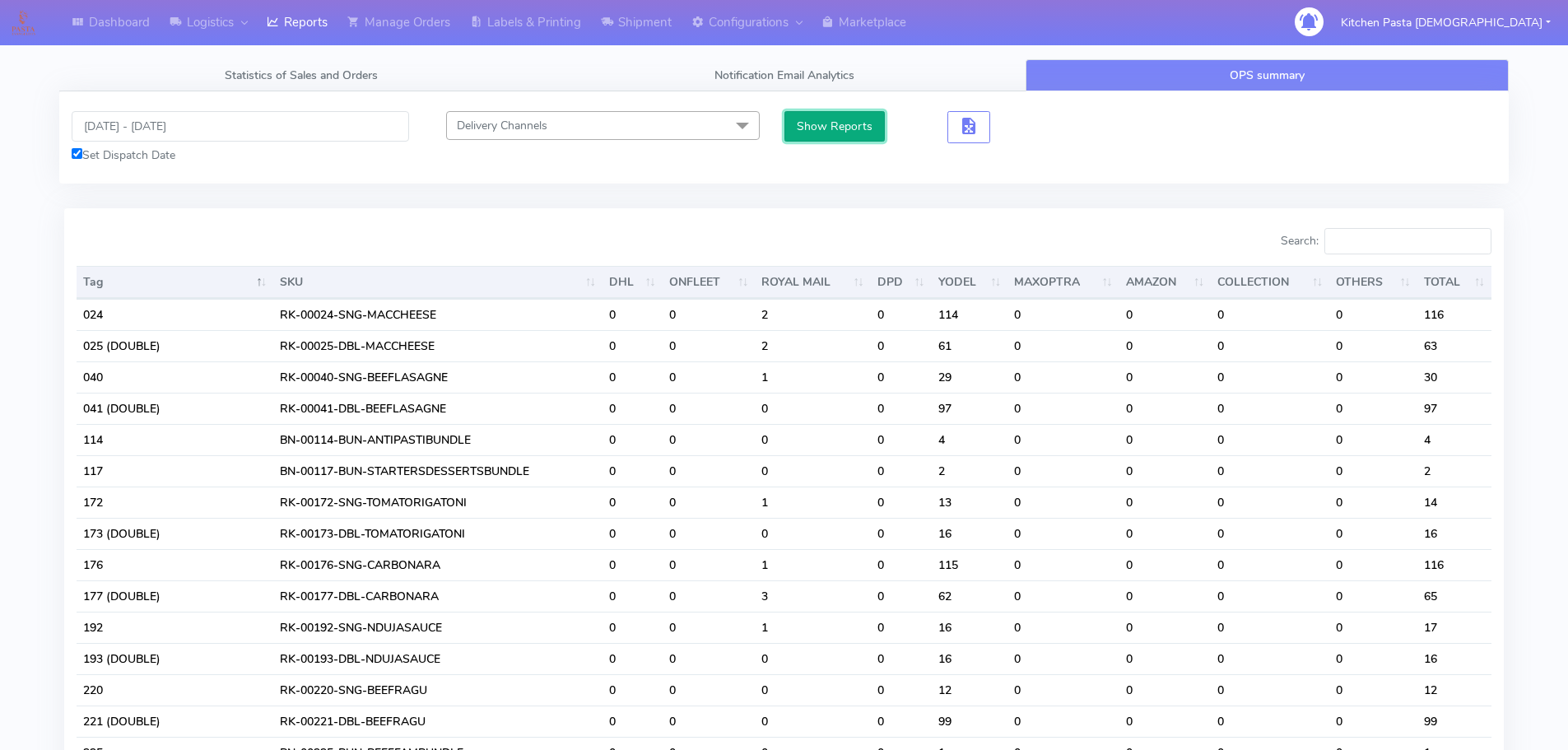
click at [793, 127] on button "Show Reports" at bounding box center [835, 127] width 101 height 31
click at [1371, 243] on input "Search:" at bounding box center [1407, 241] width 167 height 26
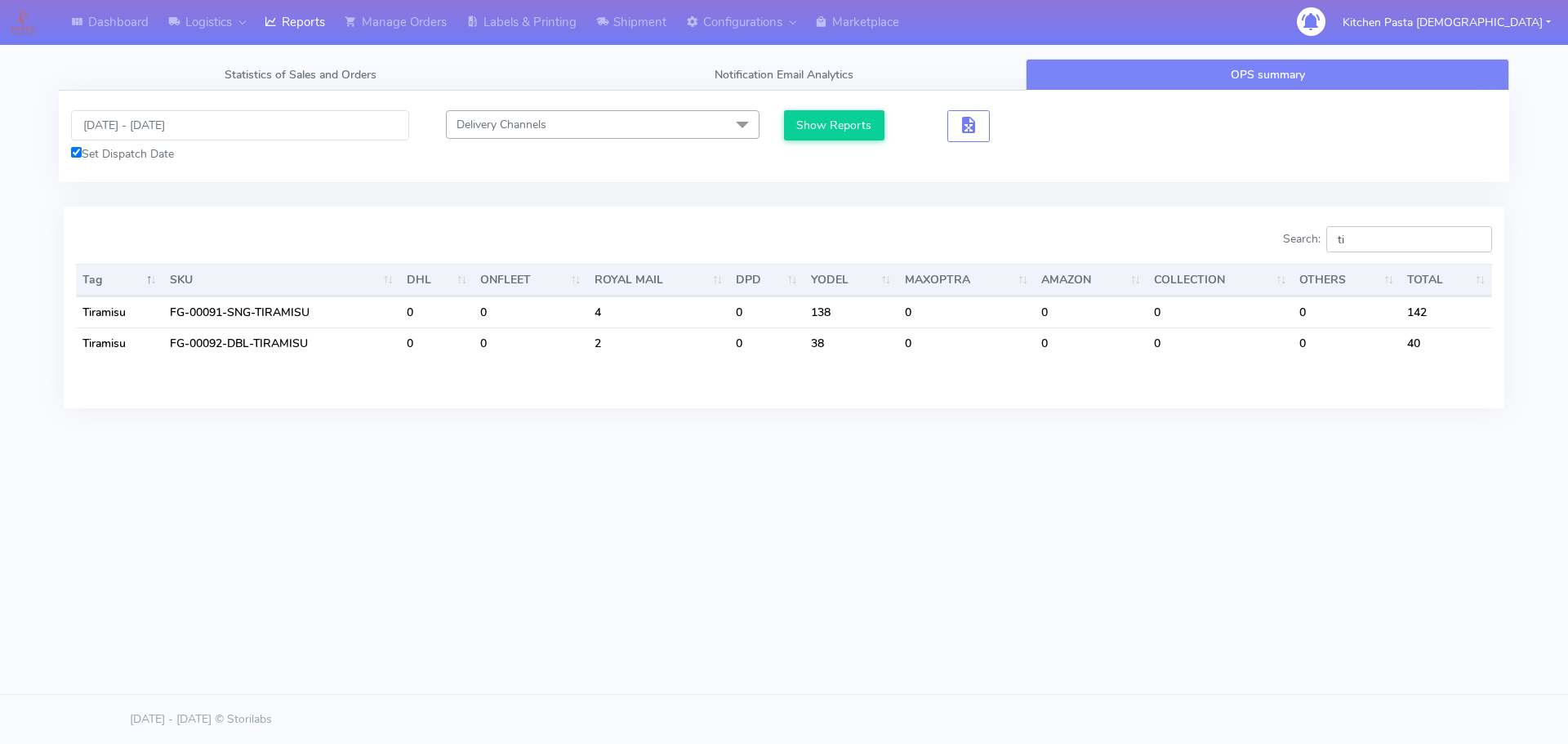
type input "t"
type input "p"
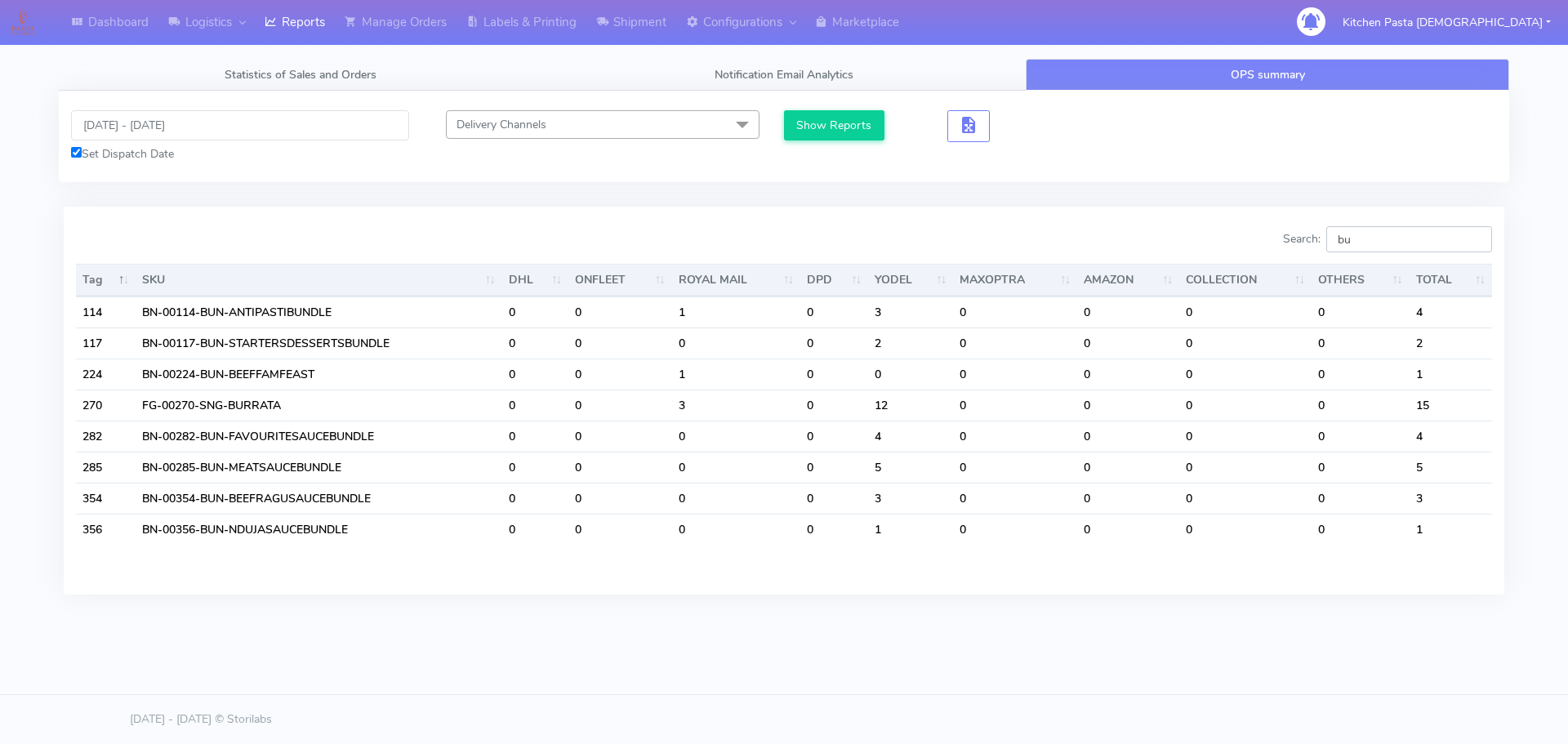
type input "b"
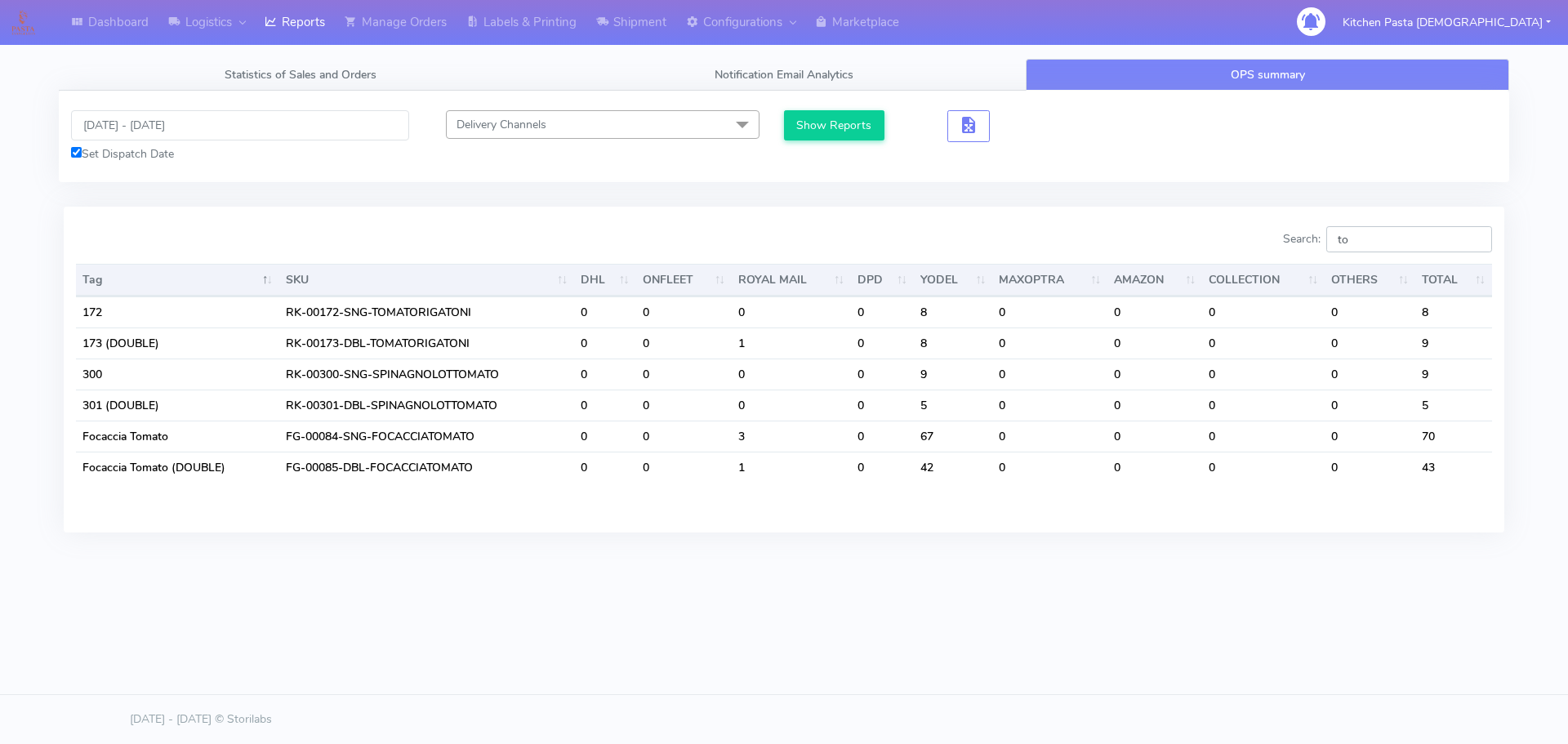
type input "t"
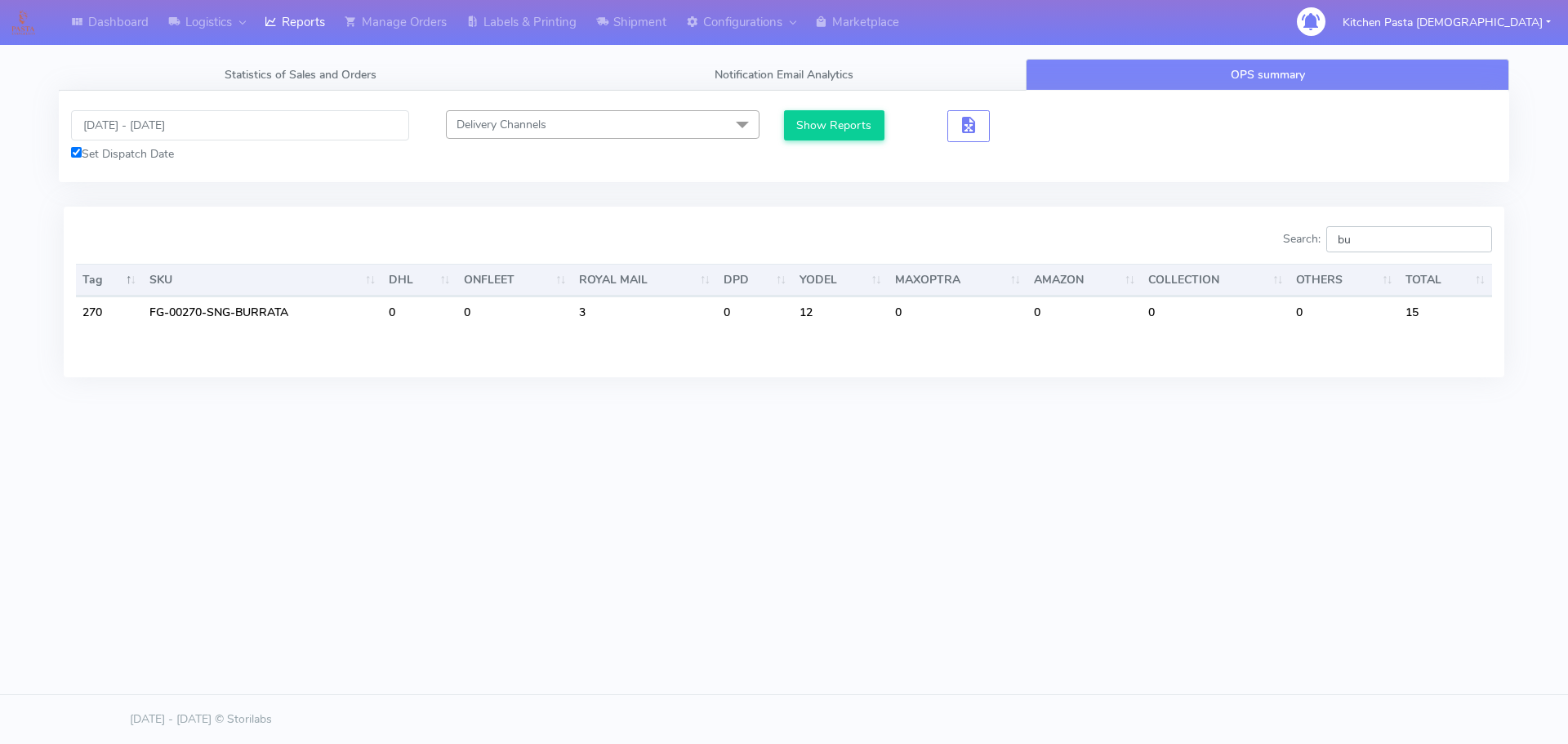
type input "b"
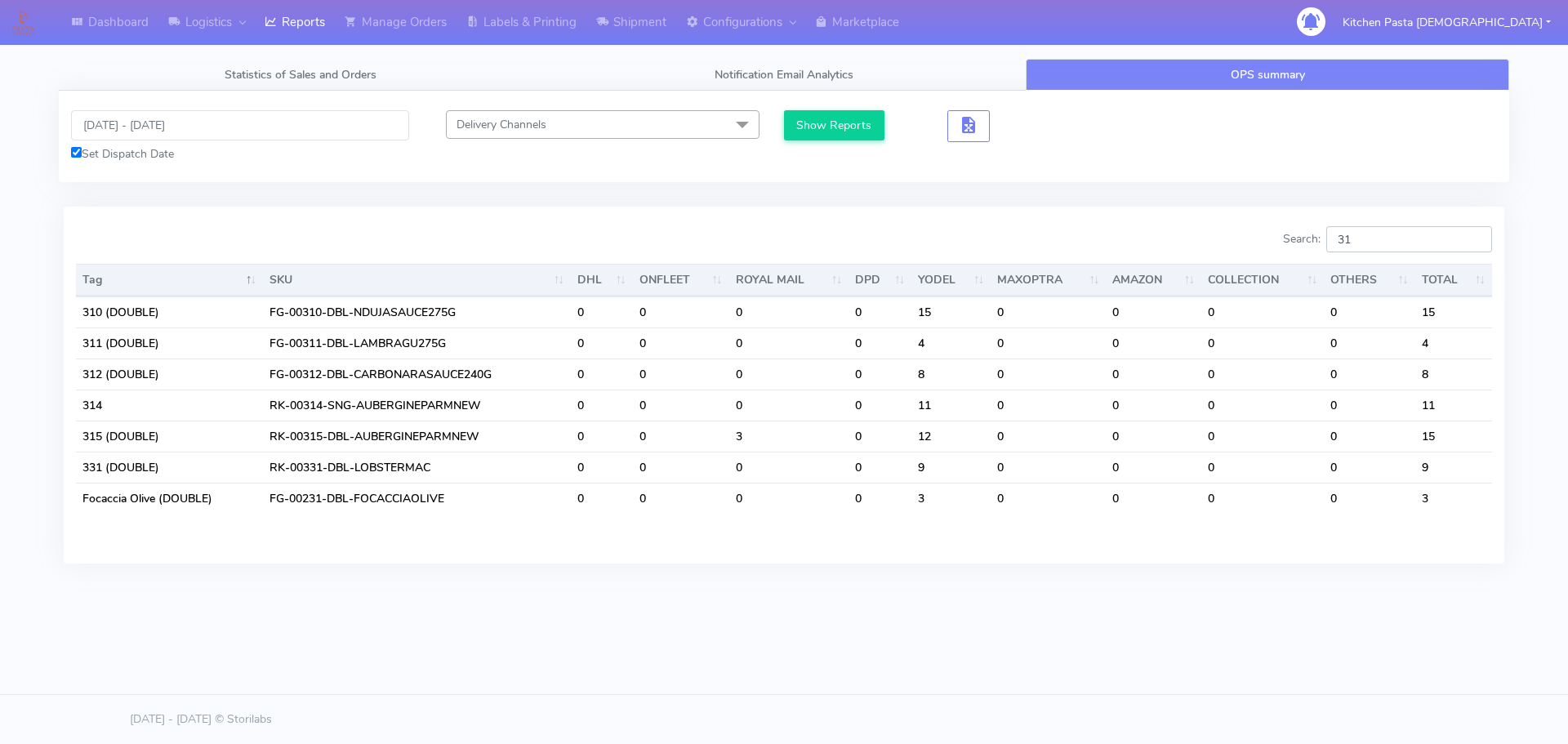
type input "3"
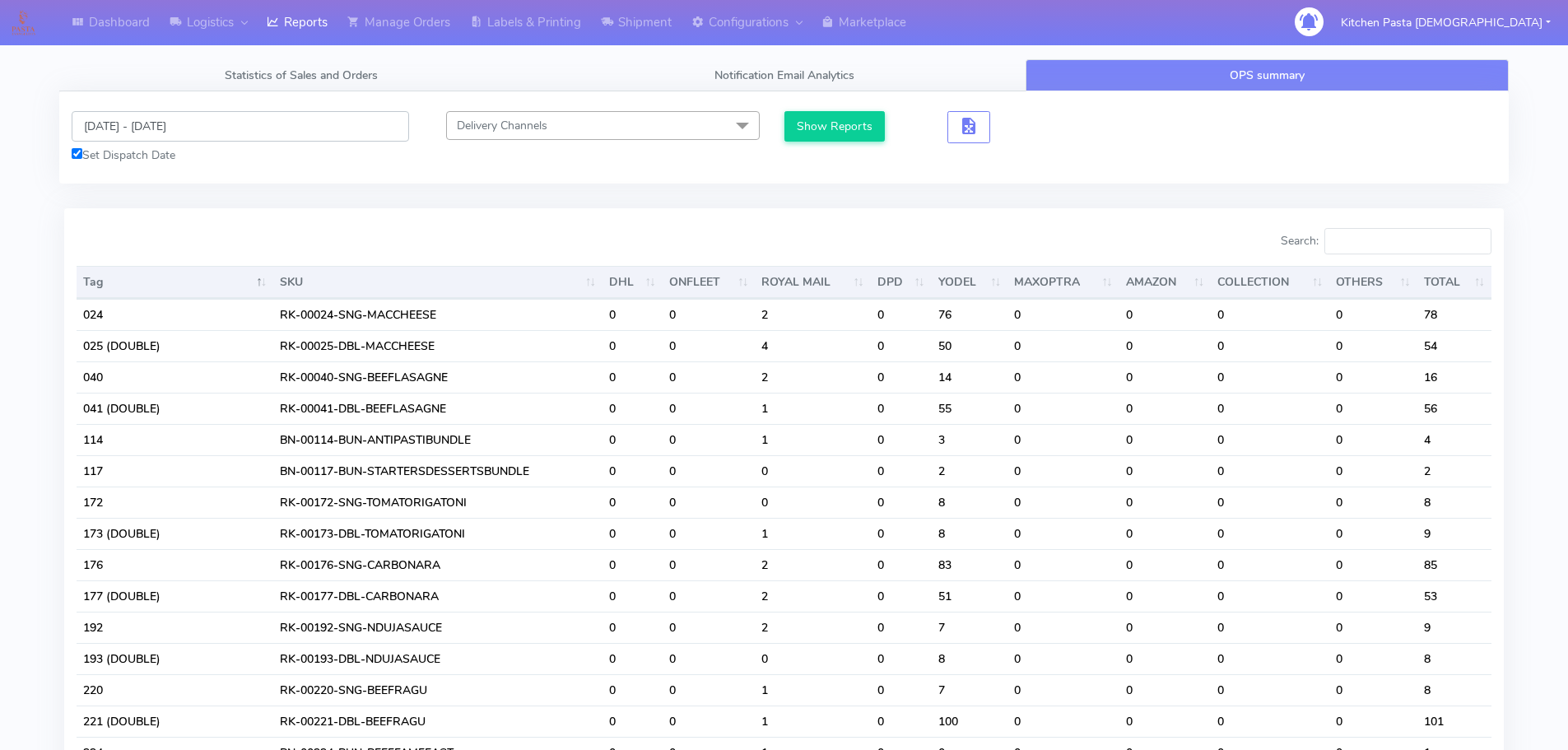
click at [296, 141] on input "[DATE] - [DATE]" at bounding box center [240, 127] width 338 height 31
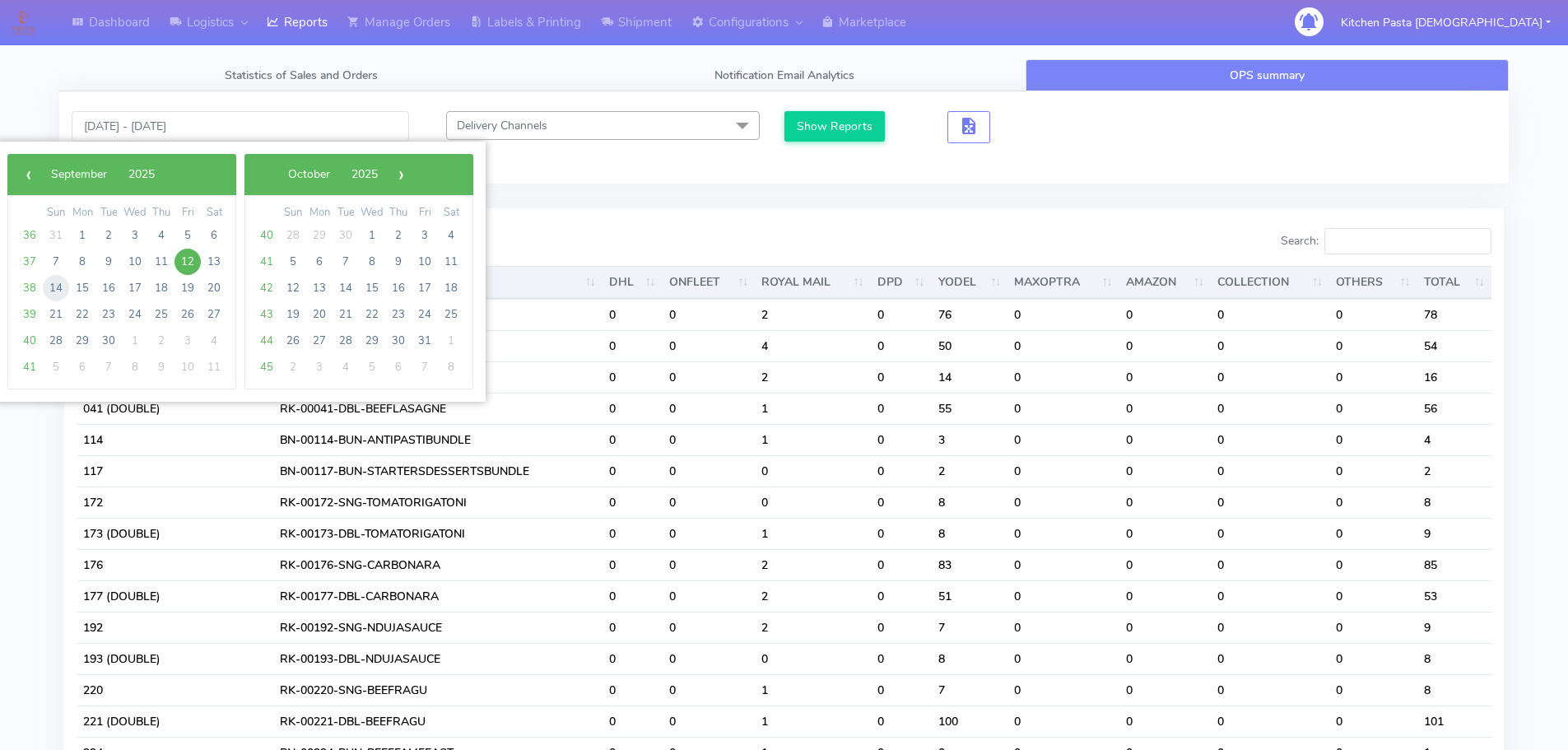
click at [55, 291] on span "14" at bounding box center [55, 288] width 26 height 26
type input "[DATE] - [DATE]"
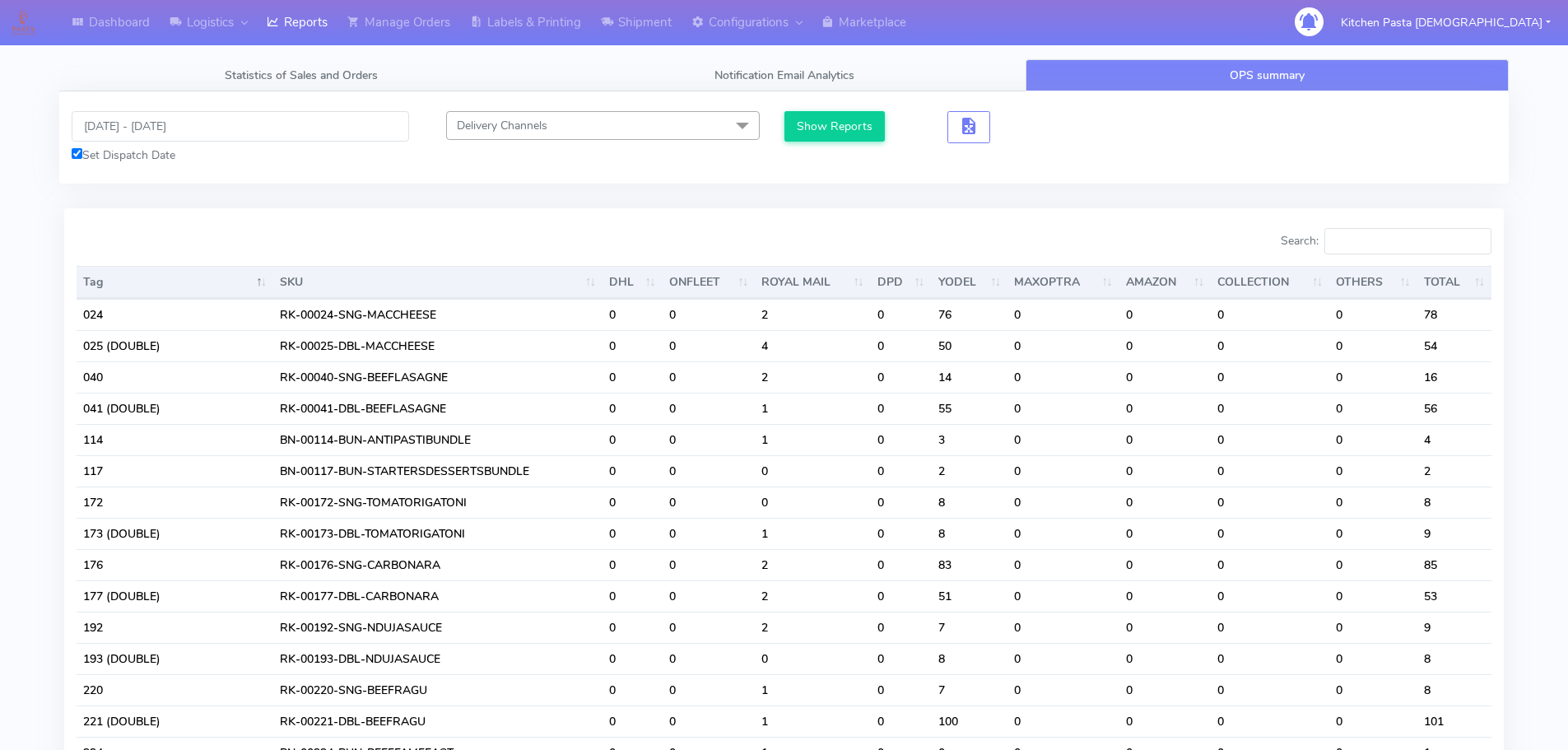
click at [818, 145] on div "Show Reports" at bounding box center [966, 138] width 362 height 53
click at [820, 141] on button "Show Reports" at bounding box center [835, 127] width 101 height 31
click at [1364, 250] on input "Search:" at bounding box center [1407, 241] width 167 height 26
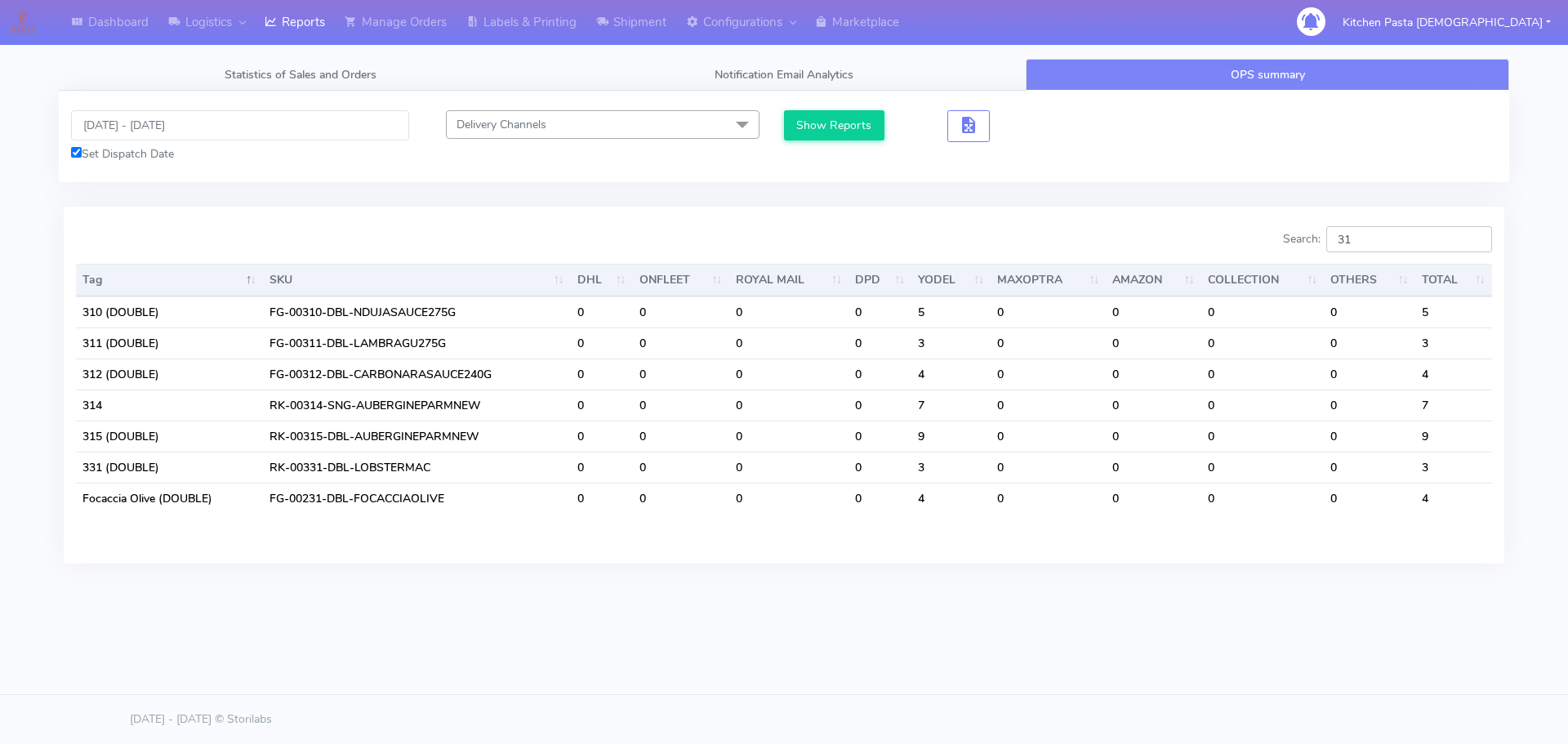
type input "3"
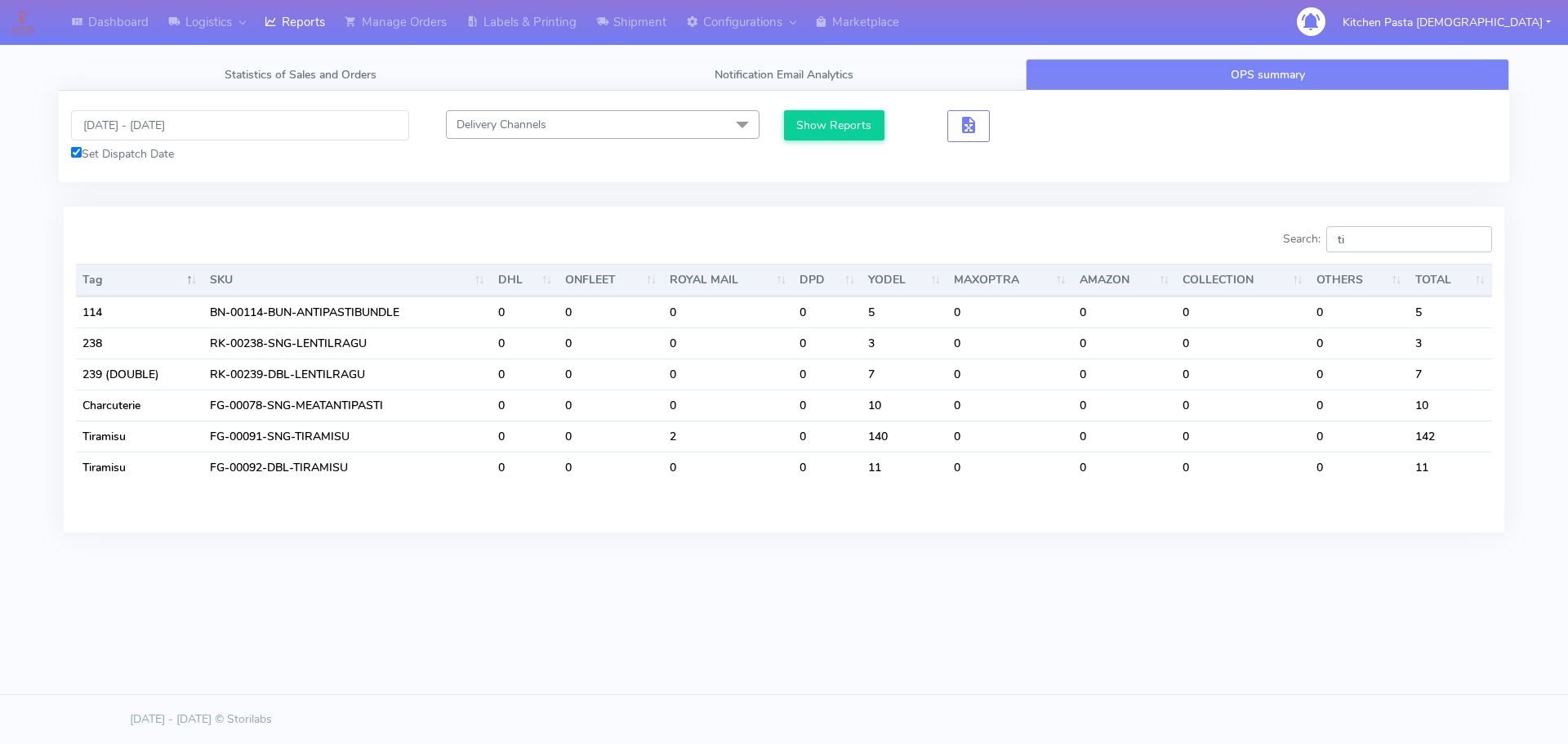
type input "t"
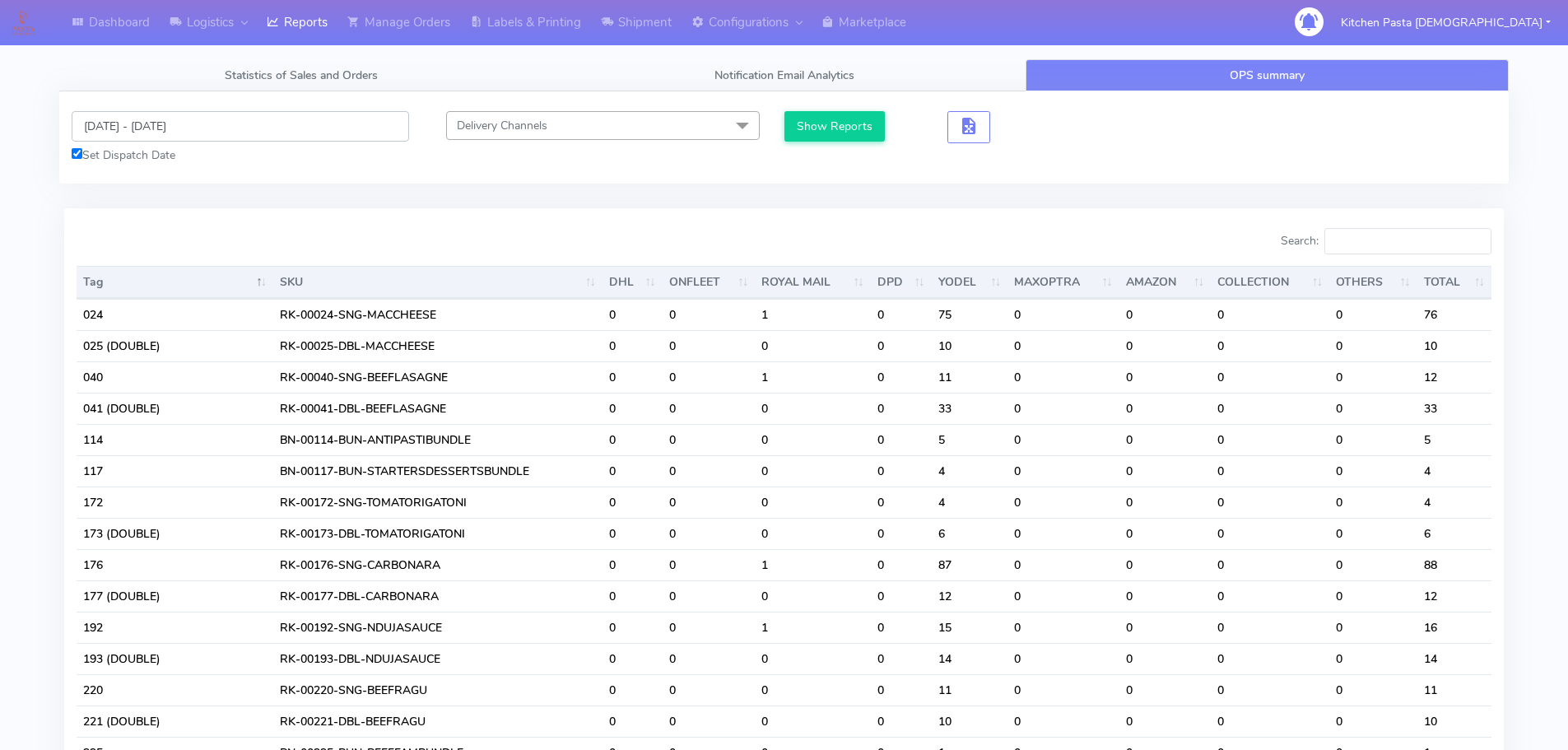
click at [267, 114] on input "[DATE] - [DATE]" at bounding box center [240, 127] width 338 height 31
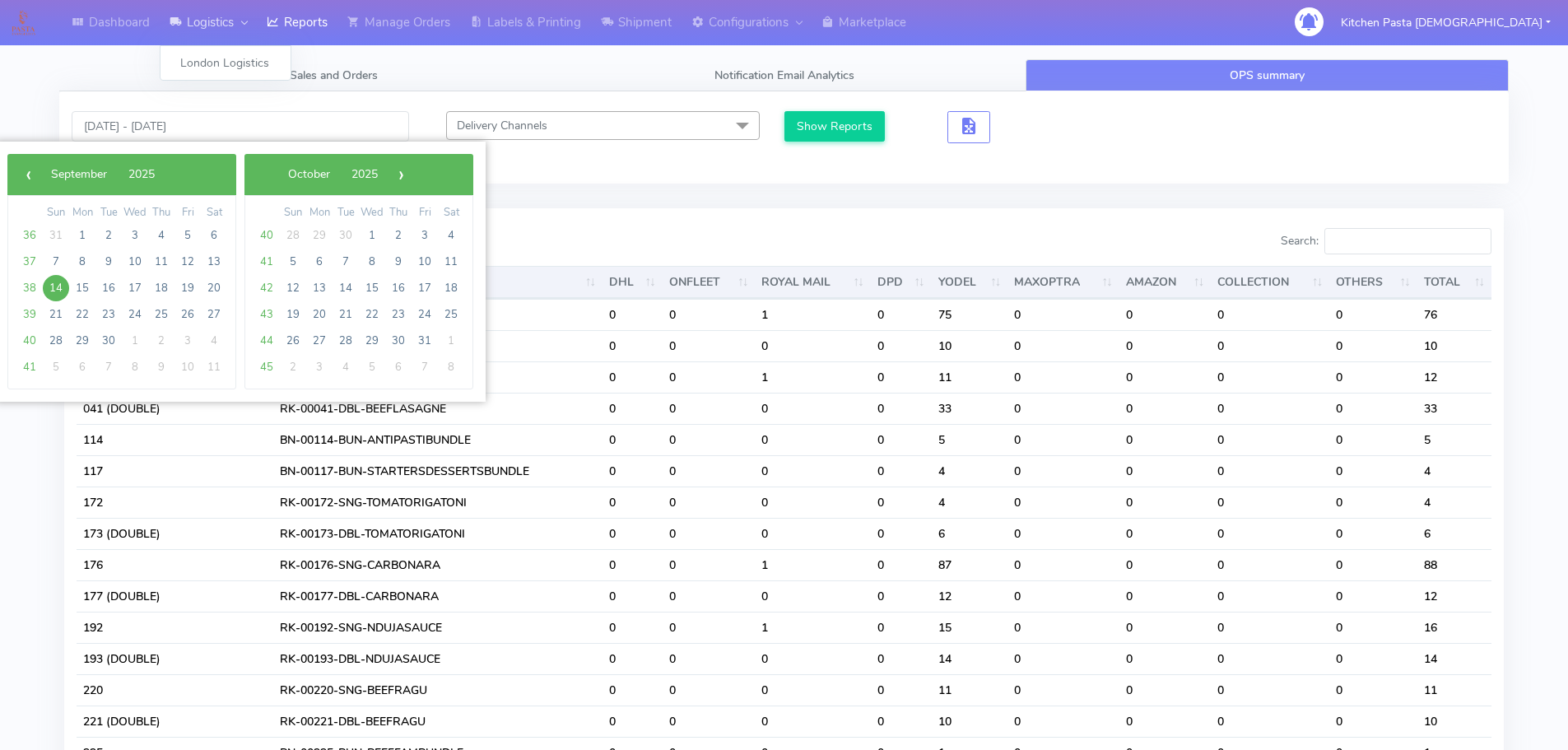
click at [221, 29] on link "Logistics" at bounding box center [208, 22] width 97 height 45
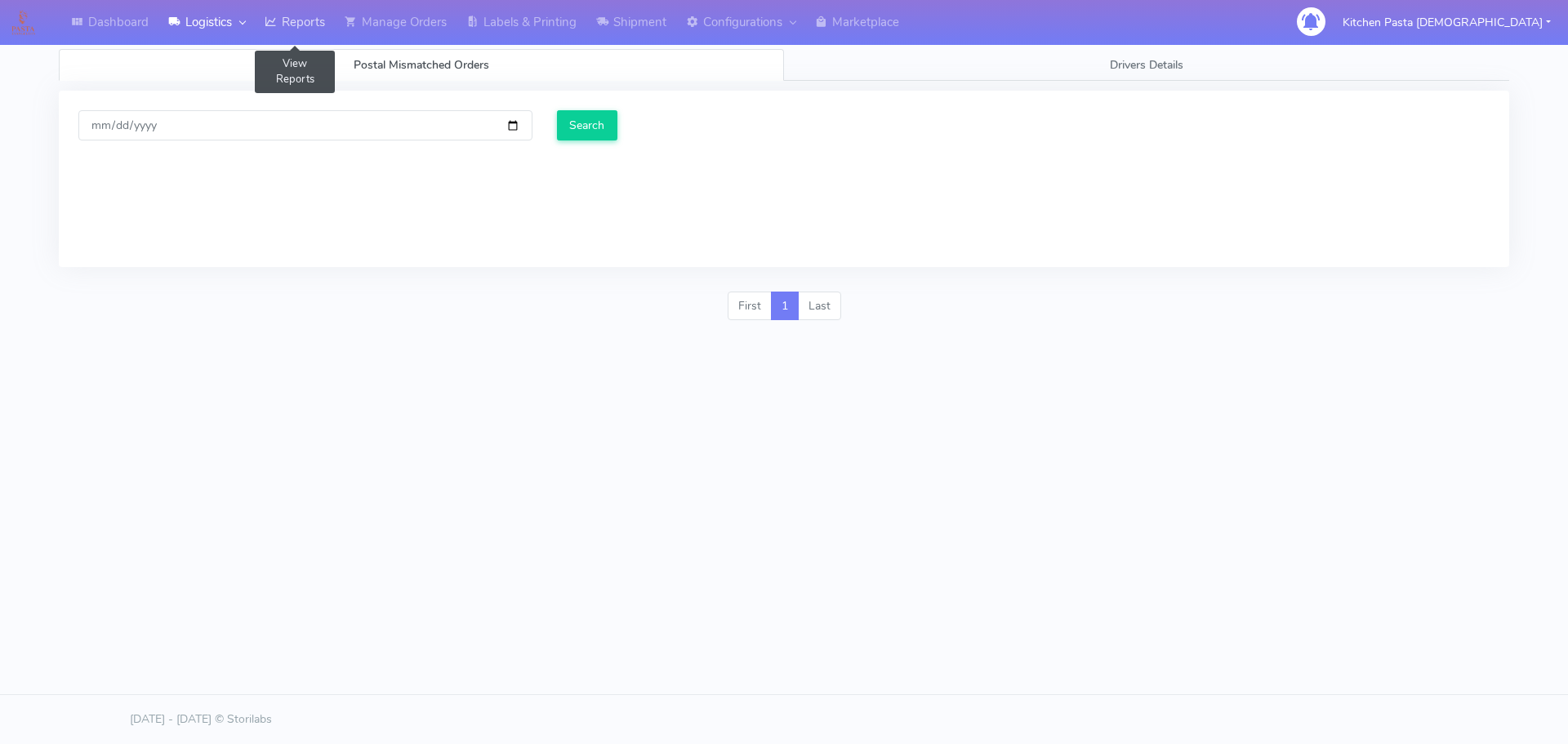
click at [286, 15] on link "Reports" at bounding box center [295, 22] width 80 height 45
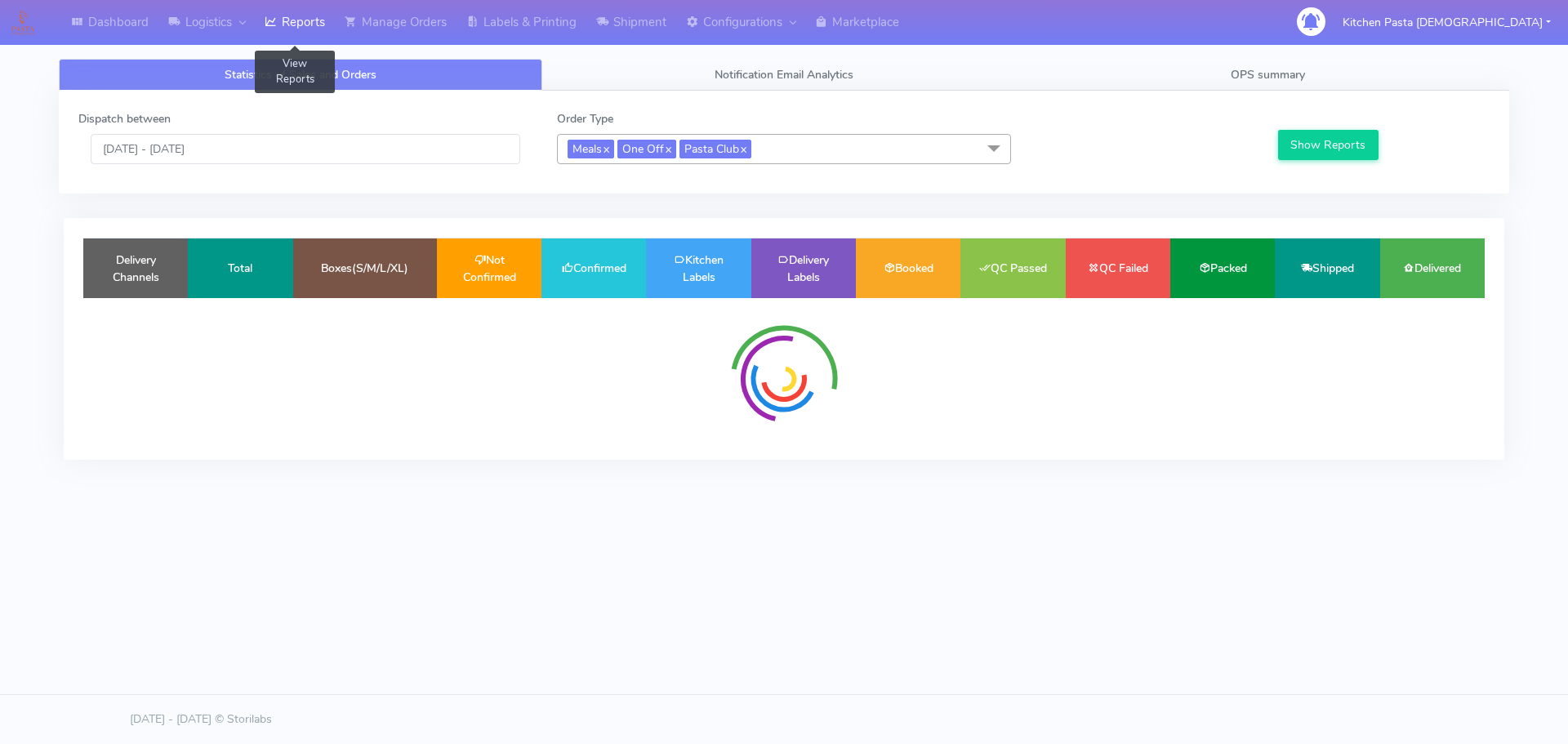
click at [286, 15] on link "Reports" at bounding box center [295, 22] width 80 height 45
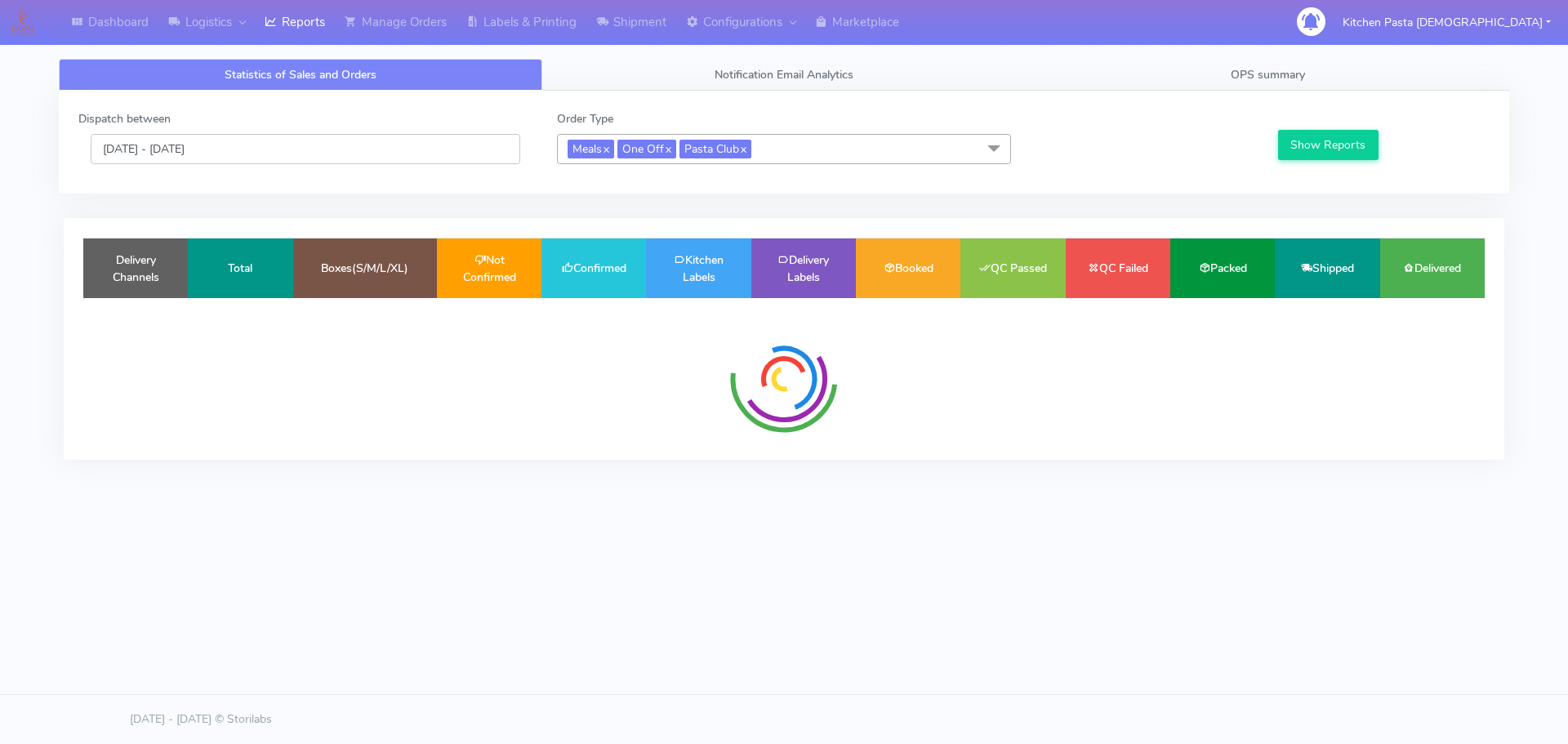
click at [362, 153] on input "[DATE] - [DATE]" at bounding box center [305, 149] width 430 height 30
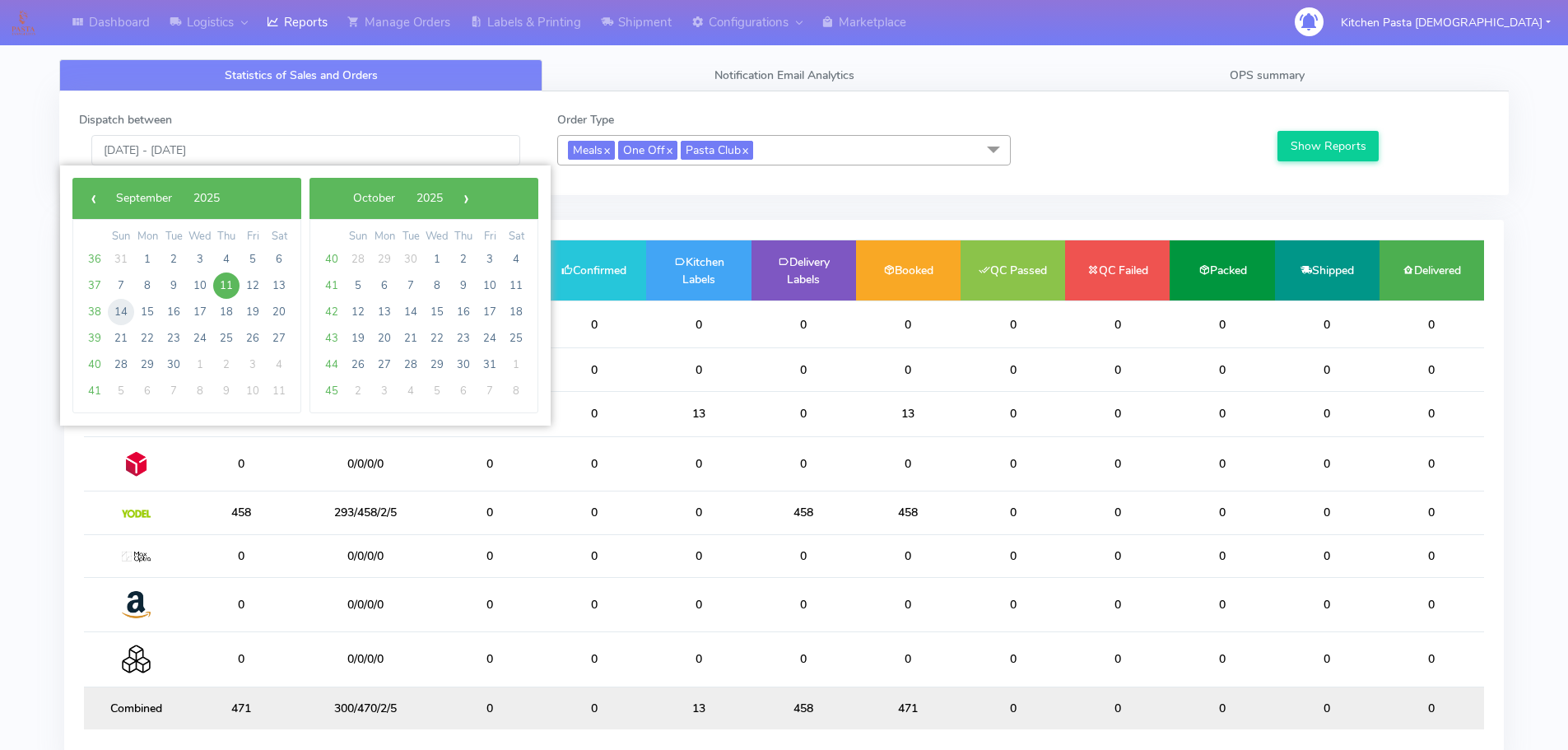
click at [112, 310] on span "14" at bounding box center [121, 312] width 26 height 26
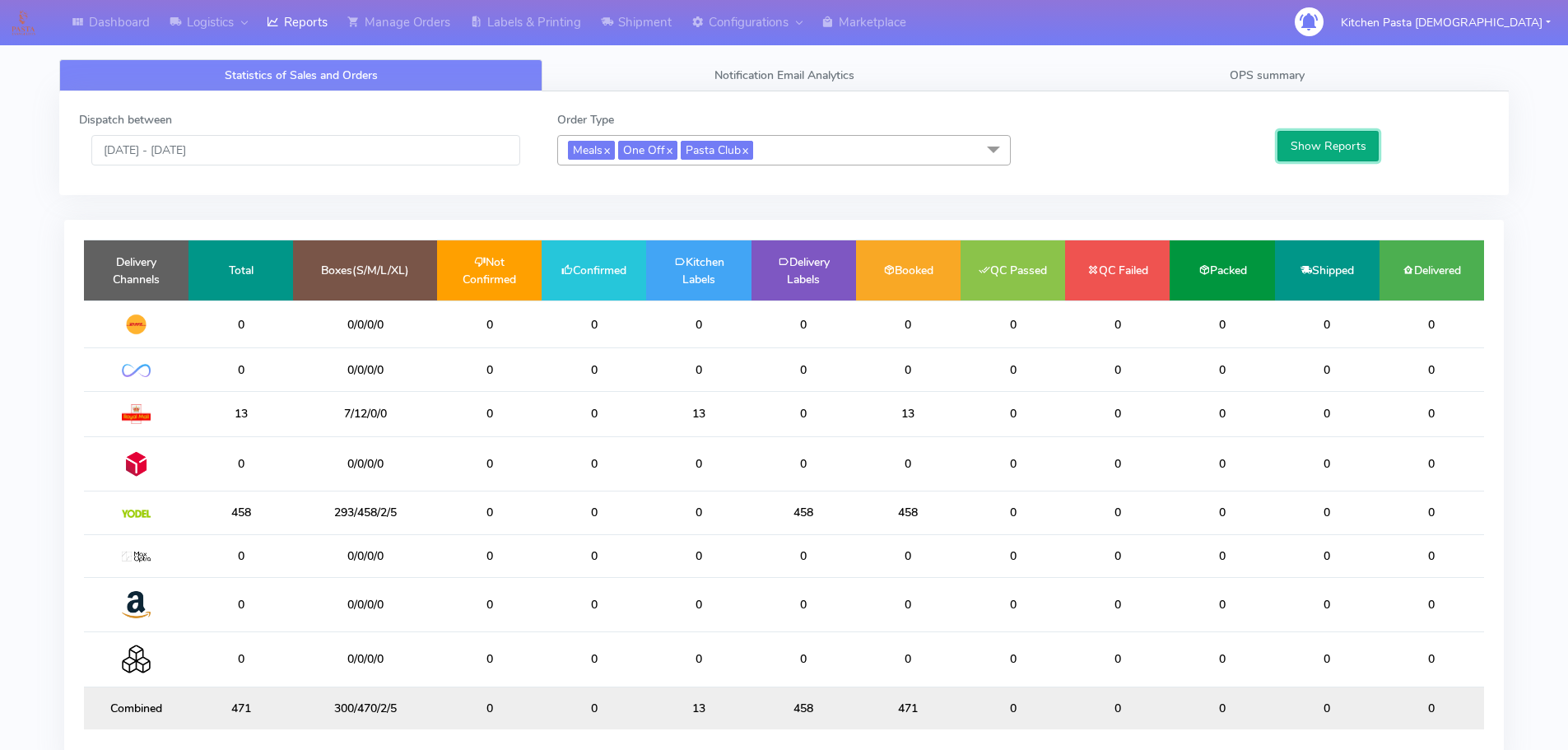
click at [1335, 141] on button "Show Reports" at bounding box center [1327, 146] width 101 height 31
click at [331, 154] on input "[DATE] - [DATE]" at bounding box center [305, 151] width 429 height 31
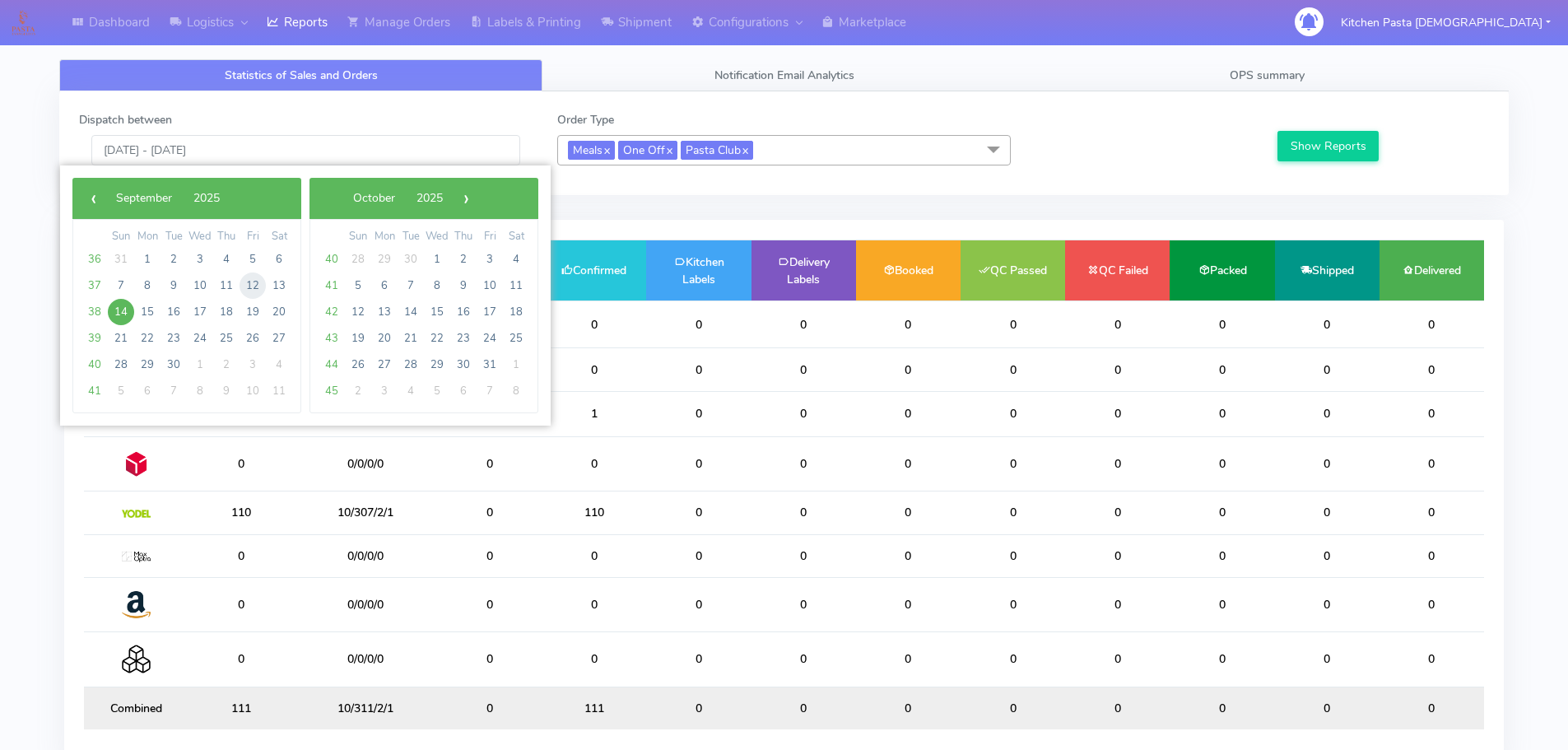
drag, startPoint x: 265, startPoint y: 284, endPoint x: 255, endPoint y: 279, distance: 11.2
click at [255, 279] on span "12" at bounding box center [253, 285] width 26 height 26
type input "[DATE] - [DATE]"
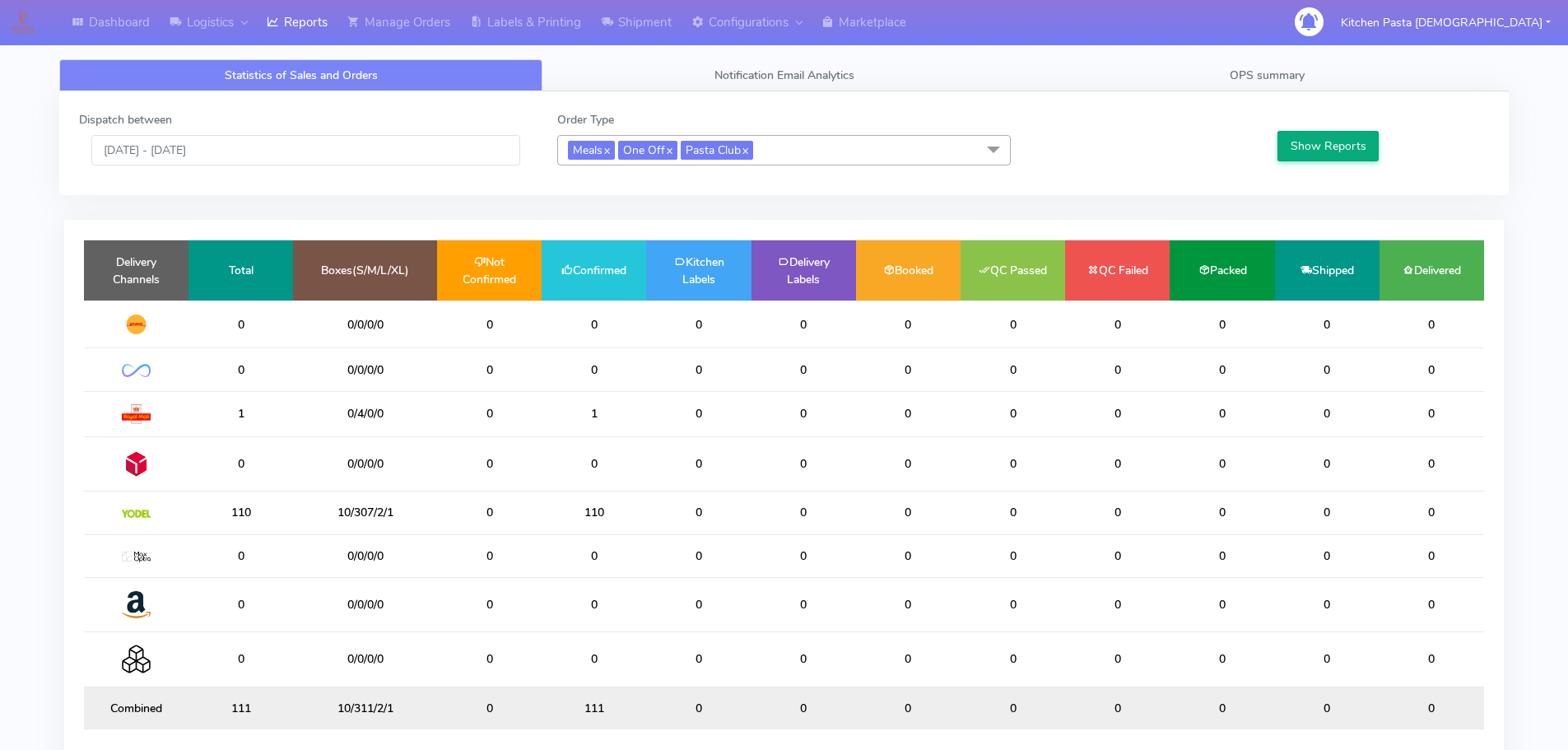
click at [1326, 131] on div "Show Reports" at bounding box center [1381, 139] width 239 height 54
click at [1326, 145] on button "Show Reports" at bounding box center [1327, 146] width 101 height 31
